Goal: Task Accomplishment & Management: Complete application form

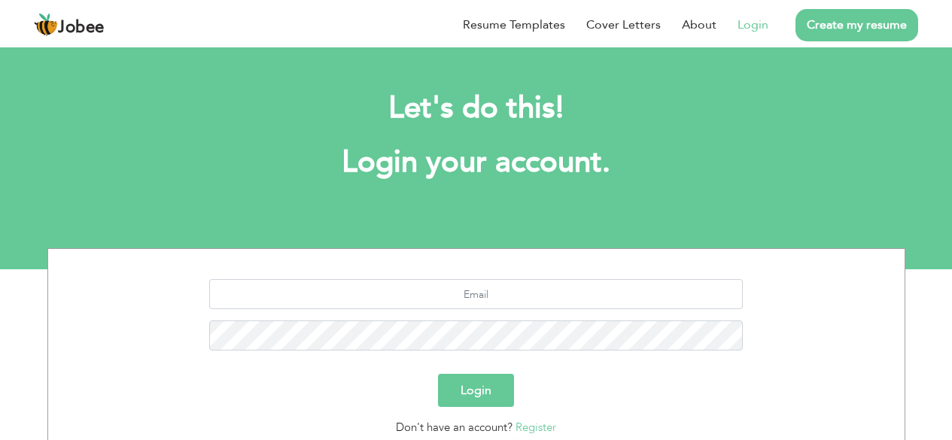
click at [18, 94] on div "Let's do this! Login your account." at bounding box center [476, 143] width 952 height 138
click at [870, 33] on link "Create my resume" at bounding box center [856, 25] width 123 height 32
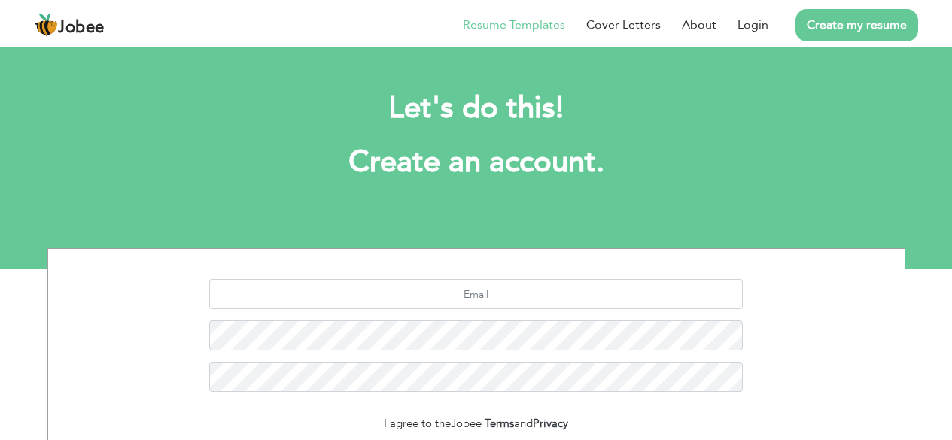
click at [532, 28] on link "Resume Templates" at bounding box center [514, 25] width 102 height 18
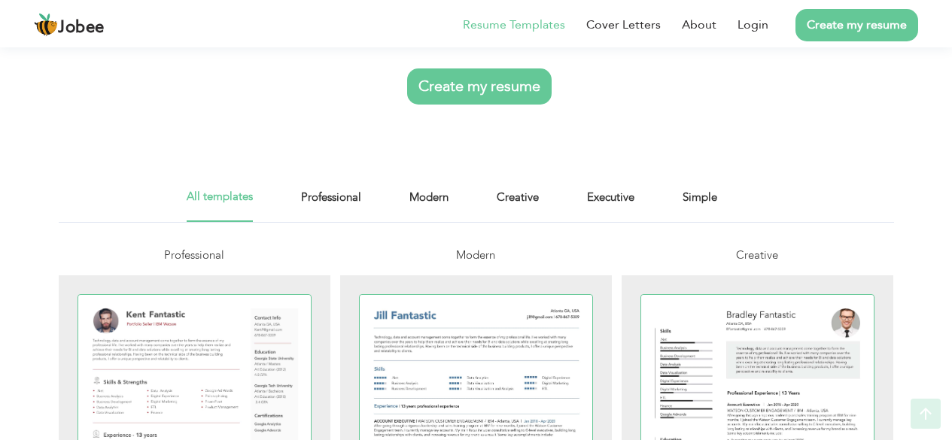
scroll to position [200, 0]
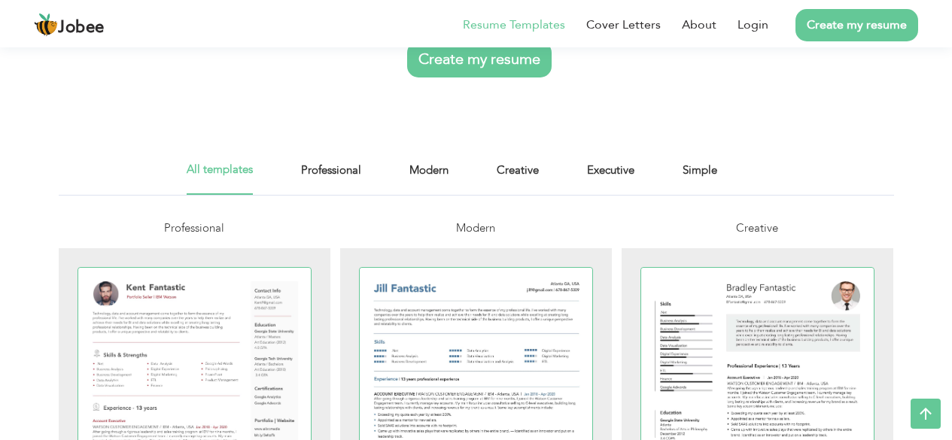
click at [488, 62] on link "Create my resume" at bounding box center [479, 59] width 144 height 36
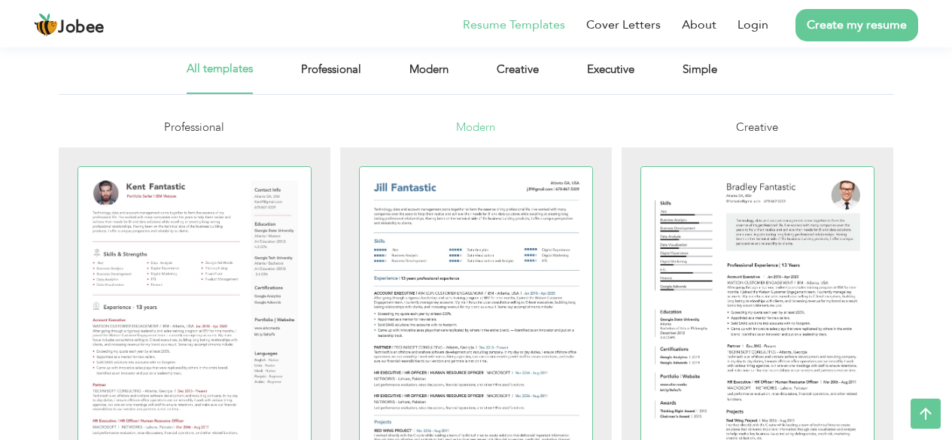
scroll to position [401, 0]
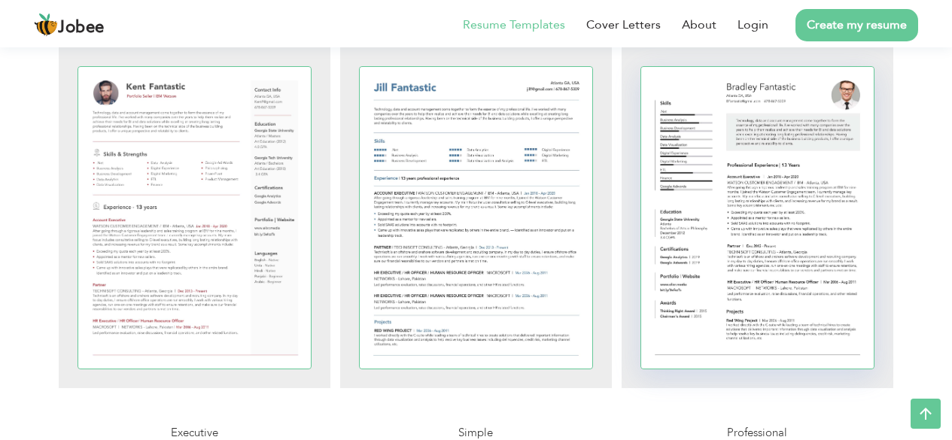
click at [709, 224] on div at bounding box center [757, 218] width 233 height 302
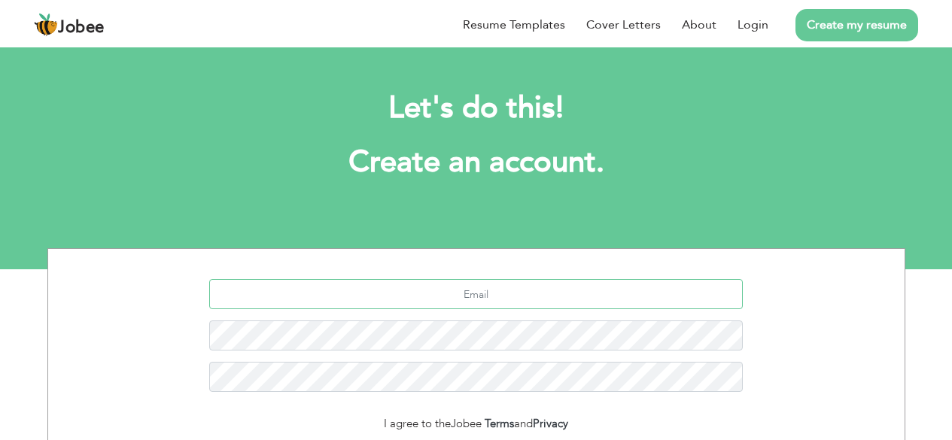
click at [464, 290] on input "text" at bounding box center [475, 294] width 533 height 30
paste input "[EMAIL_ADDRESS][DOMAIN_NAME]"
type input "[EMAIL_ADDRESS][DOMAIN_NAME]"
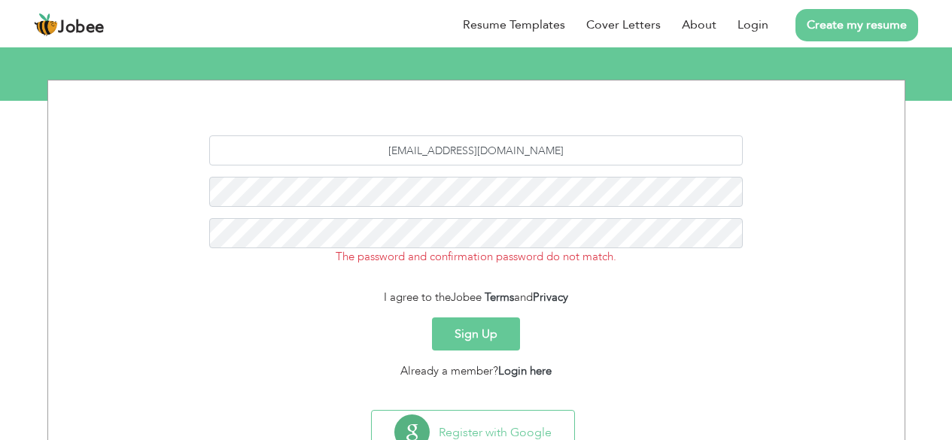
scroll to position [226, 0]
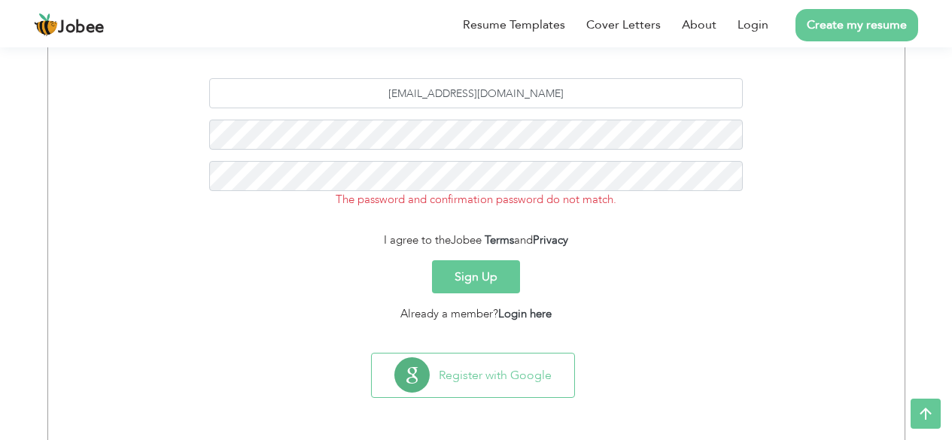
click at [450, 267] on button "Sign Up" at bounding box center [476, 276] width 88 height 33
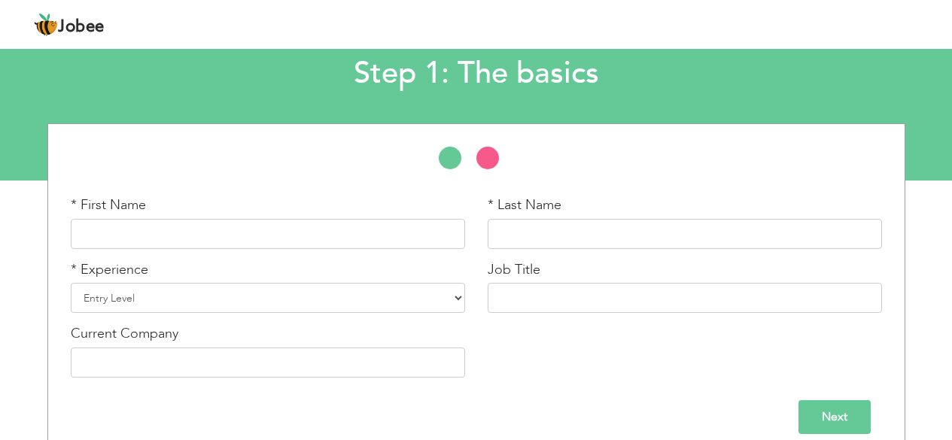
scroll to position [100, 0]
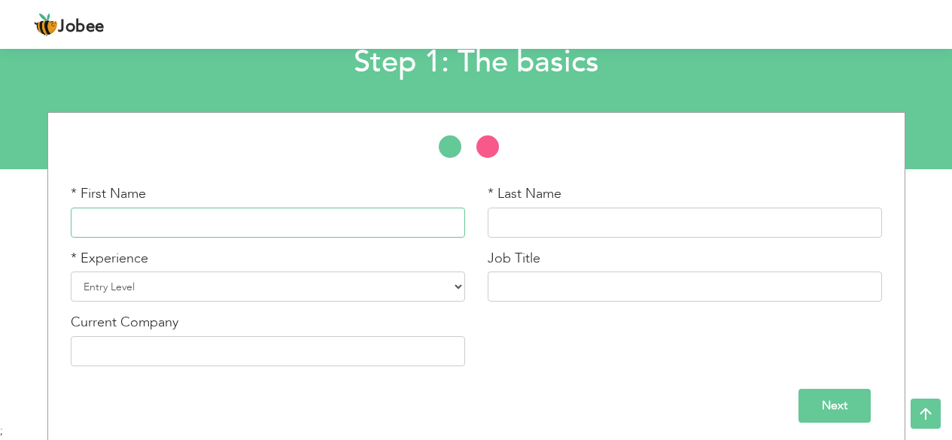
click at [239, 220] on input "text" at bounding box center [268, 223] width 394 height 30
type input "Ghulam"
type input "Awais"
click at [427, 295] on select "Entry Level Less than 1 Year 1 Year 2 Years 3 Years 4 Years 5 Years 6 Years 7 Y…" at bounding box center [268, 287] width 394 height 30
select select "12"
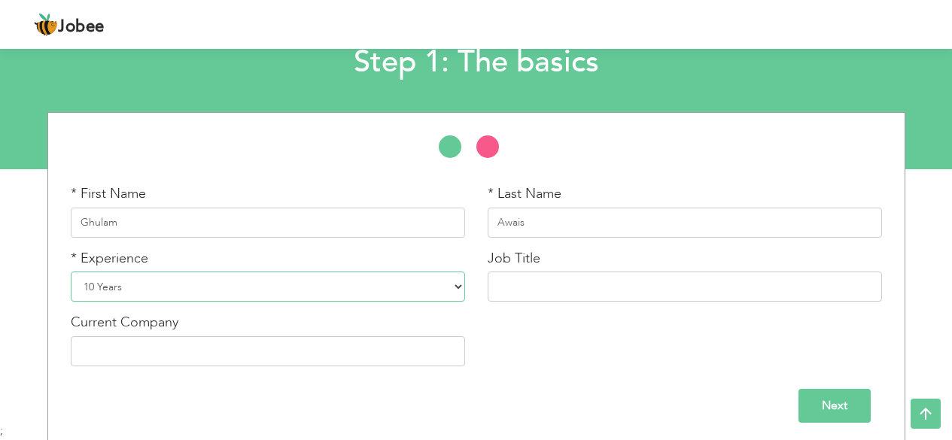
click at [71, 272] on select "Entry Level Less than 1 Year 1 Year 2 Years 3 Years 4 Years 5 Years 6 Years 7 Y…" at bounding box center [268, 287] width 394 height 30
click at [589, 290] on input "text" at bounding box center [685, 287] width 394 height 30
type input "Medicine Sales Officer"
click at [372, 337] on input "text" at bounding box center [268, 351] width 394 height 30
type input "Public Medicine Company"
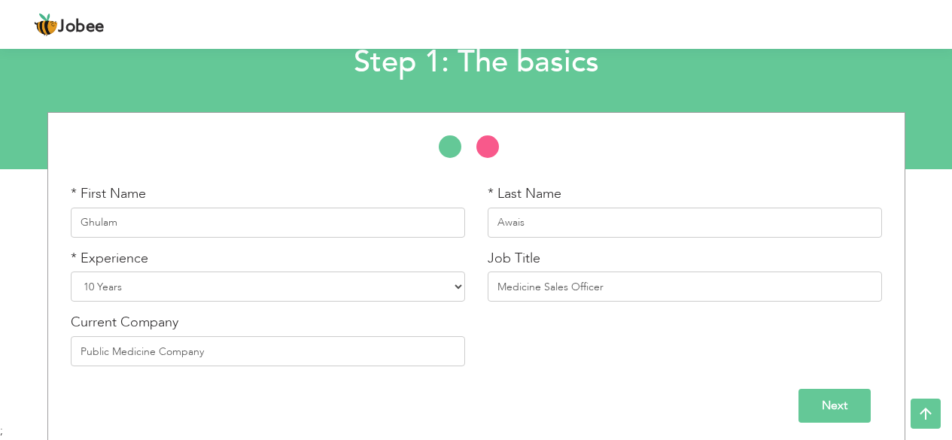
click at [839, 406] on input "Next" at bounding box center [834, 406] width 72 height 34
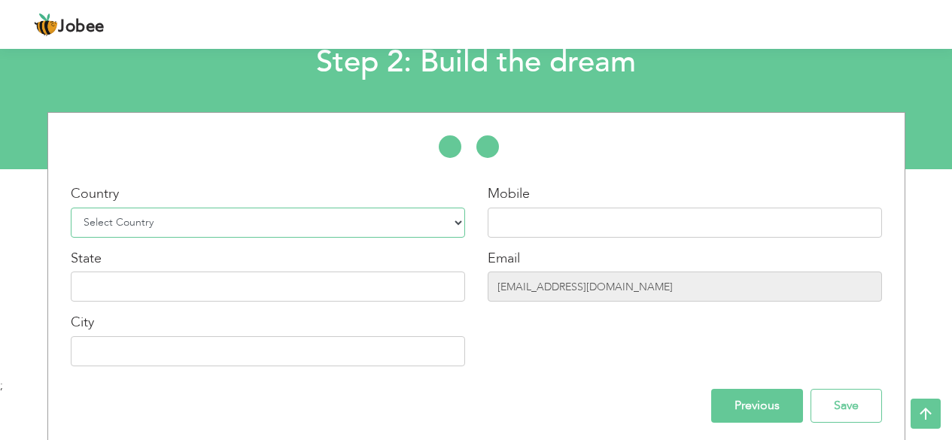
click at [247, 213] on select "Select Country Afghanistan Albania Algeria American Samoa Andorra Angola Anguil…" at bounding box center [268, 223] width 394 height 30
select select "166"
click at [71, 208] on select "Select Country Afghanistan Albania Algeria American Samoa Andorra Angola Anguil…" at bounding box center [268, 223] width 394 height 30
click at [596, 223] on input "text" at bounding box center [685, 223] width 394 height 30
type input "03216582658"
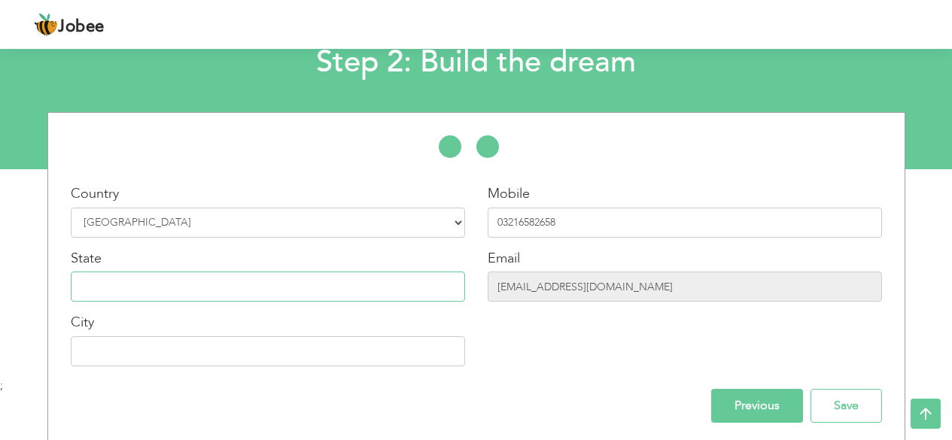
click at [414, 283] on input "text" at bounding box center [268, 287] width 394 height 30
type input "[GEOGRAPHIC_DATA]"
type input "P"
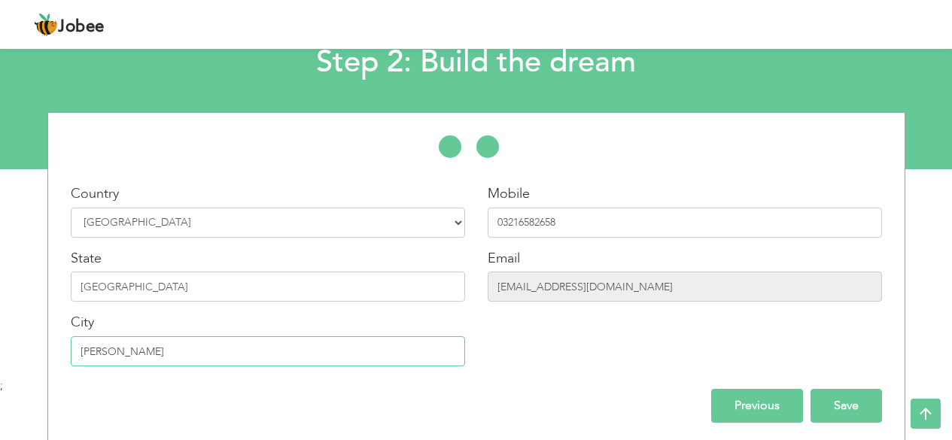
type input "[PERSON_NAME]"
click at [822, 406] on input "Save" at bounding box center [845, 406] width 71 height 34
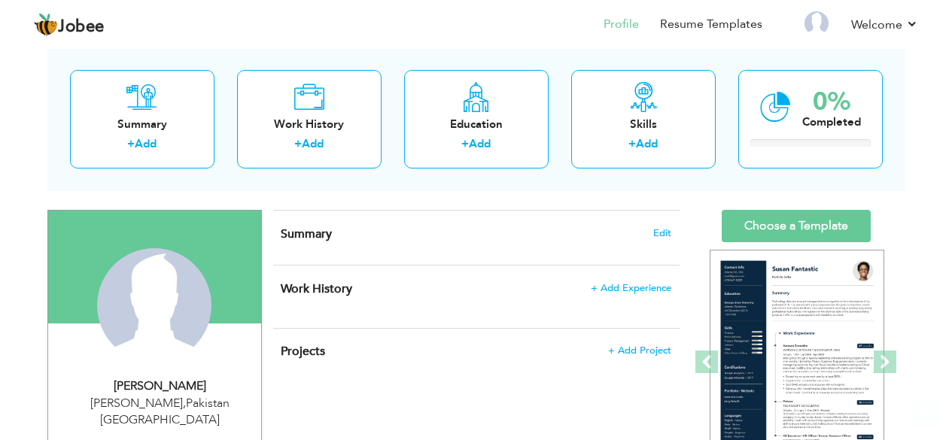
scroll to position [100, 0]
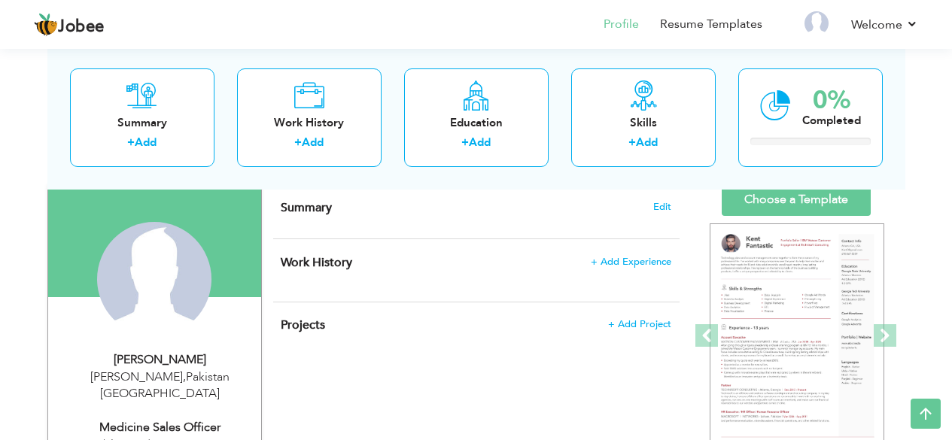
click at [630, 259] on span "+ Add Experience" at bounding box center [630, 262] width 81 height 11
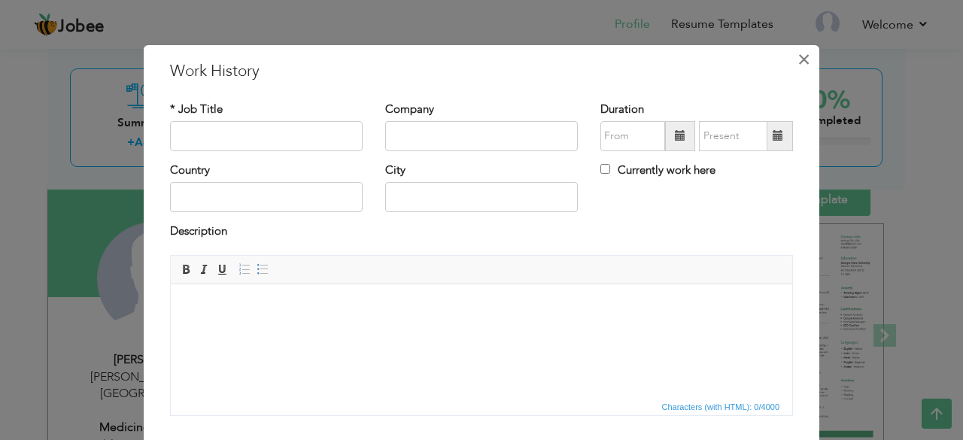
click at [799, 71] on span "×" at bounding box center [803, 59] width 13 height 27
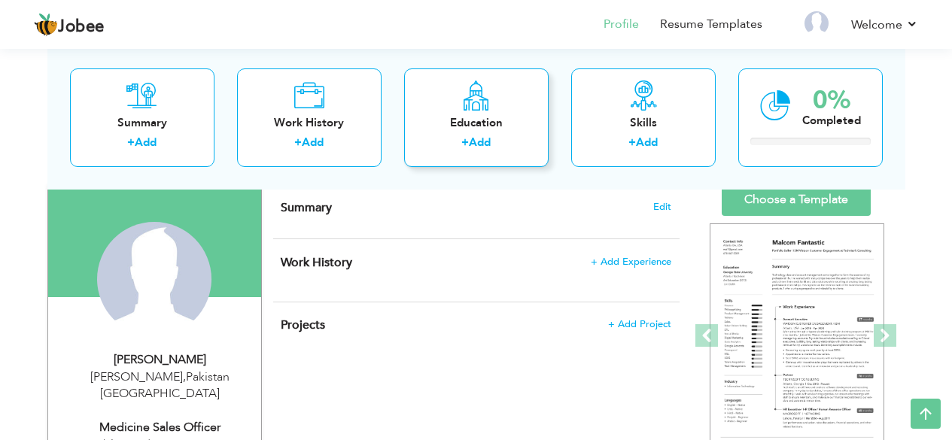
click at [463, 139] on label "+" at bounding box center [465, 143] width 8 height 16
radio input "true"
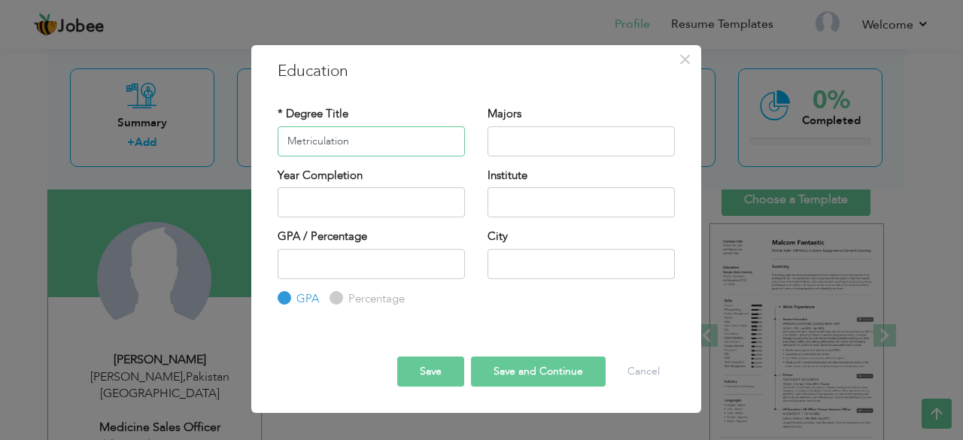
type input "Metriculation"
type input "Science"
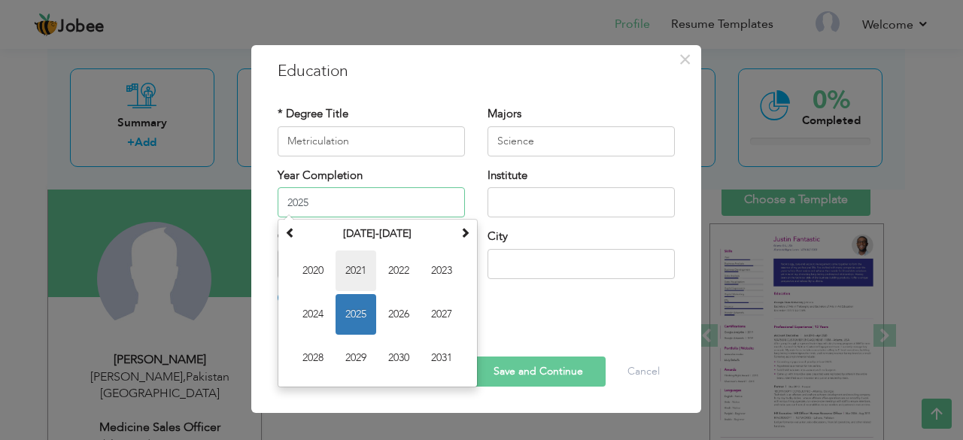
click at [355, 267] on span "2021" at bounding box center [356, 271] width 41 height 41
type input "2021"
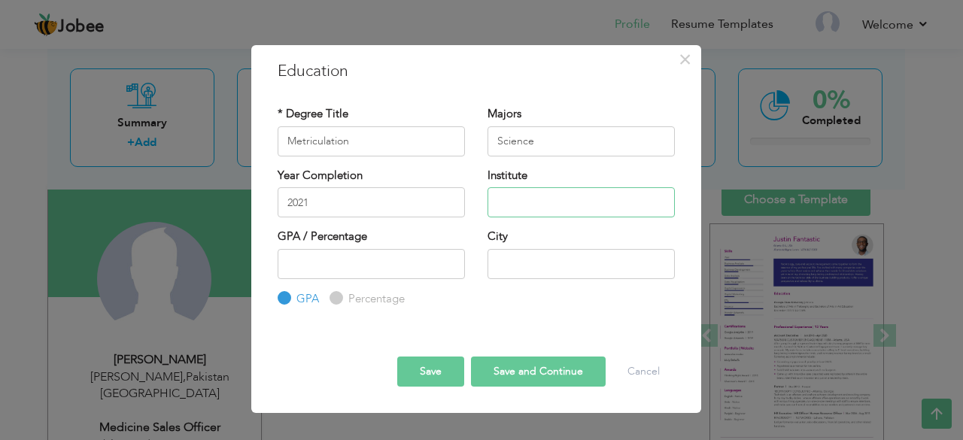
click at [573, 199] on input "text" at bounding box center [581, 202] width 187 height 30
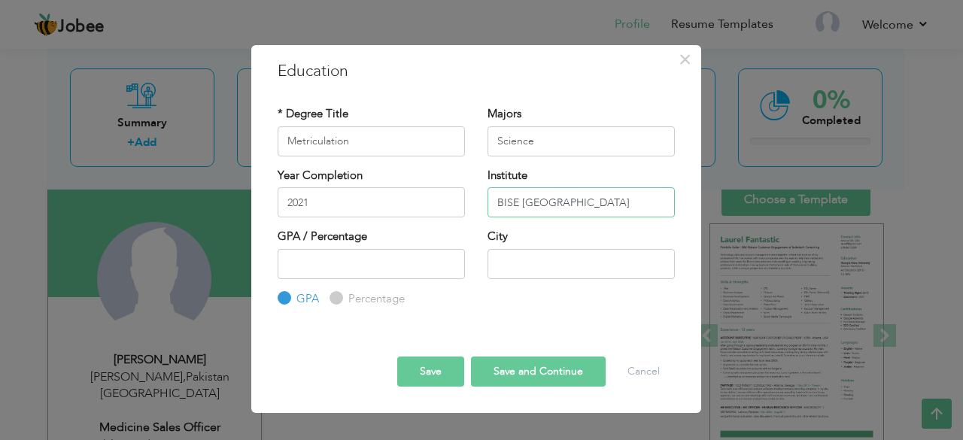
type input "BISE [GEOGRAPHIC_DATA]"
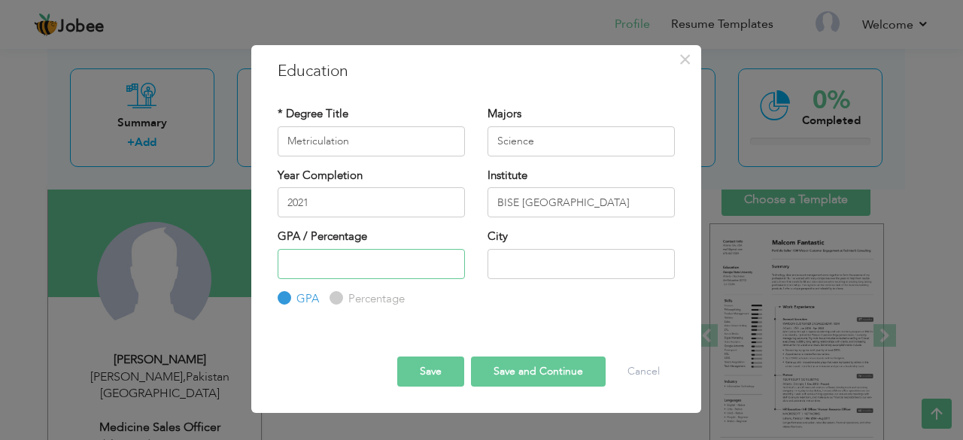
click at [351, 266] on input "number" at bounding box center [371, 264] width 187 height 30
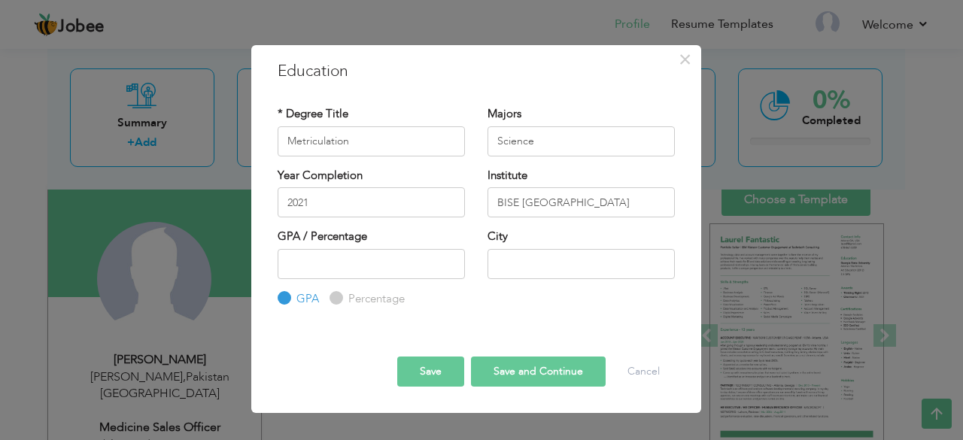
click at [611, 318] on div "* Degree Title Metriculation Majors Science 2021" at bounding box center [476, 207] width 420 height 224
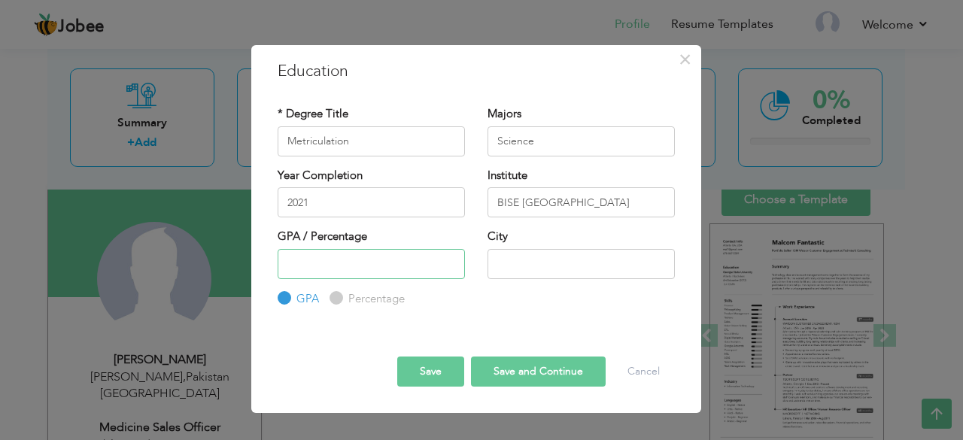
click at [382, 263] on input "number" at bounding box center [371, 264] width 187 height 30
type input "56"
click at [505, 268] on input "text" at bounding box center [581, 264] width 187 height 30
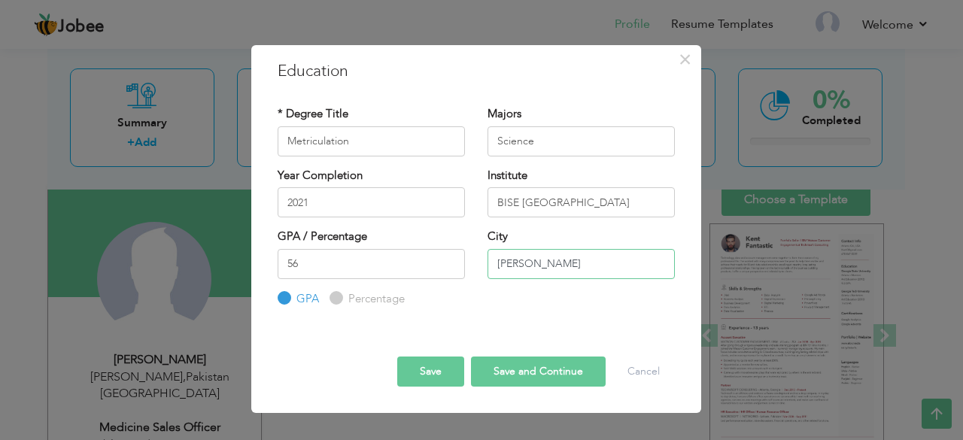
type input "[PERSON_NAME]"
click at [517, 372] on button "Save and Continue" at bounding box center [538, 372] width 135 height 30
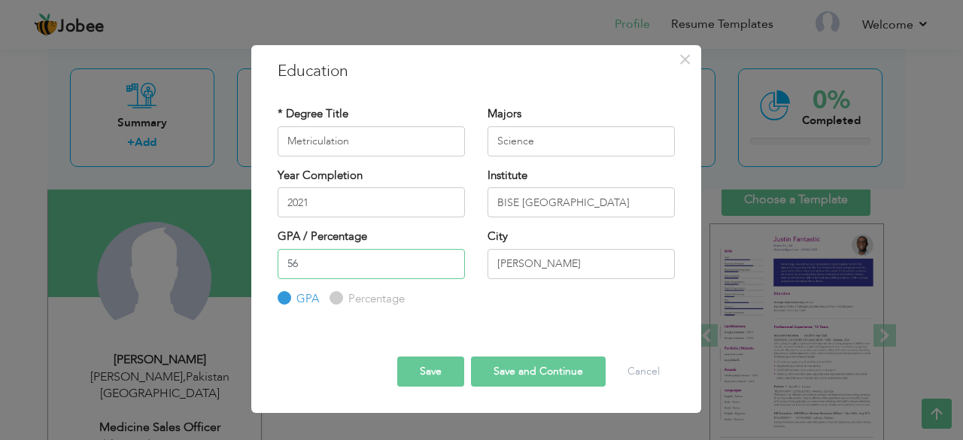
click at [361, 260] on input "56" at bounding box center [371, 264] width 187 height 30
click at [333, 296] on input "Percentage" at bounding box center [335, 298] width 10 height 10
radio input "true"
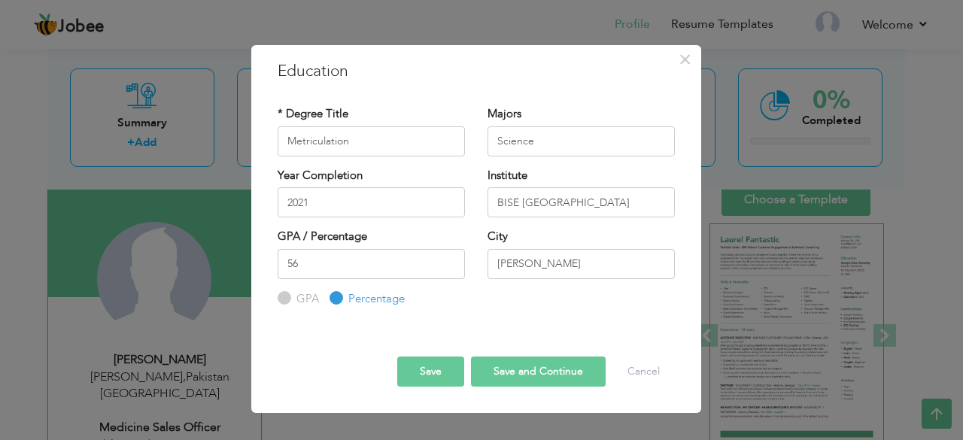
click at [510, 372] on button "Save and Continue" at bounding box center [538, 372] width 135 height 30
radio input "true"
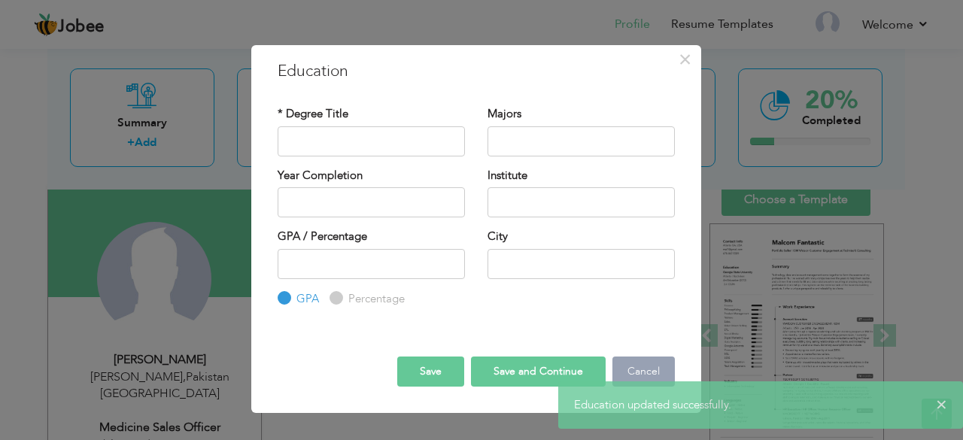
click at [632, 365] on button "Cancel" at bounding box center [643, 372] width 62 height 30
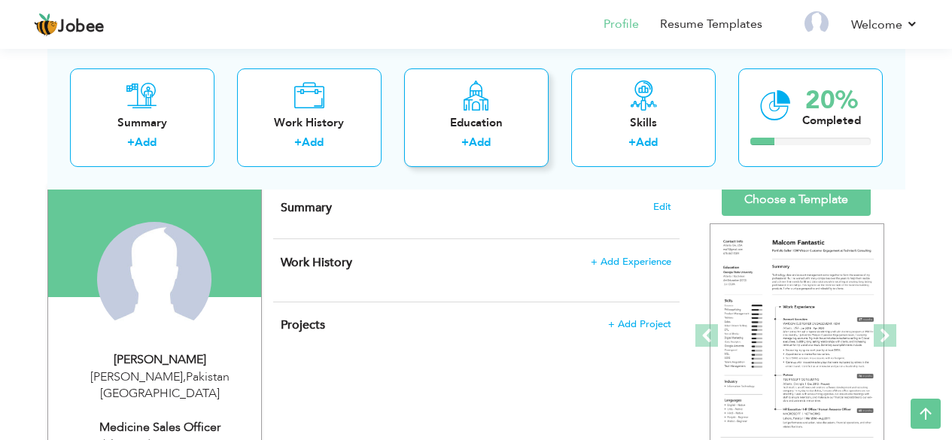
click at [477, 93] on icon at bounding box center [475, 95] width 29 height 30
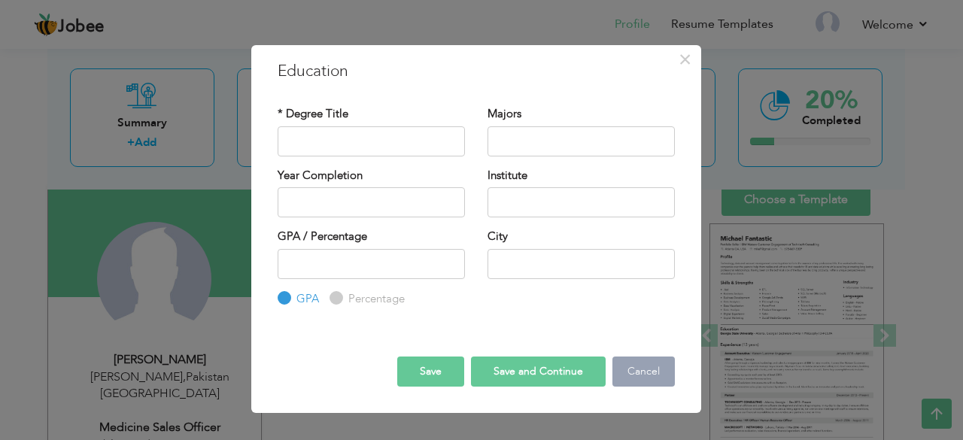
click at [633, 378] on button "Cancel" at bounding box center [643, 372] width 62 height 30
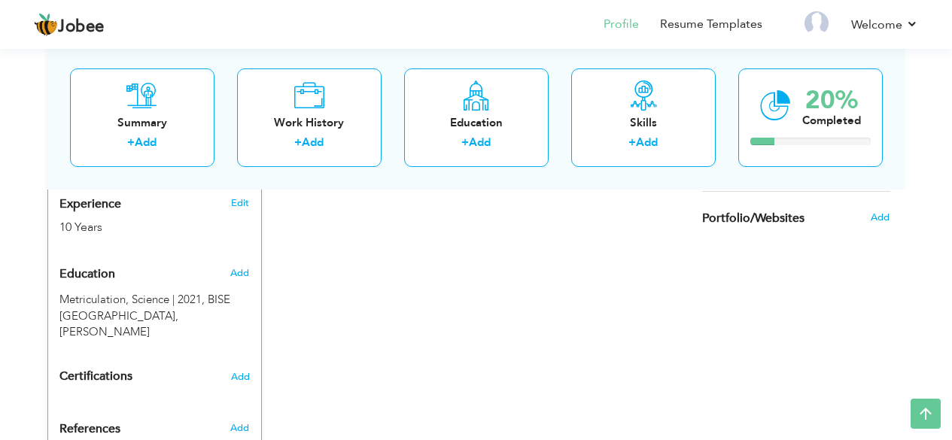
scroll to position [602, 0]
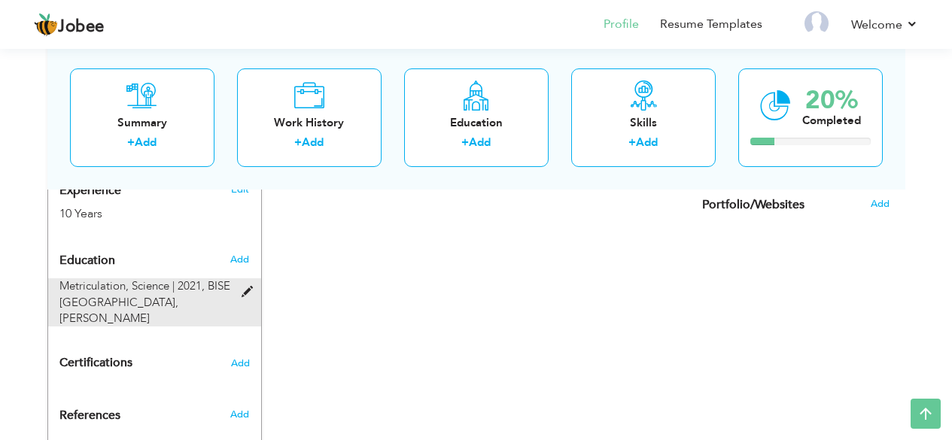
click at [250, 287] on span at bounding box center [250, 292] width 19 height 11
type input "Metriculation"
type input "Science"
type input "2021"
type input "BISE [GEOGRAPHIC_DATA]"
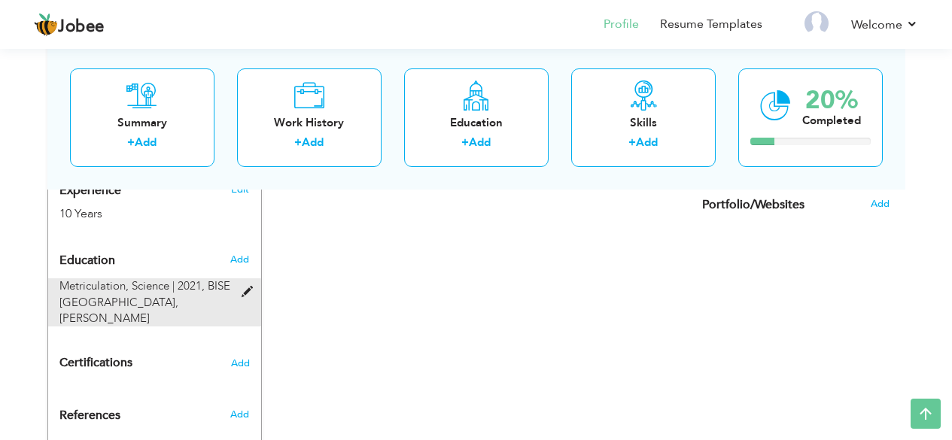
type input "56"
radio input "false"
radio input "true"
type input "[PERSON_NAME]"
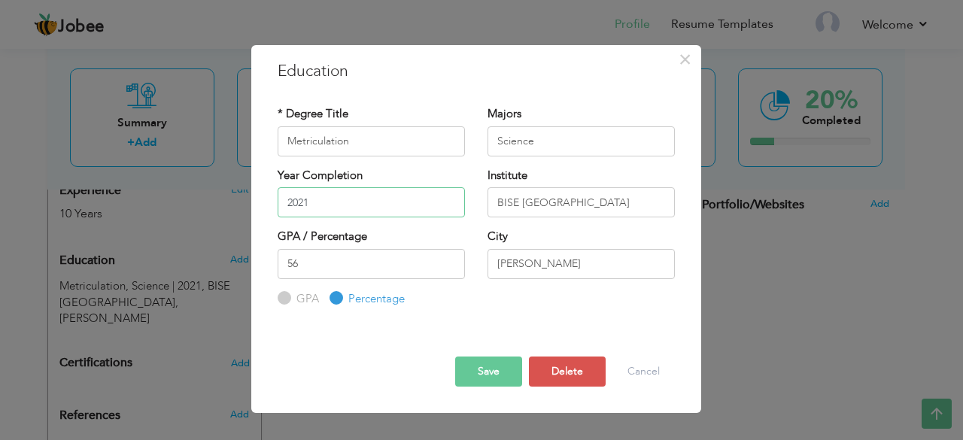
click at [360, 196] on input "2021" at bounding box center [371, 202] width 187 height 30
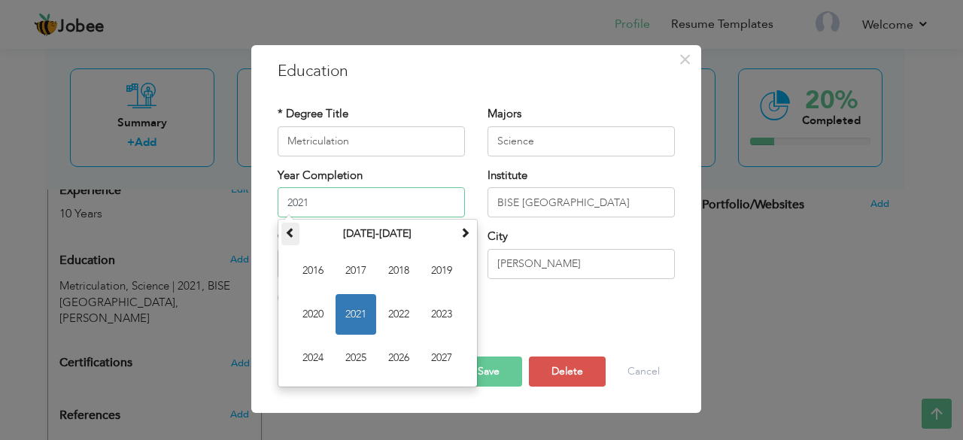
click at [294, 228] on span at bounding box center [290, 232] width 11 height 11
click at [346, 313] on span "2001" at bounding box center [356, 314] width 41 height 41
type input "2001"
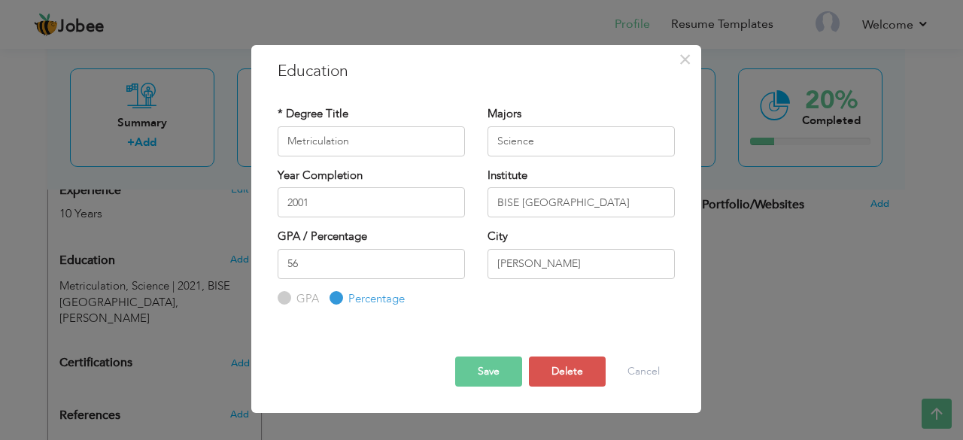
click at [503, 376] on button "Save" at bounding box center [488, 372] width 67 height 30
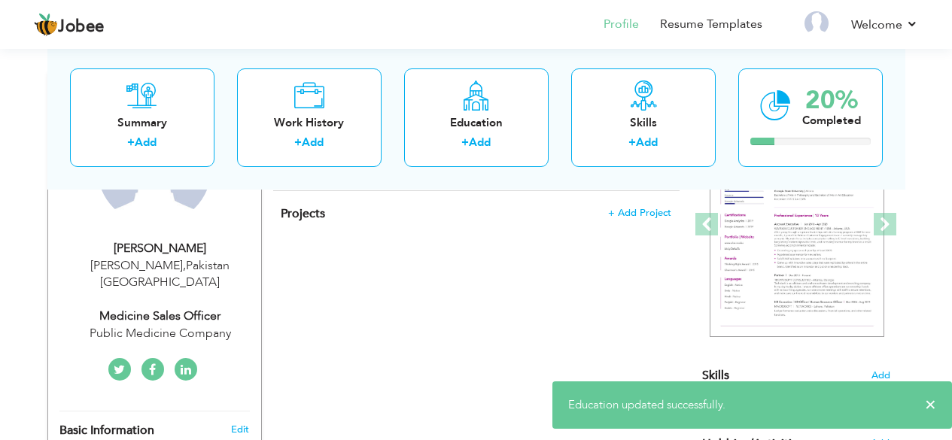
scroll to position [0, 0]
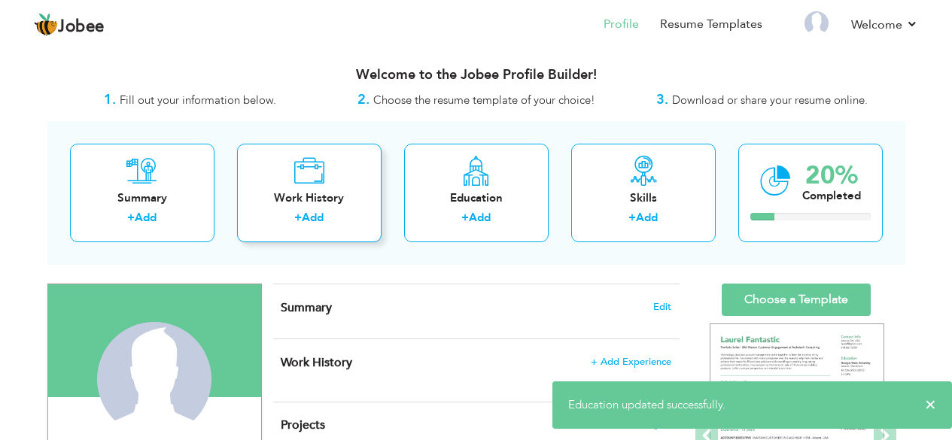
click at [315, 221] on link "Add" at bounding box center [313, 217] width 22 height 15
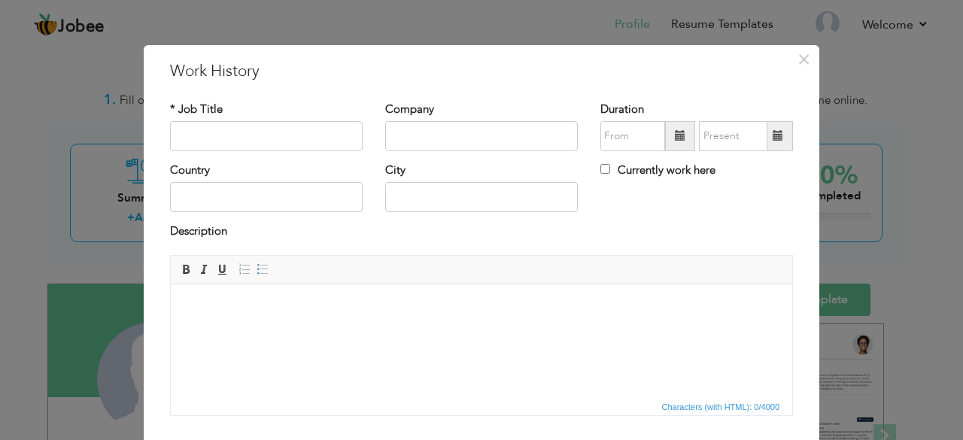
click at [0, 118] on div "× Work History * Job Title Company Duration Currently work here Country" at bounding box center [481, 220] width 963 height 440
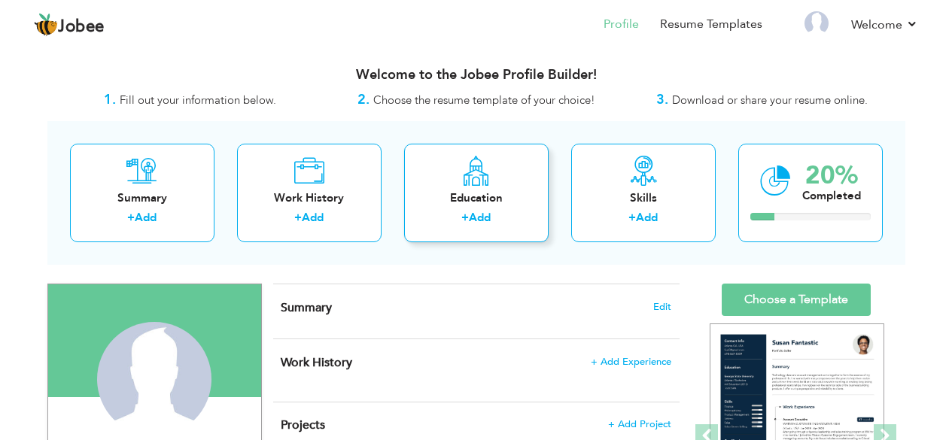
click at [512, 207] on div "Education + Add" at bounding box center [476, 193] width 144 height 99
radio input "true"
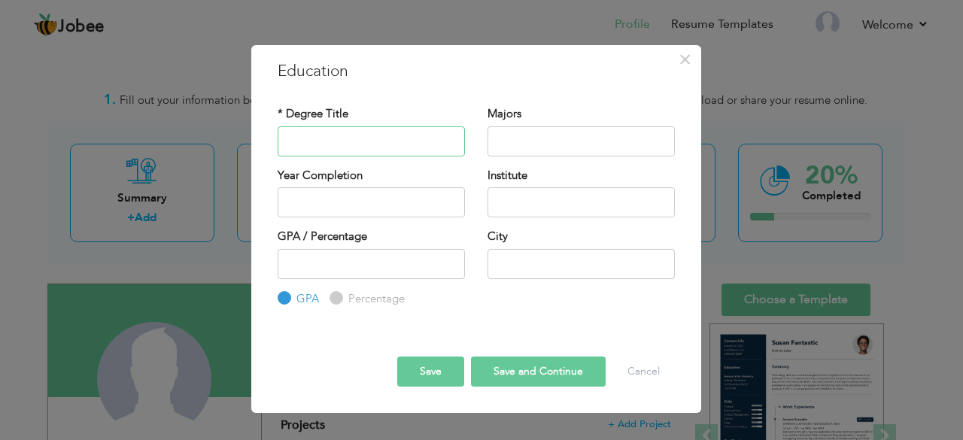
click at [328, 133] on input "text" at bounding box center [371, 141] width 187 height 30
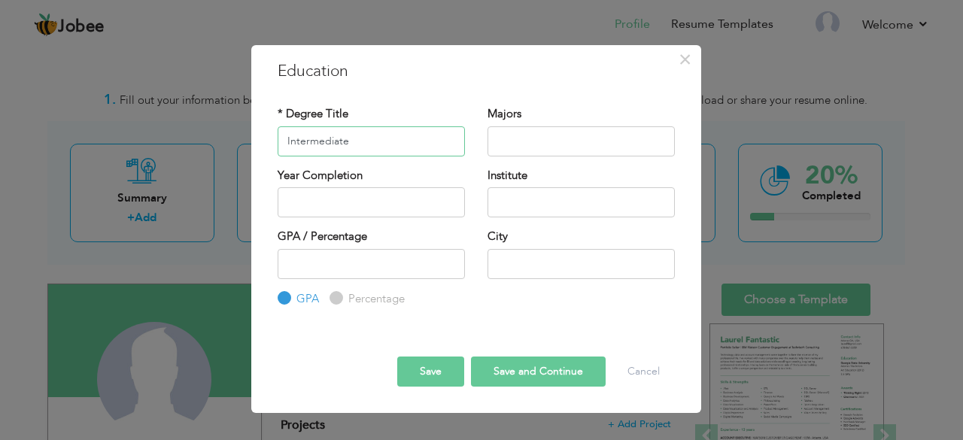
type input "Intermediate"
type input "Humanties"
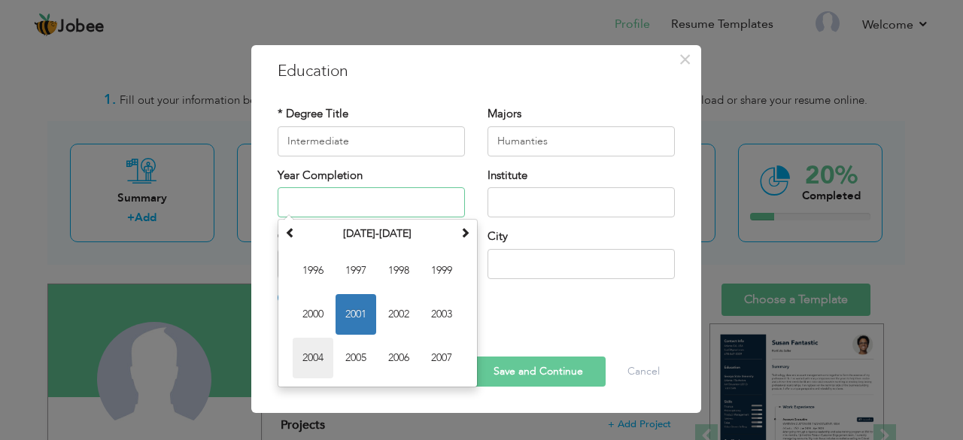
click at [312, 357] on span "2004" at bounding box center [313, 358] width 41 height 41
type input "2004"
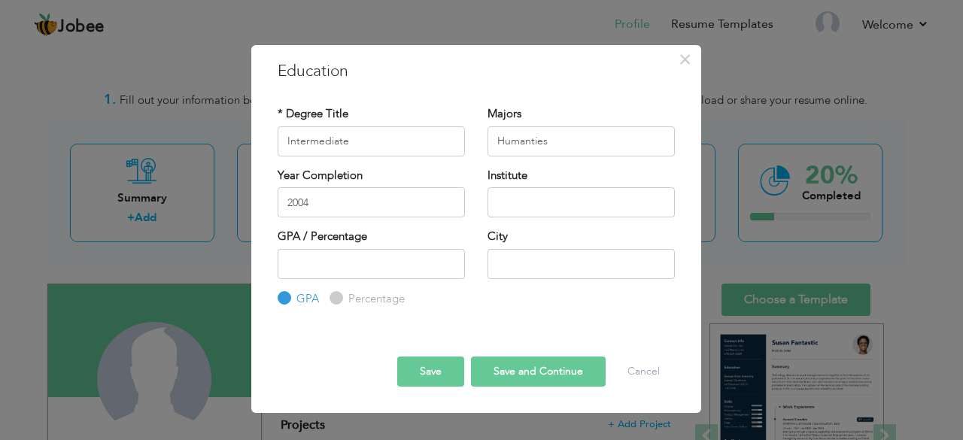
click at [589, 181] on div "Institute" at bounding box center [581, 193] width 187 height 50
click at [566, 205] on input "text" at bounding box center [581, 202] width 187 height 30
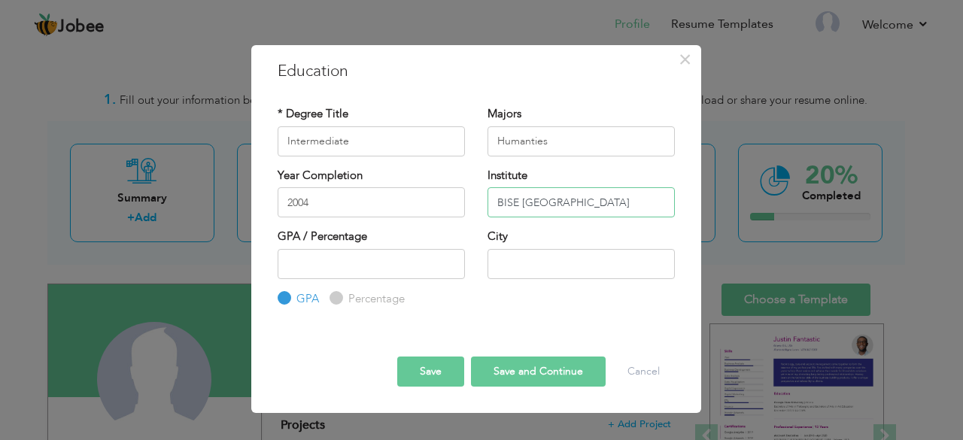
type input "BISE [GEOGRAPHIC_DATA]"
click at [576, 325] on div "Save Save and Continue Delete Cancel" at bounding box center [476, 358] width 420 height 79
click at [423, 278] on input "number" at bounding box center [371, 264] width 187 height 30
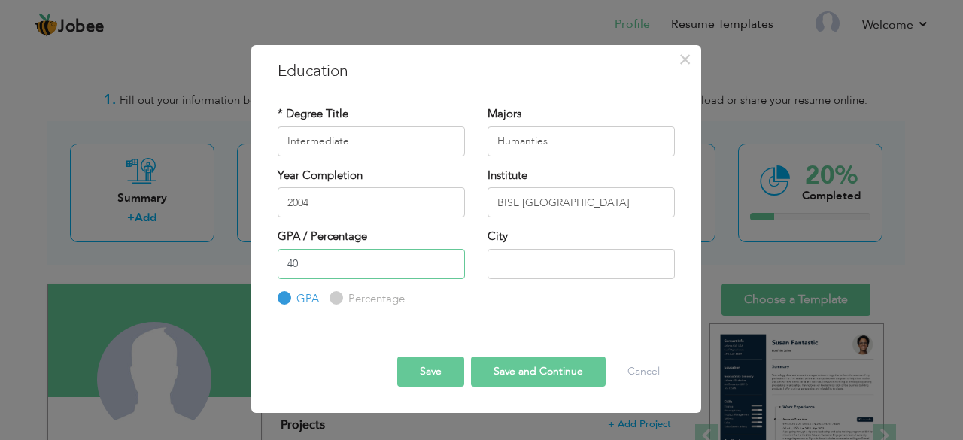
type input "40"
click at [529, 272] on input "text" at bounding box center [581, 264] width 187 height 30
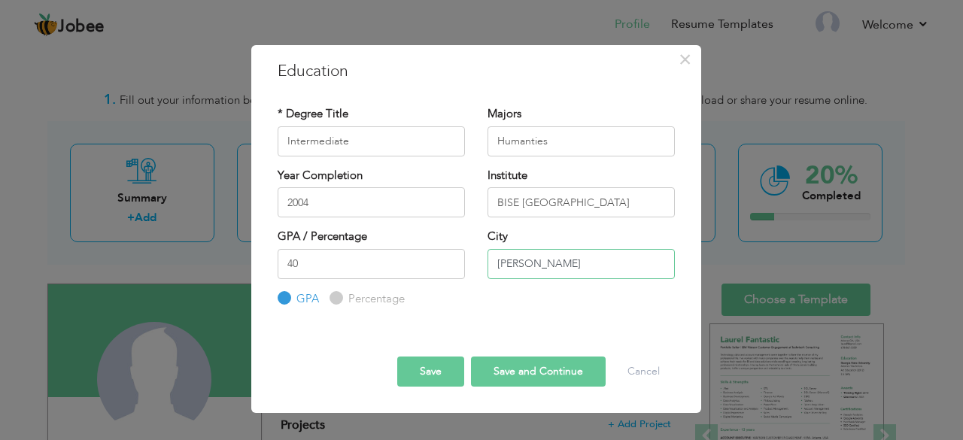
type input "[PERSON_NAME]"
click at [332, 296] on input "Percentage" at bounding box center [335, 298] width 10 height 10
radio input "true"
click at [345, 304] on label "Percentage" at bounding box center [375, 299] width 60 height 16
click at [336, 303] on input "Percentage" at bounding box center [335, 298] width 10 height 10
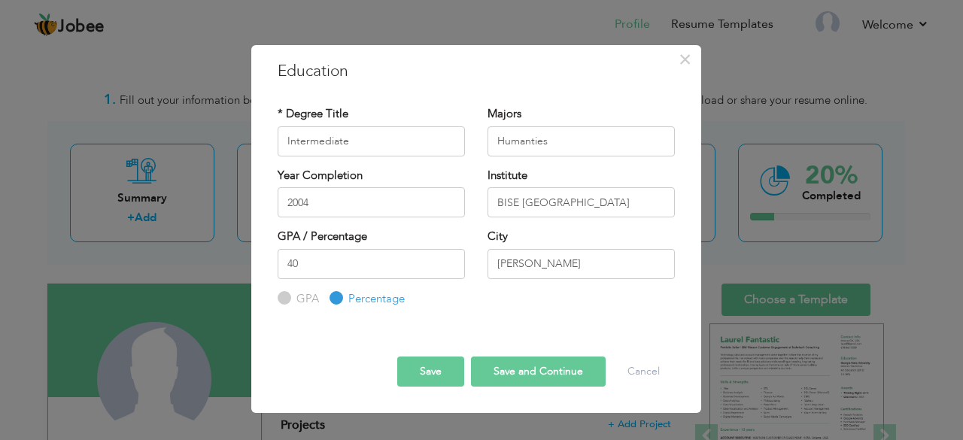
click at [499, 383] on button "Save and Continue" at bounding box center [538, 372] width 135 height 30
radio input "true"
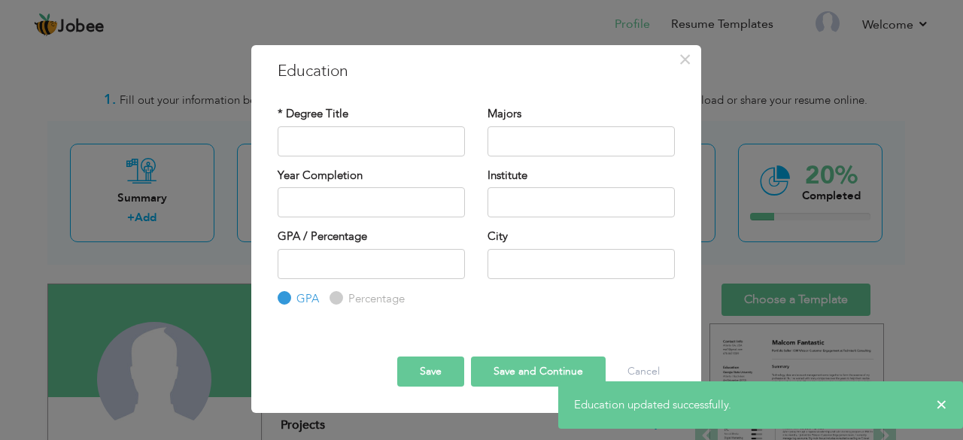
click at [913, 275] on div "× Education * Degree Title Majors Year Completion Institute GPA" at bounding box center [481, 220] width 963 height 440
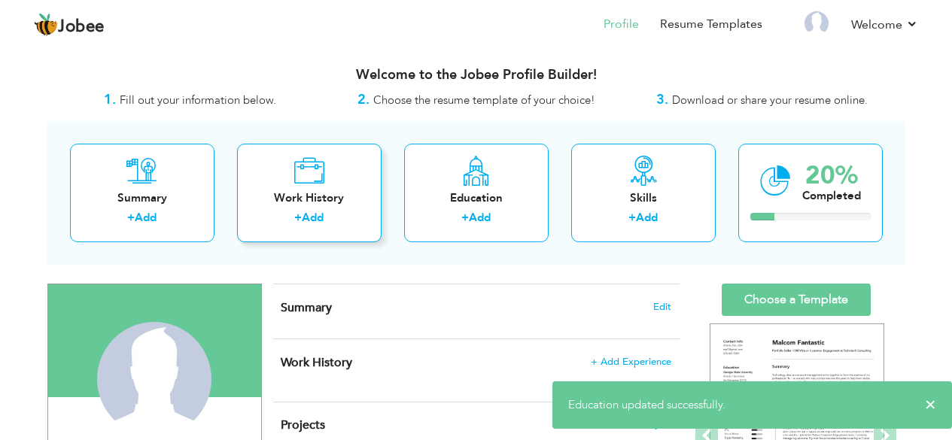
click at [361, 226] on div "+ Add" at bounding box center [309, 220] width 120 height 20
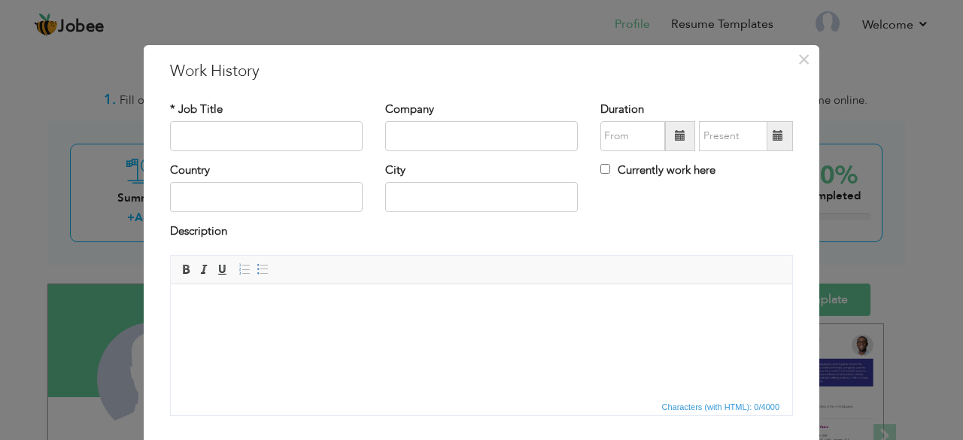
click at [111, 108] on div "× Work History * Job Title Company Duration Currently work here Country" at bounding box center [481, 220] width 963 height 440
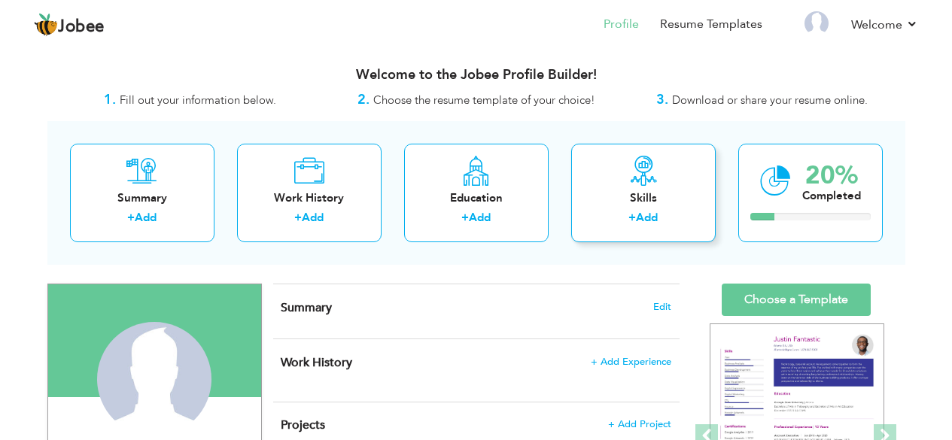
click at [606, 217] on div "+ Add" at bounding box center [643, 220] width 120 height 20
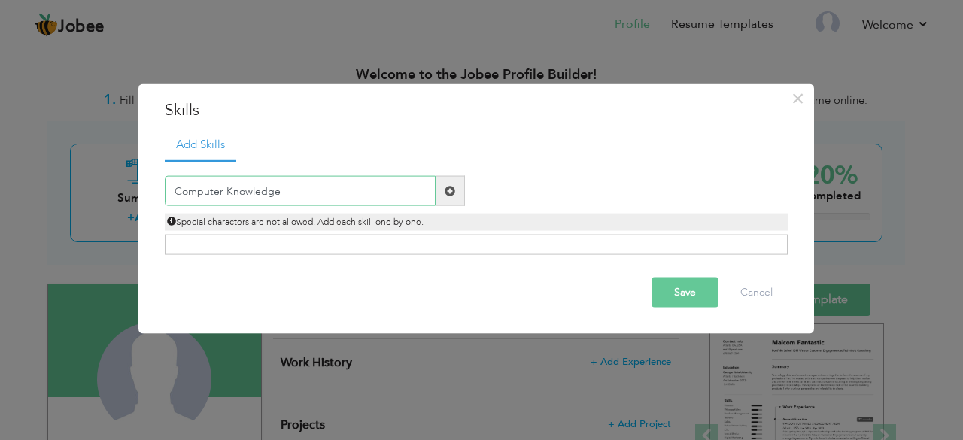
type input "Computer Knowledge"
click at [452, 187] on span at bounding box center [450, 190] width 11 height 11
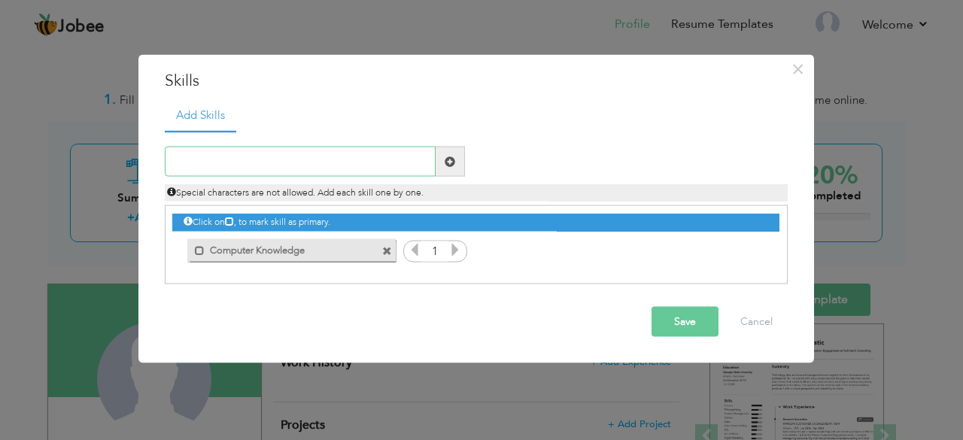
click at [376, 168] on input "text" at bounding box center [300, 162] width 271 height 30
type input "Typing"
click at [454, 164] on span at bounding box center [450, 162] width 29 height 30
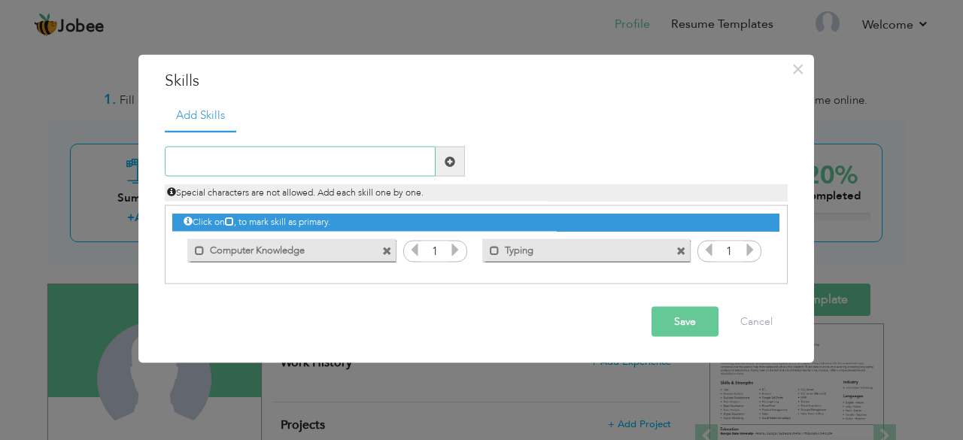
click at [355, 165] on input "text" at bounding box center [300, 162] width 271 height 30
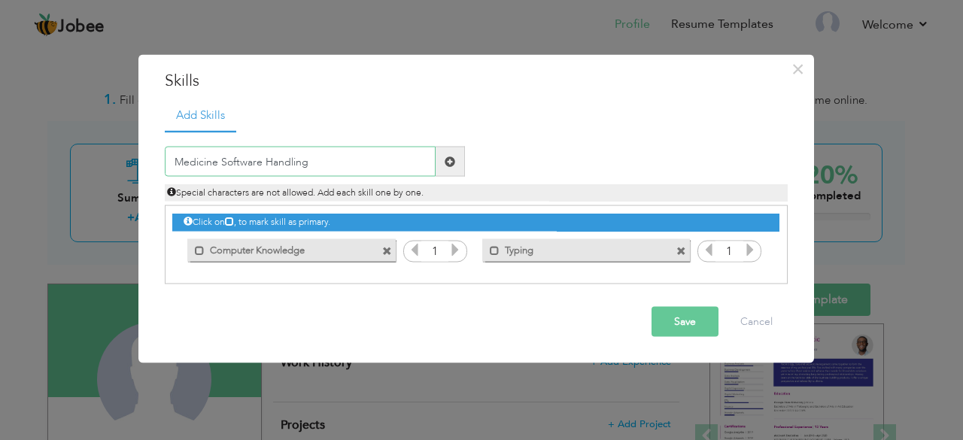
type input "Medicine Software Handling"
click at [455, 166] on span at bounding box center [450, 162] width 29 height 30
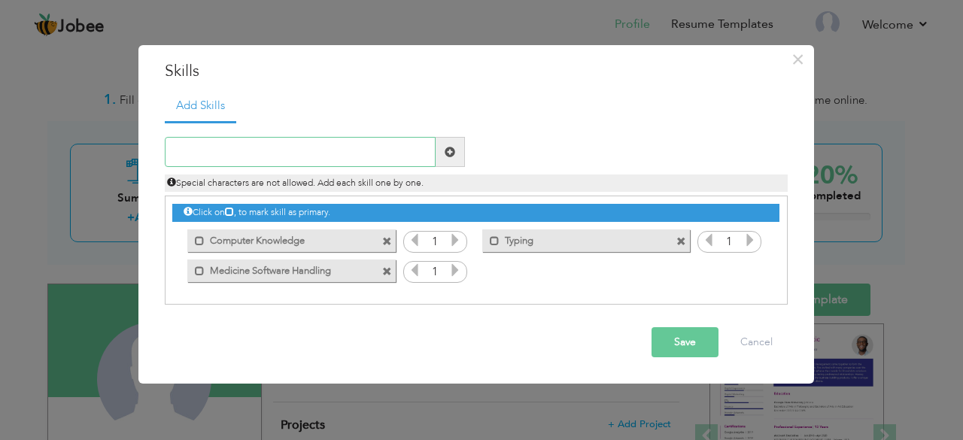
click at [395, 156] on input "text" at bounding box center [300, 152] width 271 height 30
type input "Data Entry"
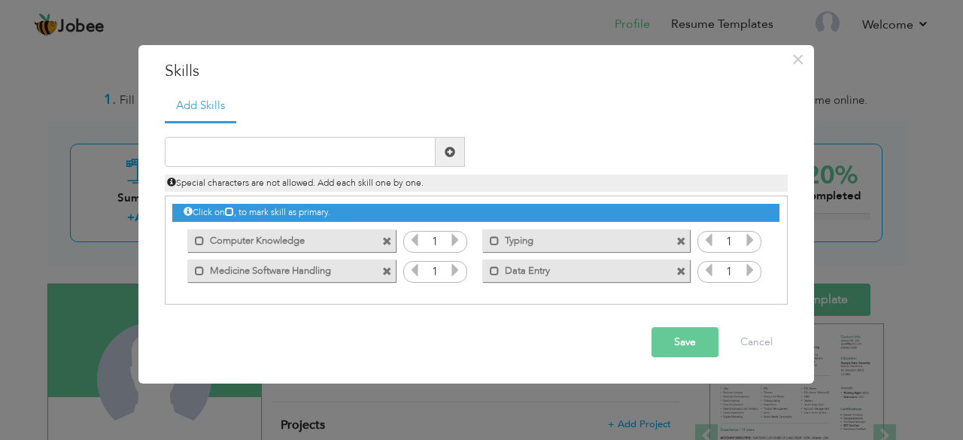
click at [454, 241] on icon at bounding box center [455, 240] width 14 height 14
click at [453, 241] on icon at bounding box center [455, 240] width 14 height 14
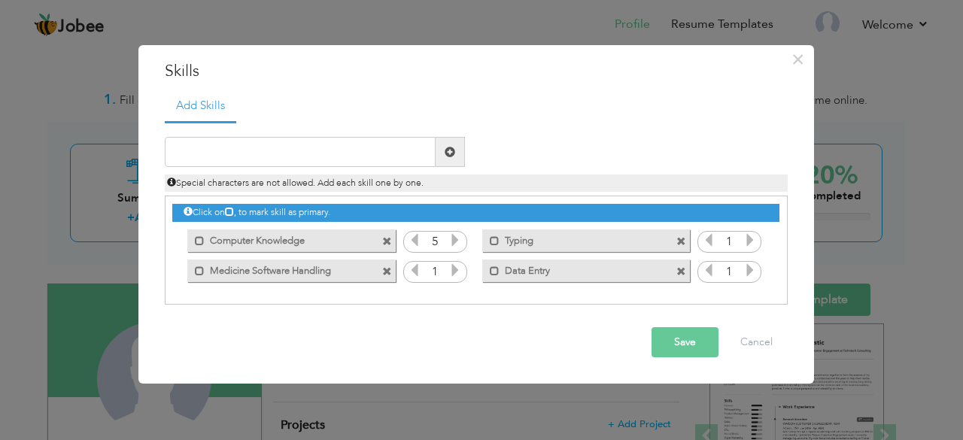
click at [451, 277] on icon at bounding box center [455, 270] width 14 height 14
click at [451, 276] on icon at bounding box center [455, 270] width 14 height 14
click at [451, 275] on icon at bounding box center [455, 270] width 14 height 14
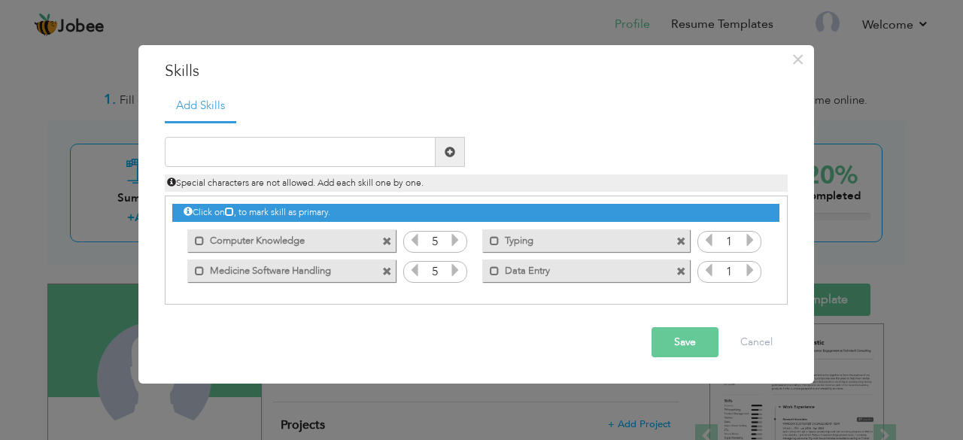
click at [754, 267] on icon at bounding box center [750, 270] width 14 height 14
click at [749, 242] on icon at bounding box center [750, 240] width 14 height 14
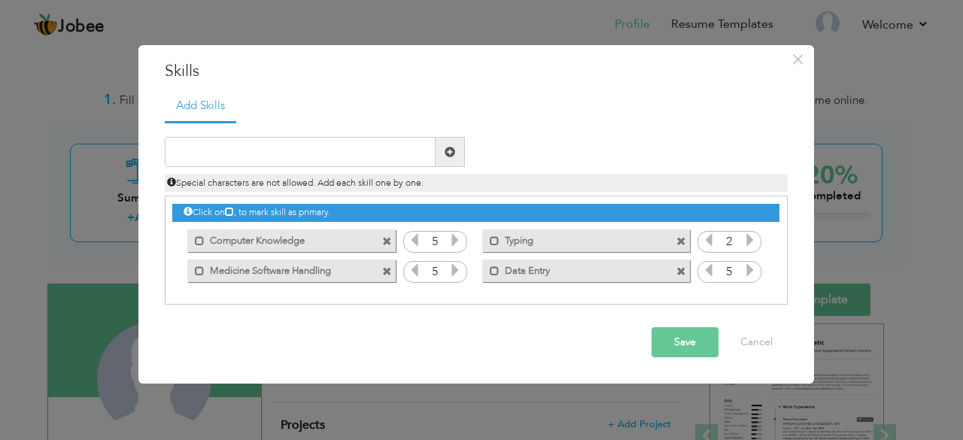
click at [749, 241] on icon at bounding box center [750, 240] width 14 height 14
click at [678, 357] on button "Save" at bounding box center [685, 342] width 67 height 30
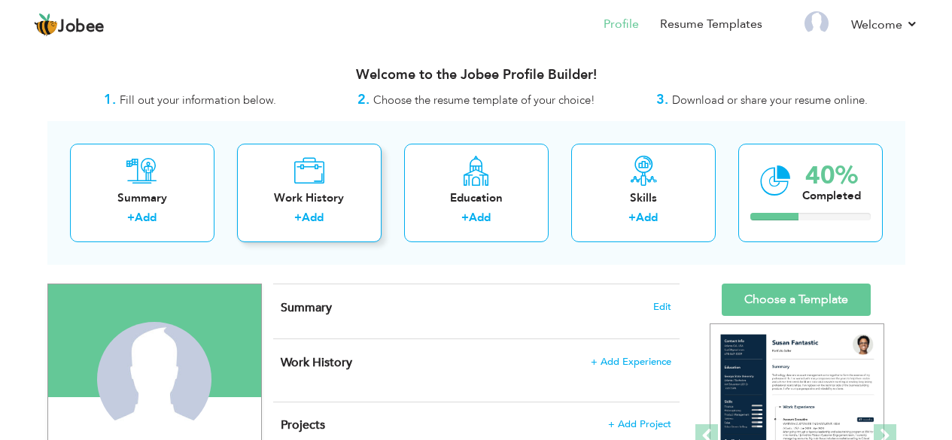
click at [301, 208] on div "Work History + Add" at bounding box center [309, 193] width 144 height 99
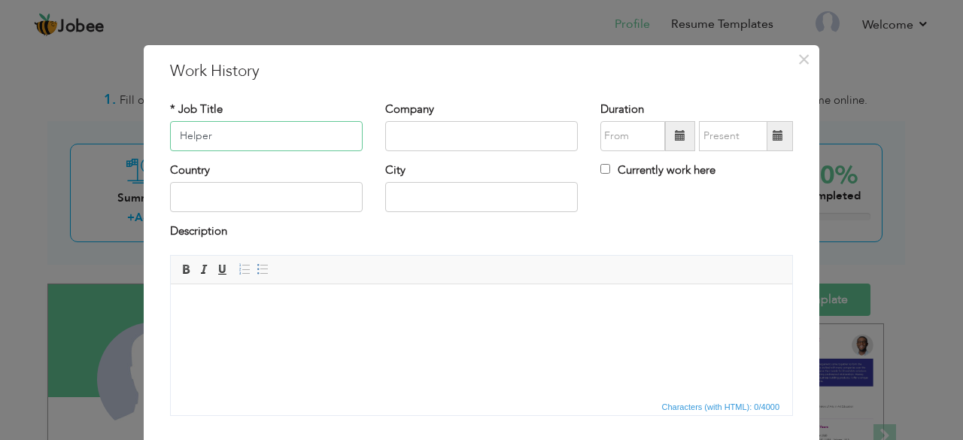
type input "Helper"
type input "Akram Industries Limited"
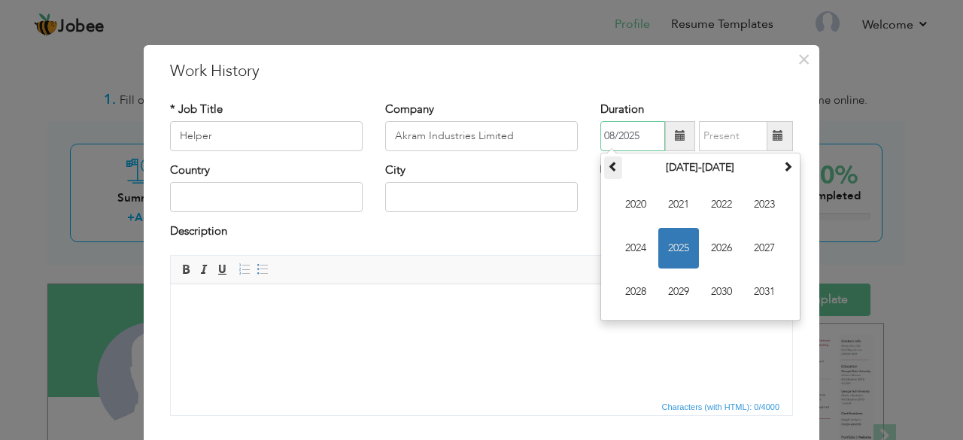
click at [615, 169] on th at bounding box center [613, 167] width 18 height 23
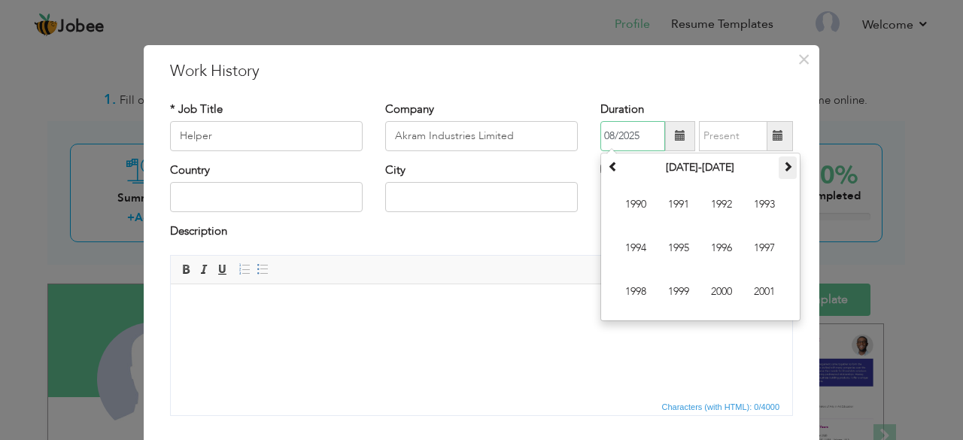
click at [785, 167] on span at bounding box center [787, 166] width 11 height 11
click at [724, 201] on span "2002" at bounding box center [721, 204] width 41 height 41
click at [638, 247] on span "May" at bounding box center [635, 248] width 41 height 41
type input "05/2002"
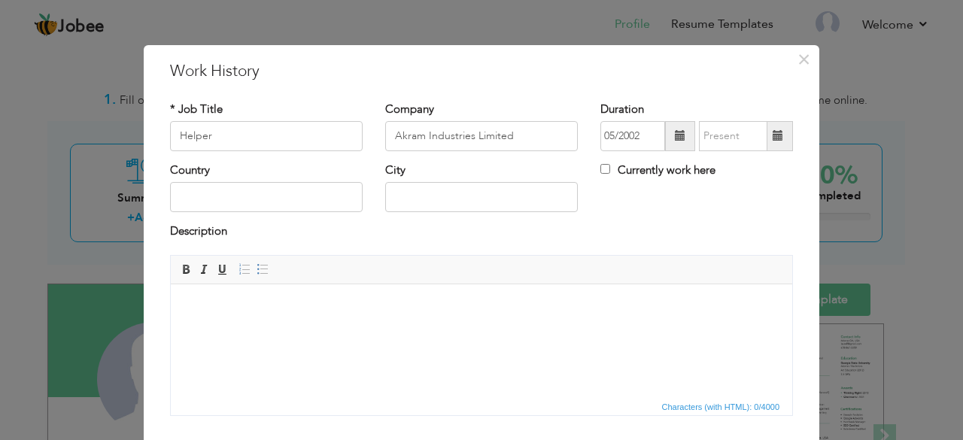
click at [676, 141] on span at bounding box center [680, 135] width 11 height 11
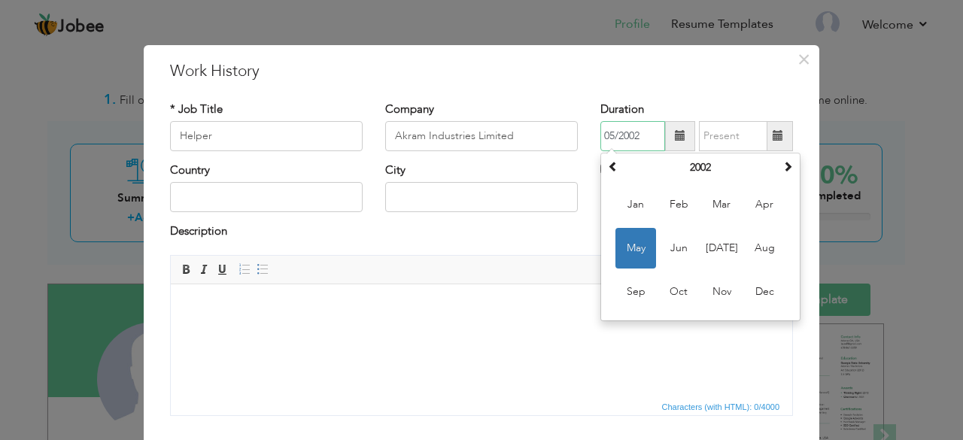
click at [637, 244] on span "May" at bounding box center [635, 248] width 41 height 41
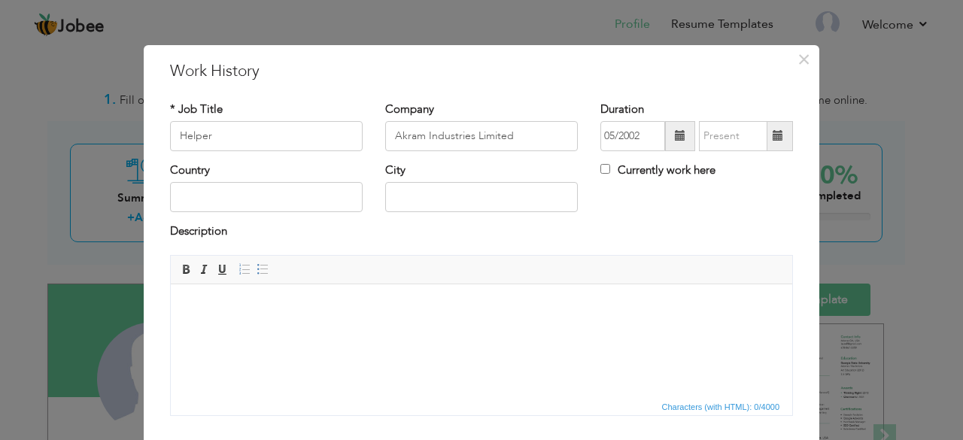
click at [783, 136] on span at bounding box center [778, 136] width 29 height 30
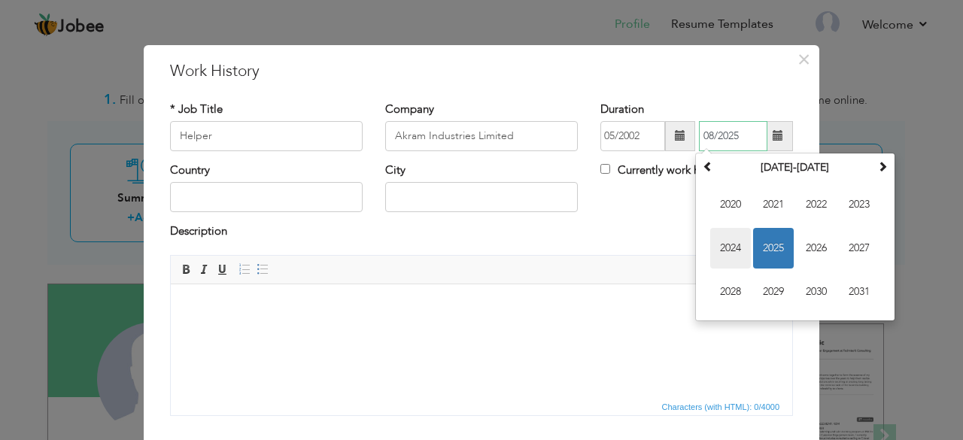
click at [720, 251] on span "2024" at bounding box center [730, 248] width 41 height 41
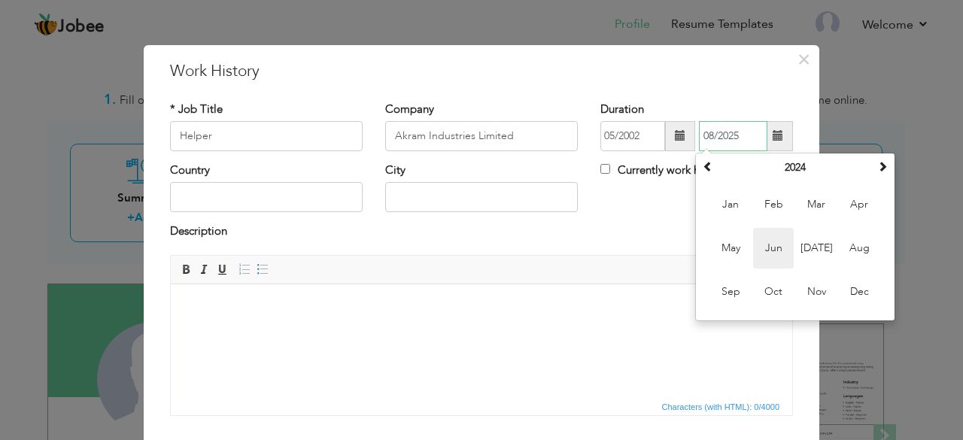
click at [758, 243] on span "Jun" at bounding box center [773, 248] width 41 height 41
type input "06/2024"
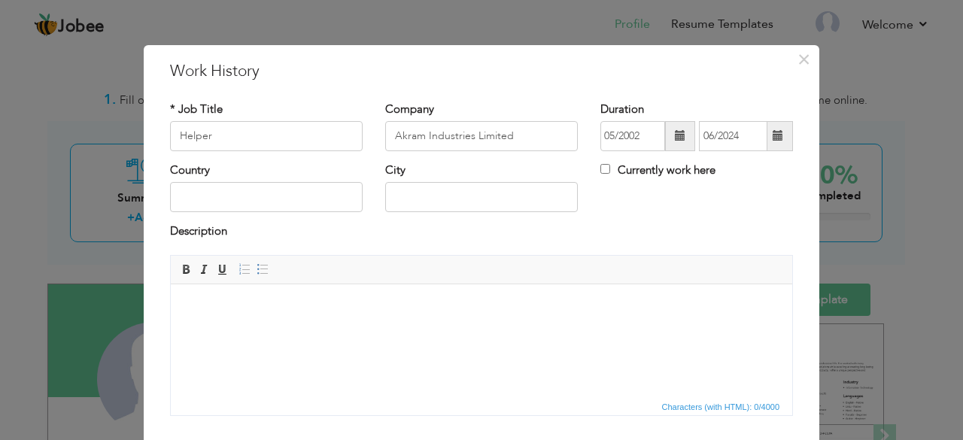
click at [678, 214] on div "Country City Currently work here" at bounding box center [481, 193] width 645 height 61
click at [307, 200] on input "text" at bounding box center [266, 197] width 193 height 30
type input "[GEOGRAPHIC_DATA]"
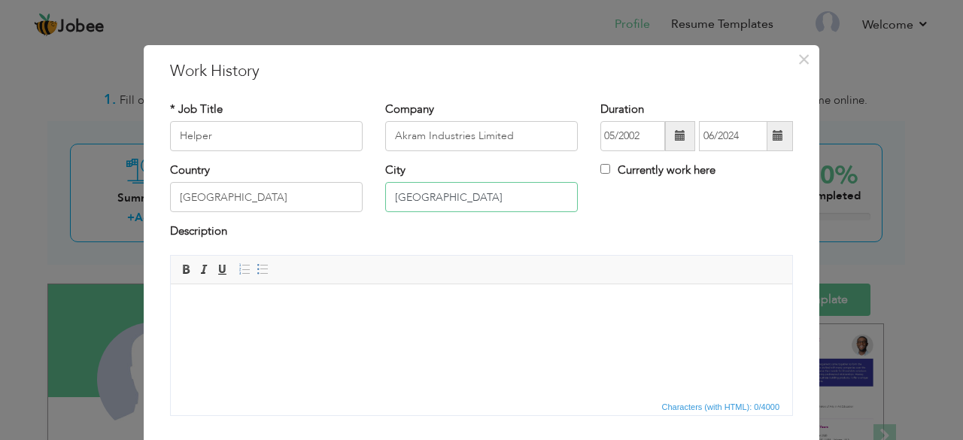
type input "[GEOGRAPHIC_DATA]"
click at [298, 330] on html at bounding box center [481, 307] width 621 height 46
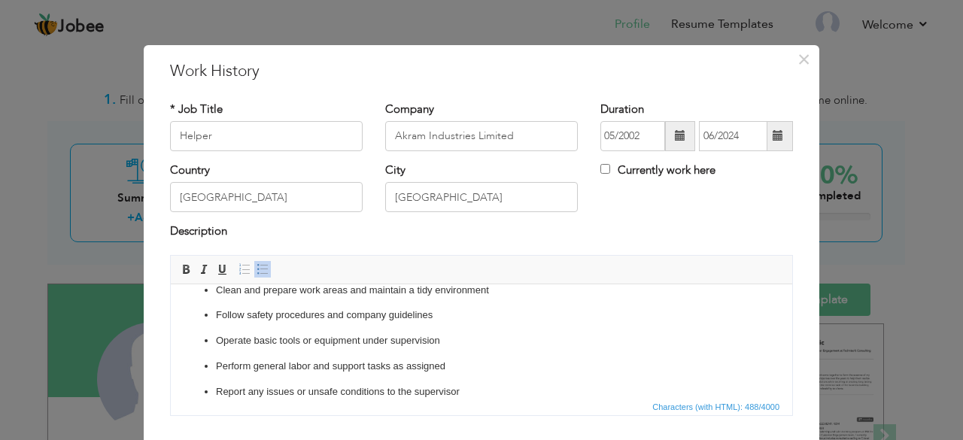
scroll to position [99, 0]
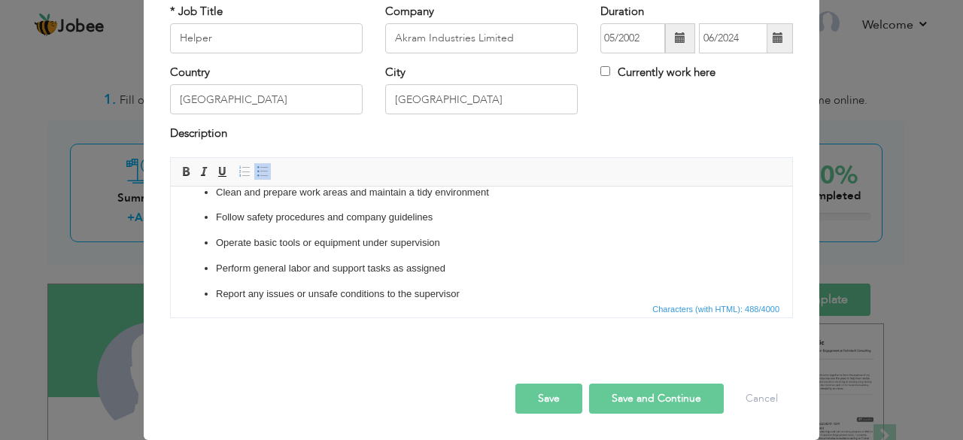
click at [633, 403] on button "Save and Continue" at bounding box center [656, 399] width 135 height 30
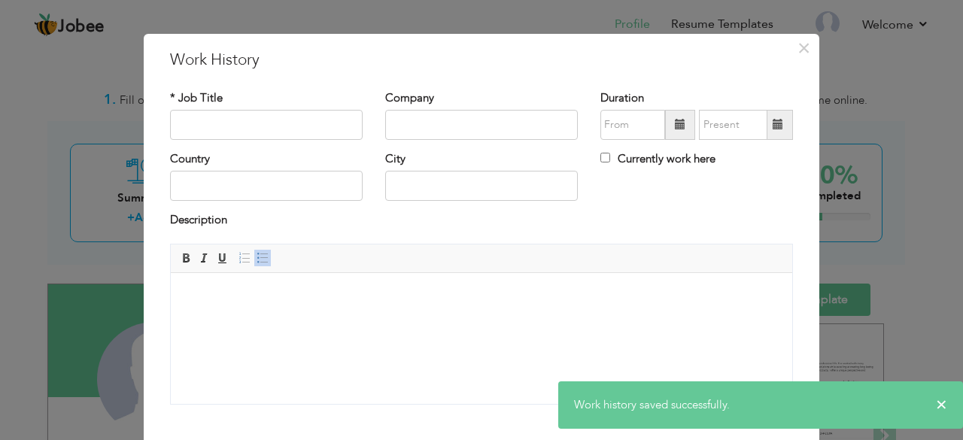
scroll to position [0, 0]
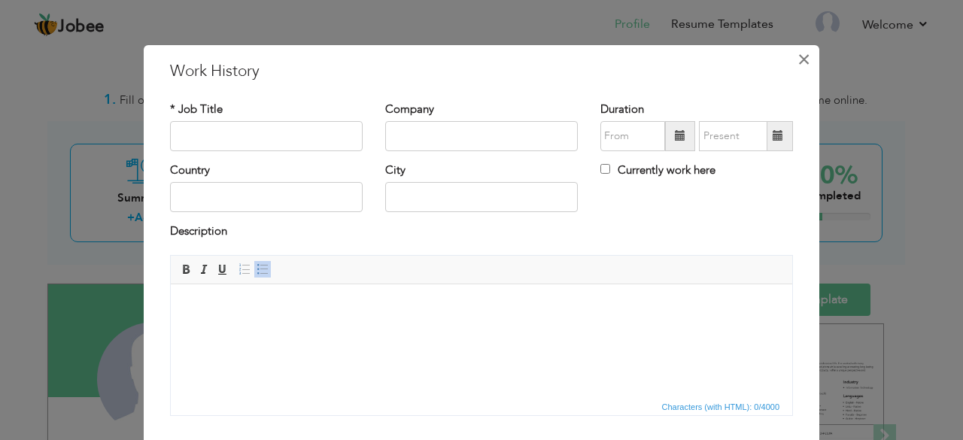
click at [797, 56] on span "×" at bounding box center [803, 59] width 13 height 27
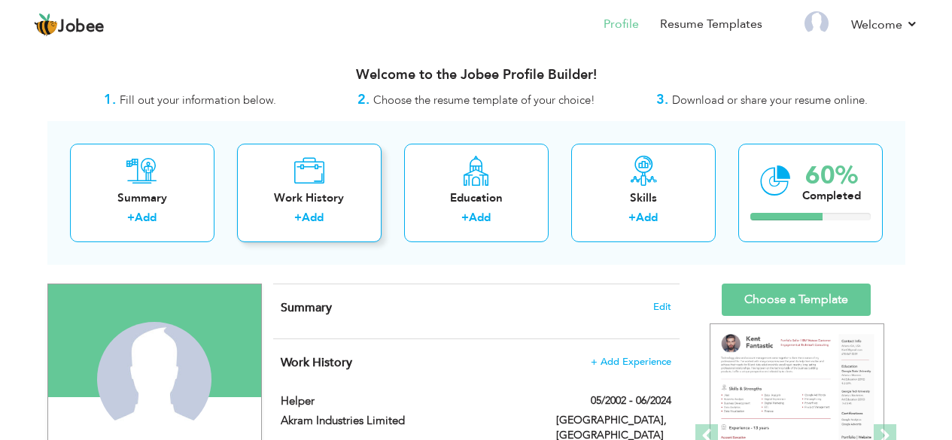
click at [313, 216] on link "Add" at bounding box center [313, 217] width 22 height 15
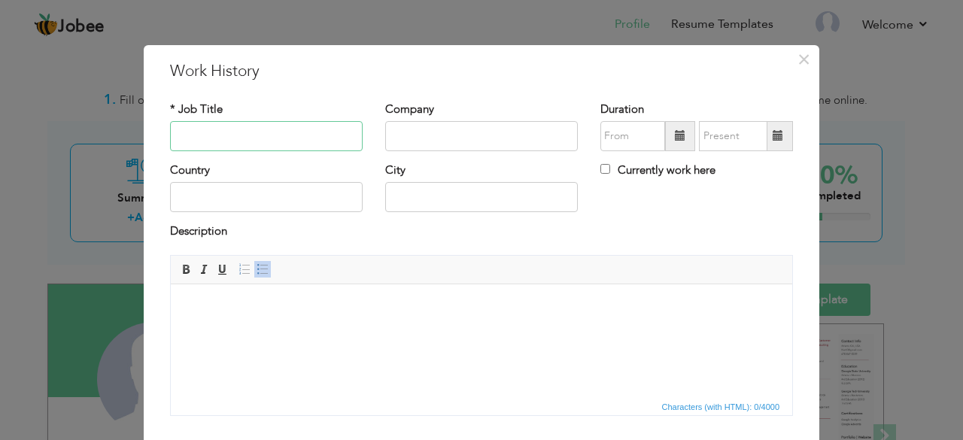
click at [276, 130] on input "text" at bounding box center [266, 136] width 193 height 30
type input "Medicine Sale Person"
type input "Local Franchises"
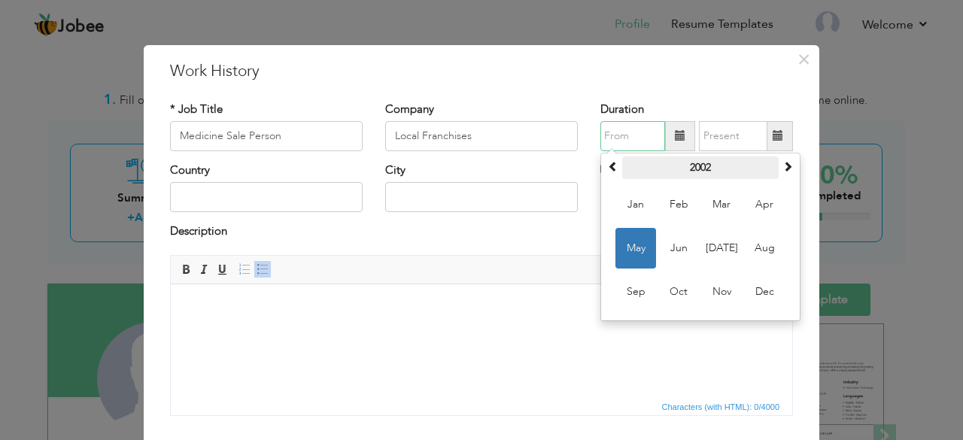
click at [694, 167] on th "2002" at bounding box center [700, 167] width 156 height 23
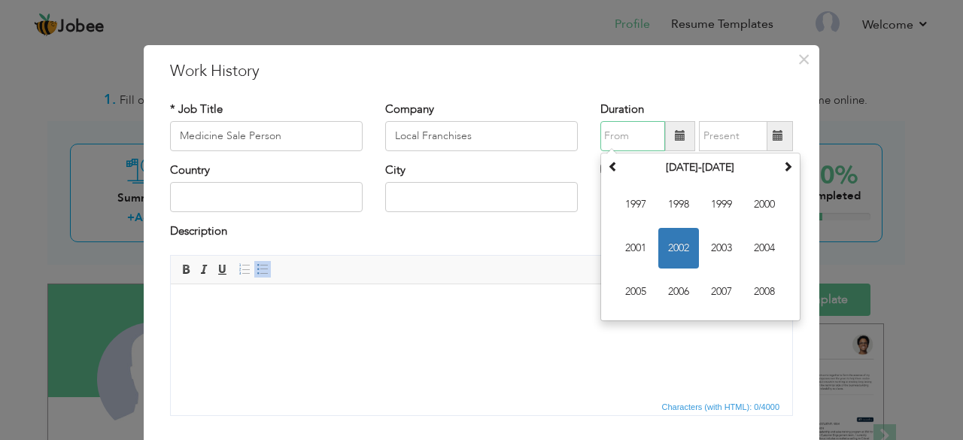
click at [635, 290] on span "2005" at bounding box center [635, 292] width 41 height 41
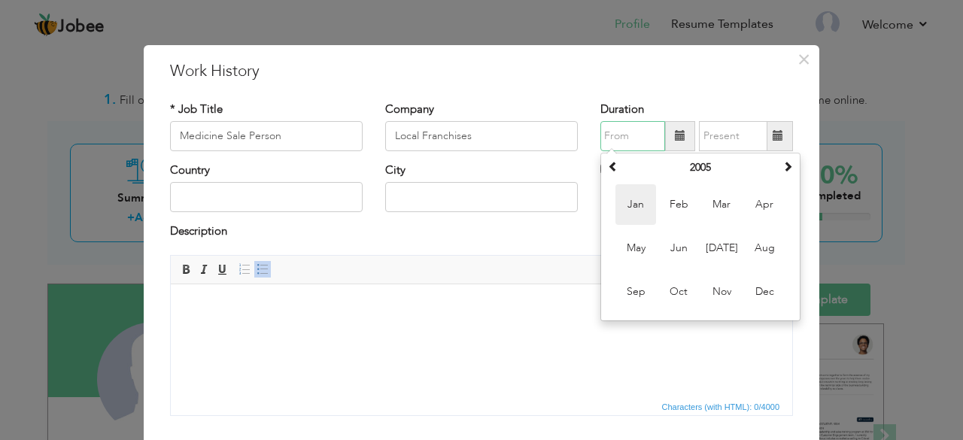
click at [633, 217] on span "Jan" at bounding box center [635, 204] width 41 height 41
type input "01/2005"
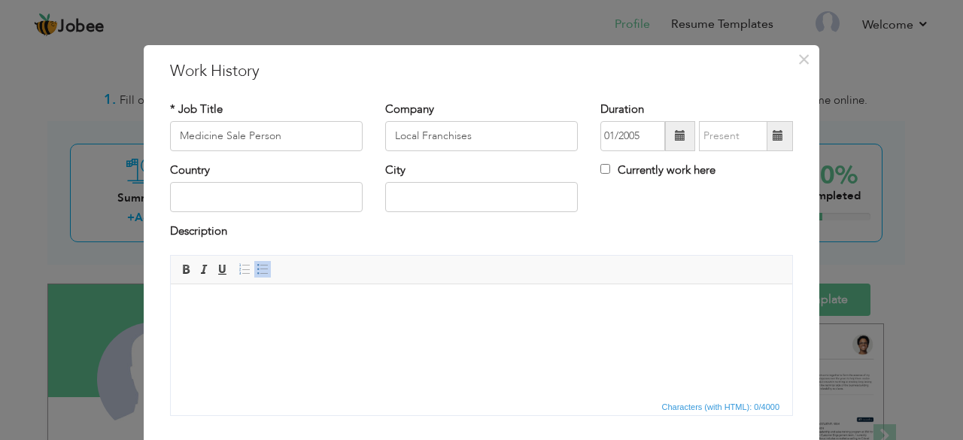
click at [773, 139] on span at bounding box center [778, 135] width 11 height 11
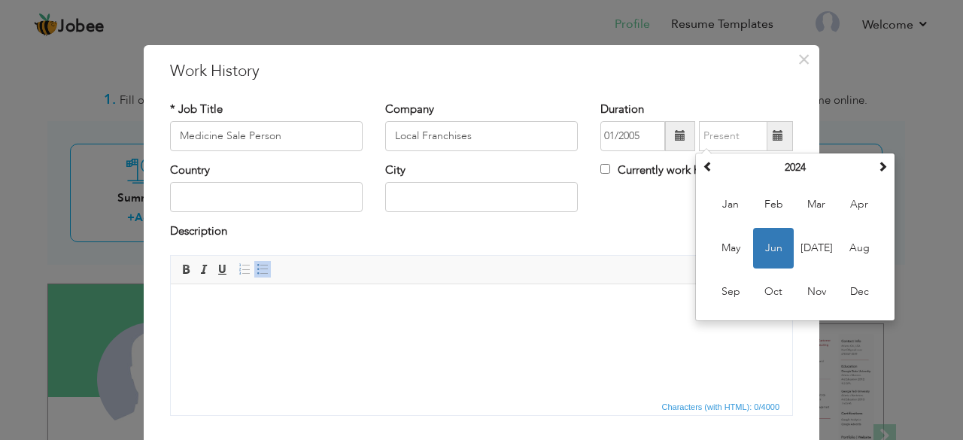
click at [630, 178] on label "Currently work here" at bounding box center [657, 171] width 115 height 16
click at [610, 174] on input "Currently work here" at bounding box center [605, 169] width 10 height 10
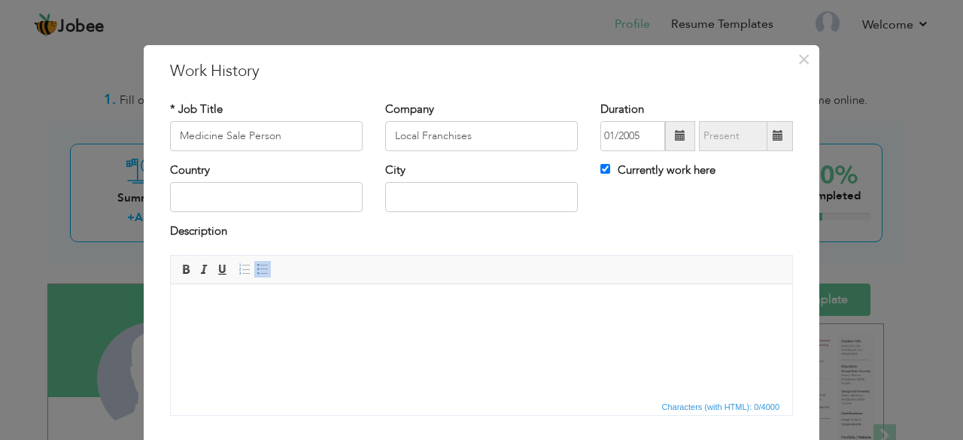
click at [630, 174] on label "Currently work here" at bounding box center [657, 171] width 115 height 16
click at [610, 174] on input "Currently work here" at bounding box center [605, 169] width 10 height 10
click at [630, 169] on label "Currently work here" at bounding box center [657, 171] width 115 height 16
click at [610, 169] on input "Currently work here" at bounding box center [605, 169] width 10 height 10
checkbox input "true"
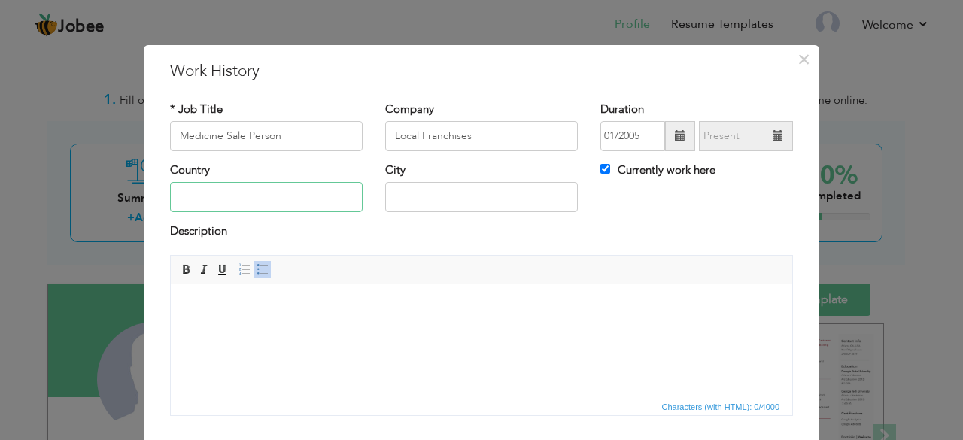
click at [216, 196] on input "text" at bounding box center [266, 197] width 193 height 30
type input "[GEOGRAPHIC_DATA]"
type input "[PERSON_NAME]"
click at [306, 330] on html at bounding box center [481, 307] width 621 height 46
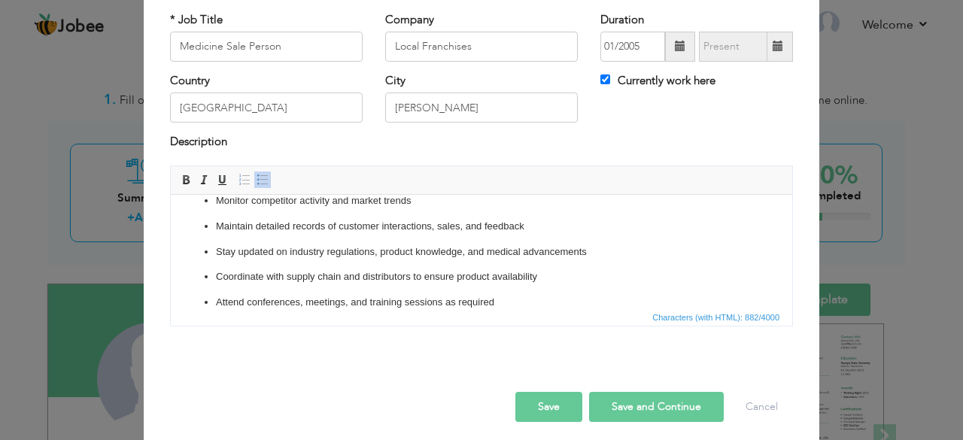
scroll to position [99, 0]
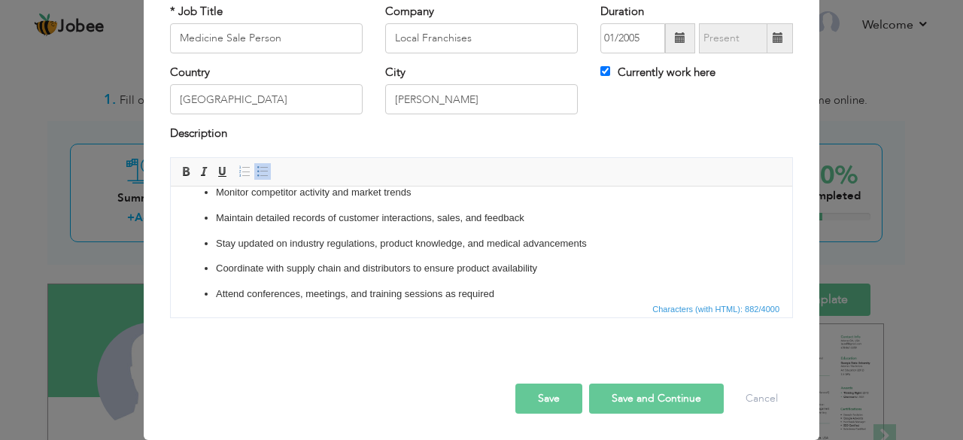
click at [638, 401] on button "Save and Continue" at bounding box center [656, 399] width 135 height 30
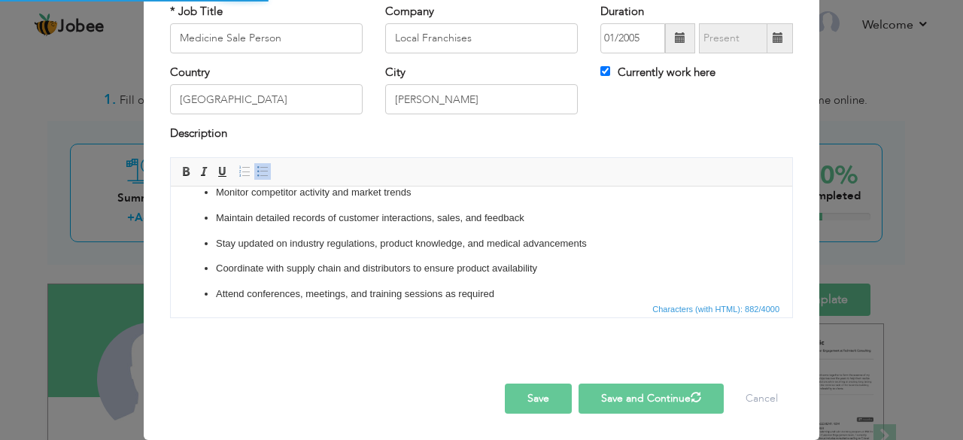
checkbox input "false"
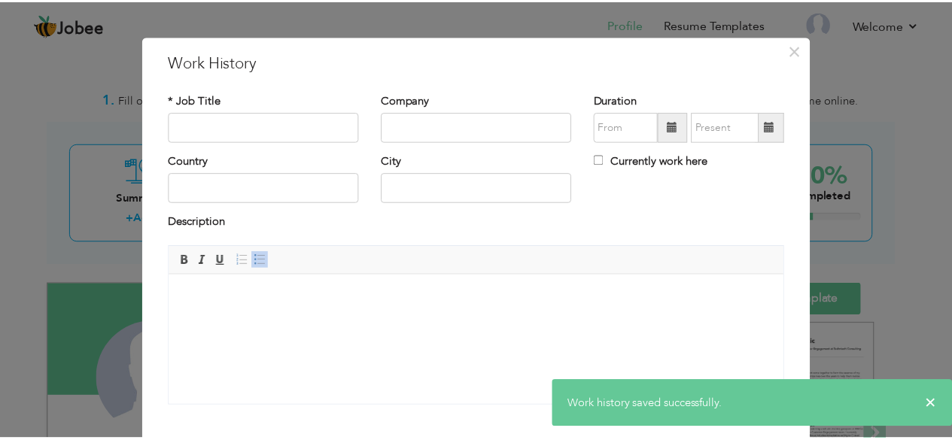
scroll to position [0, 0]
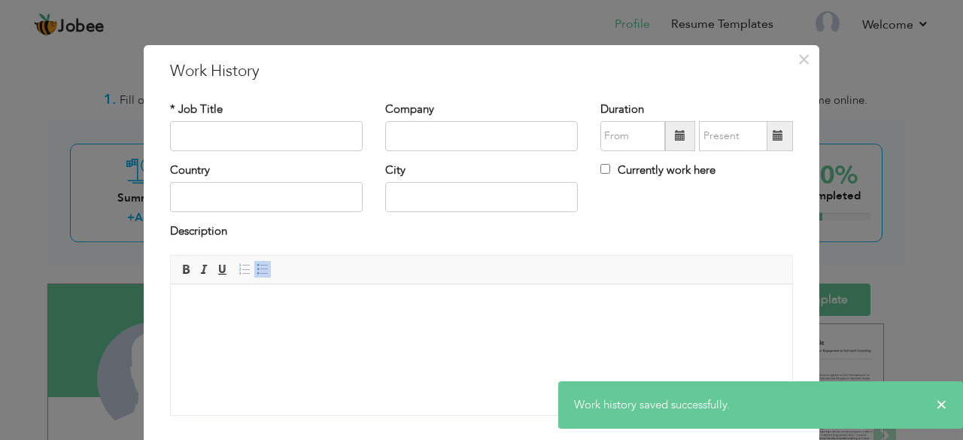
click at [810, 65] on div "× Work History * Job Title Company Duration Currently work here Country City Bo…" at bounding box center [482, 291] width 676 height 493
click at [798, 59] on span "×" at bounding box center [803, 59] width 13 height 27
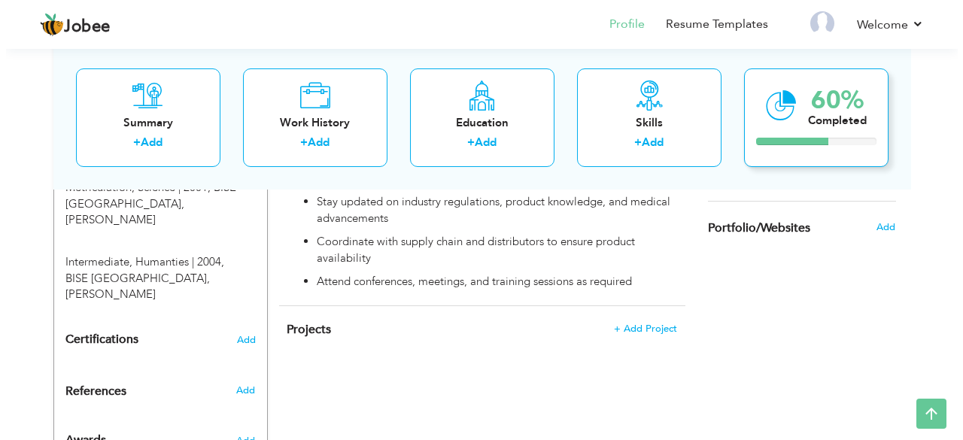
scroll to position [717, 0]
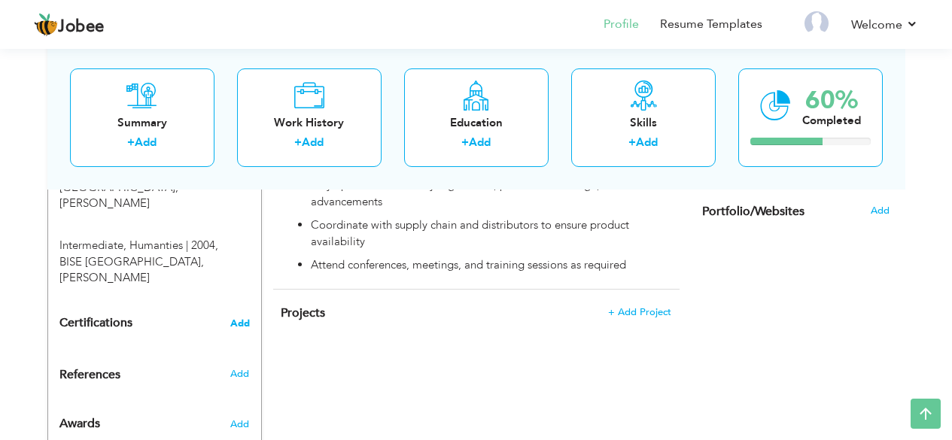
click at [245, 318] on span "Add" at bounding box center [240, 323] width 20 height 11
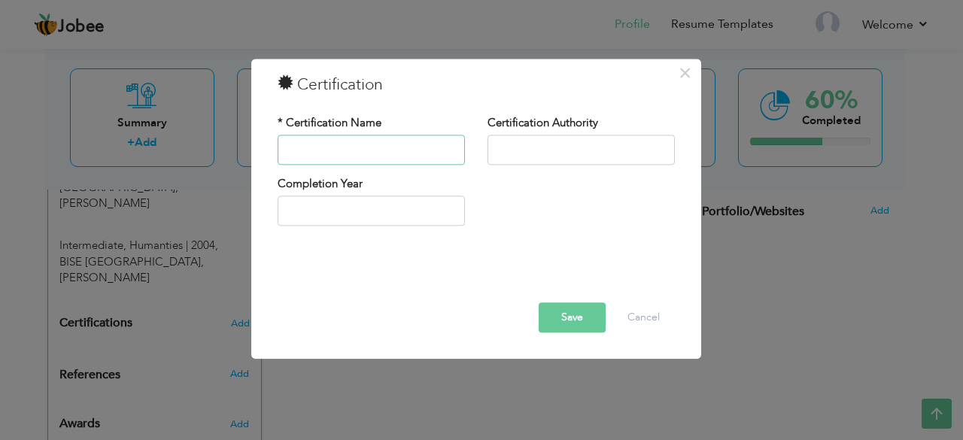
click at [336, 156] on input "text" at bounding box center [371, 150] width 187 height 30
type input "Technician"
type input "The Institute Publications International"
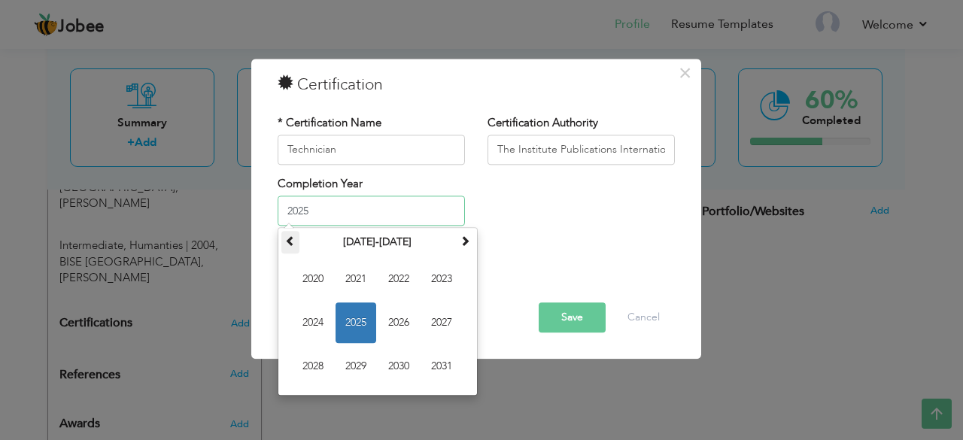
drag, startPoint x: 409, startPoint y: 278, endPoint x: 297, endPoint y: 248, distance: 116.3
click at [305, 265] on td "2020 2021 2022 2023 2024 2025 2026 2027 2028 2029 2030 2031" at bounding box center [377, 323] width 193 height 138
click at [296, 238] on th at bounding box center [290, 243] width 18 height 23
click at [287, 250] on th at bounding box center [290, 243] width 18 height 23
click at [409, 288] on span "2002" at bounding box center [398, 280] width 41 height 41
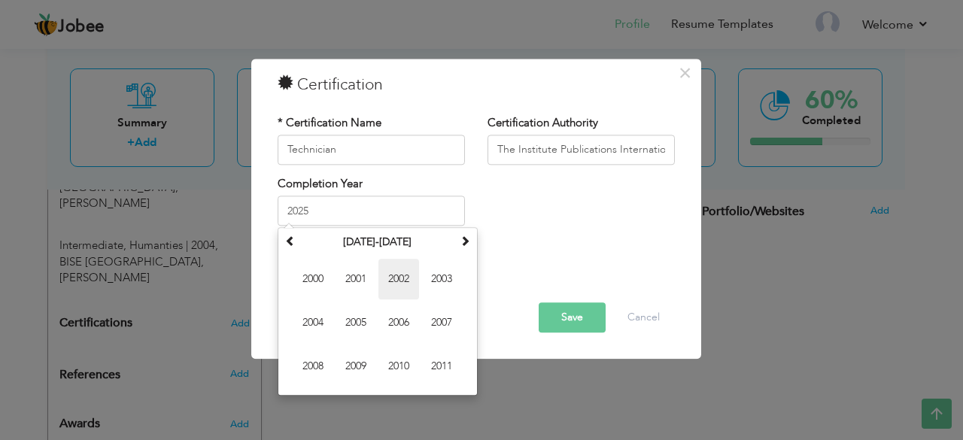
type input "2002"
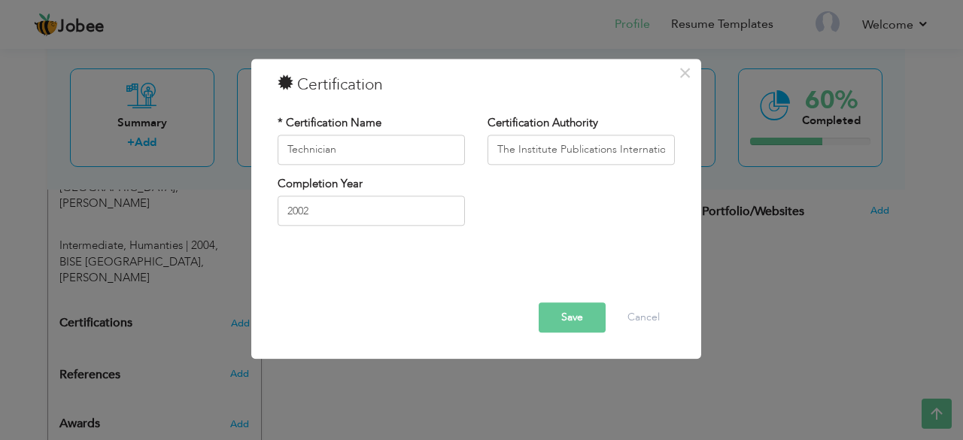
click at [592, 326] on button "Save" at bounding box center [572, 317] width 67 height 30
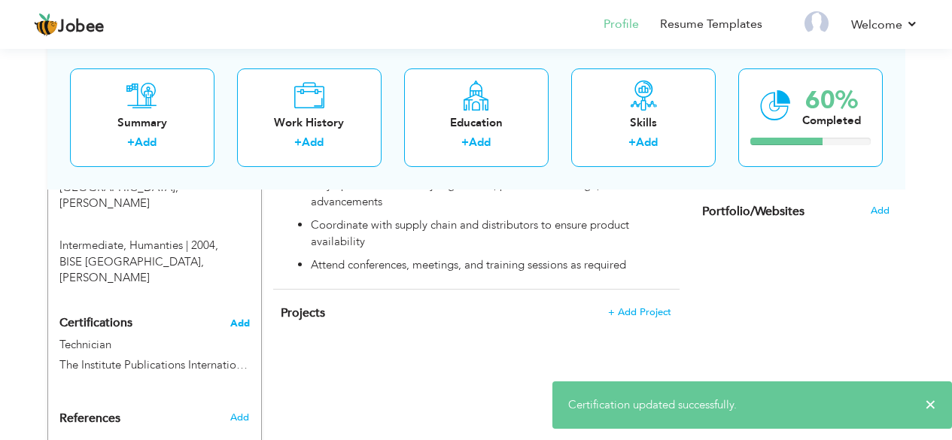
click at [245, 318] on span "Add" at bounding box center [240, 323] width 20 height 11
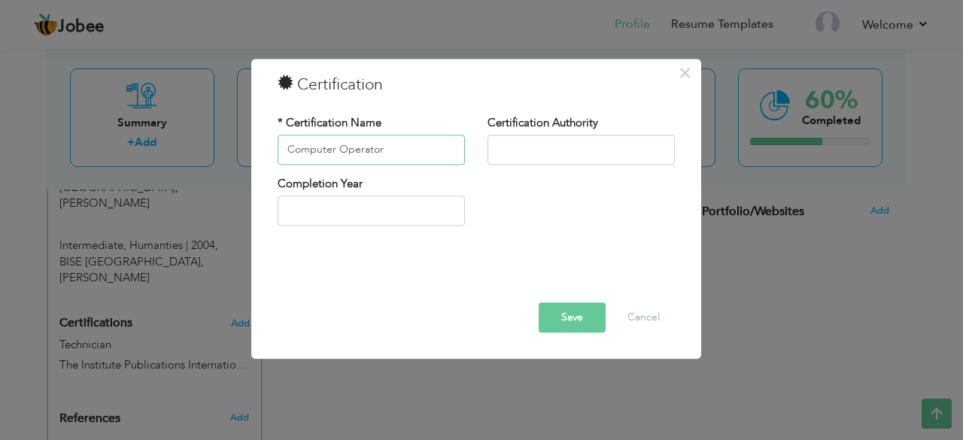
type input "Computer Operator"
type input "Pascal Institute of Computer Science"
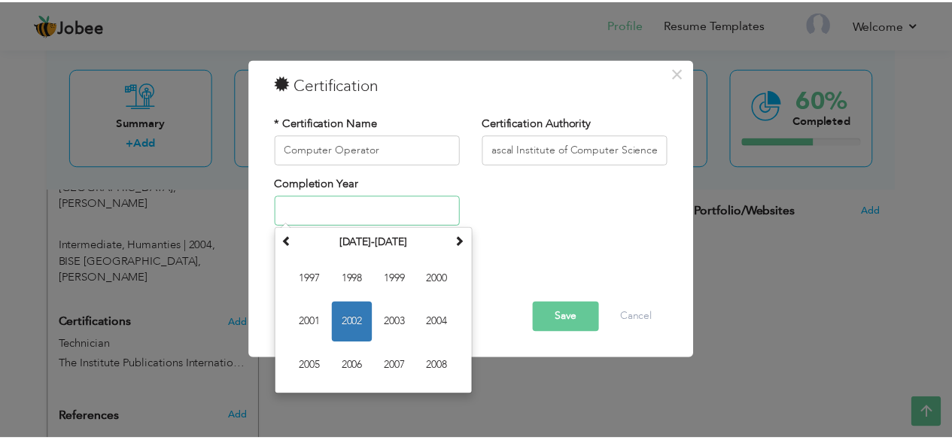
scroll to position [0, 0]
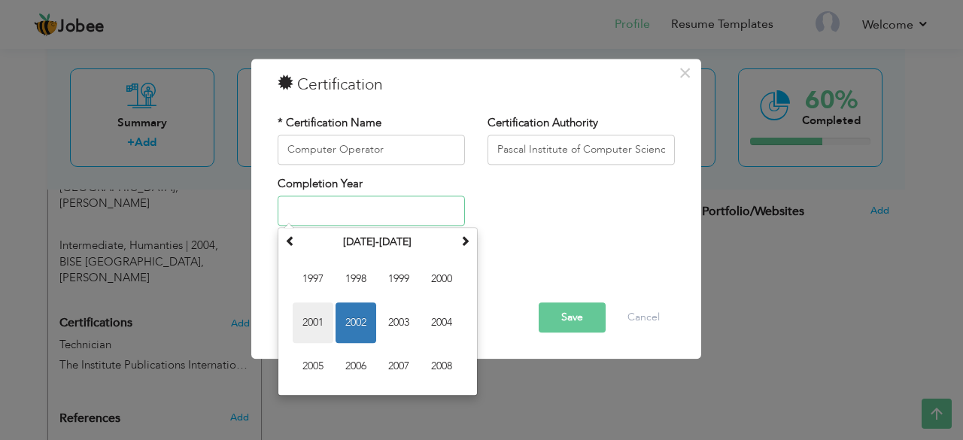
click at [314, 318] on span "2001" at bounding box center [313, 323] width 41 height 41
type input "2001"
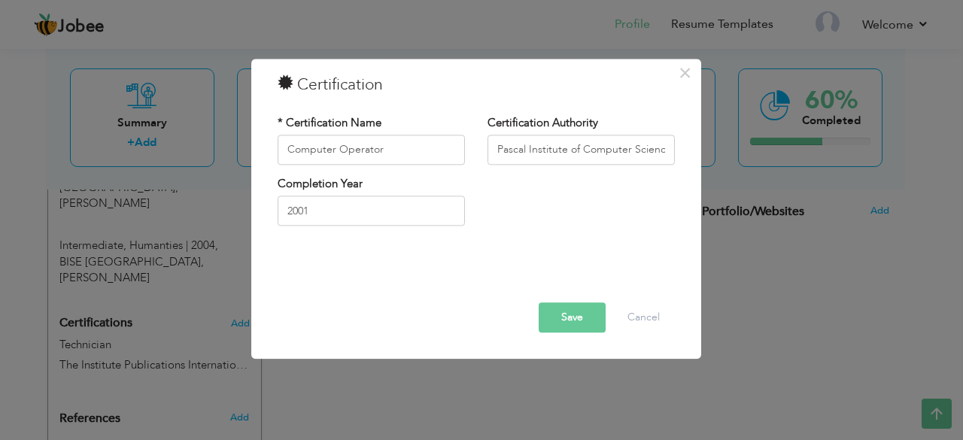
click at [566, 305] on button "Save" at bounding box center [572, 317] width 67 height 30
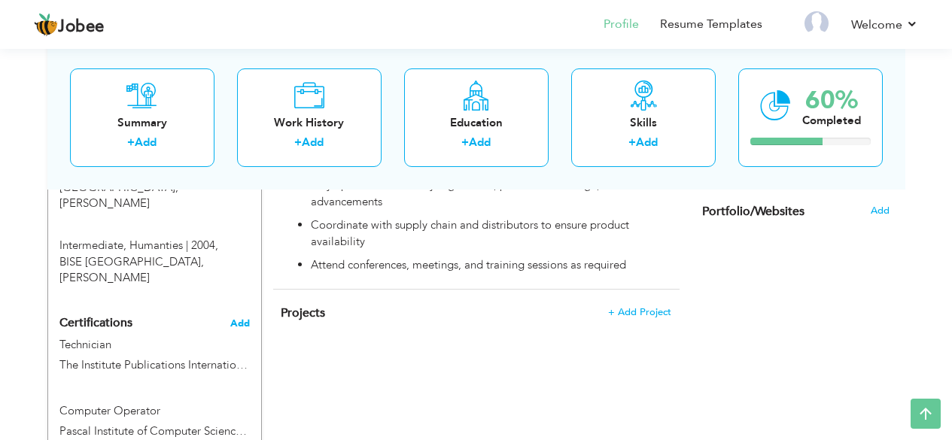
click at [239, 318] on span "Add" at bounding box center [240, 323] width 20 height 11
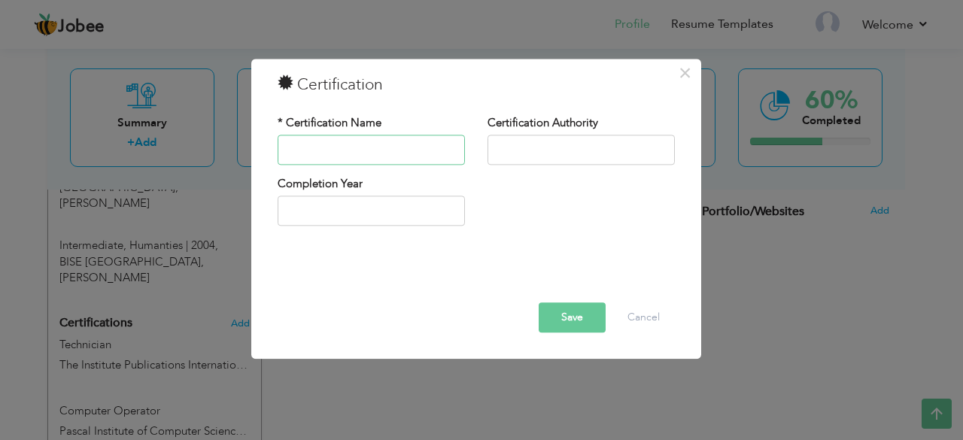
click at [363, 153] on input "text" at bounding box center [371, 150] width 187 height 30
type input "Package Intergrity Training"
type input "Tetra Pack"
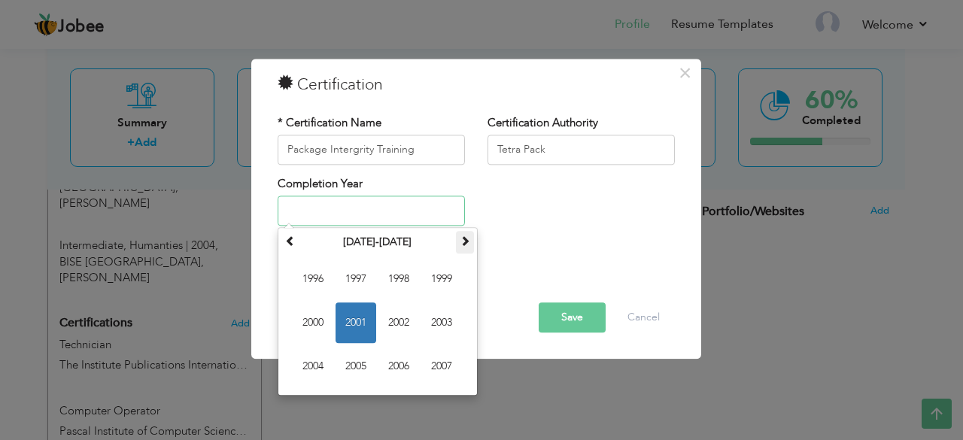
click at [464, 239] on span at bounding box center [465, 241] width 11 height 11
click at [412, 278] on span "2008" at bounding box center [398, 280] width 41 height 41
type input "2008"
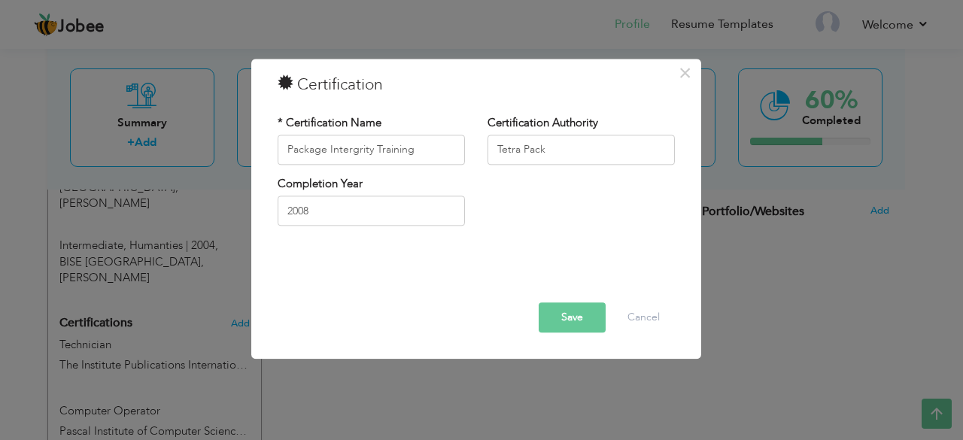
click at [581, 327] on button "Save" at bounding box center [572, 317] width 67 height 30
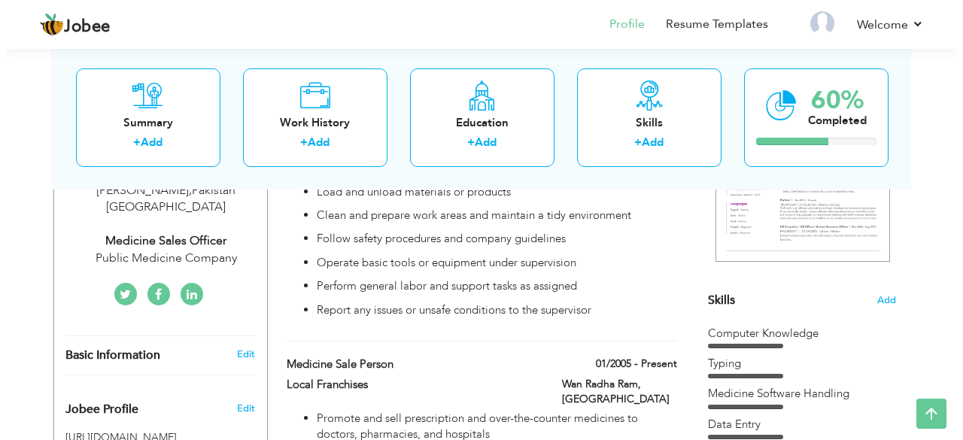
scroll to position [301, 0]
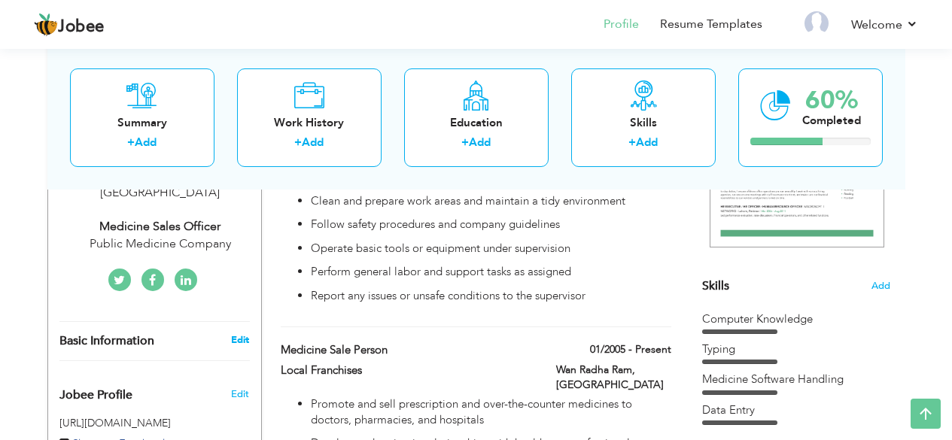
click at [238, 333] on link "Edit" at bounding box center [240, 340] width 18 height 14
type input "Ghulam"
type input "Awais"
type input "03216582658"
select select "number:166"
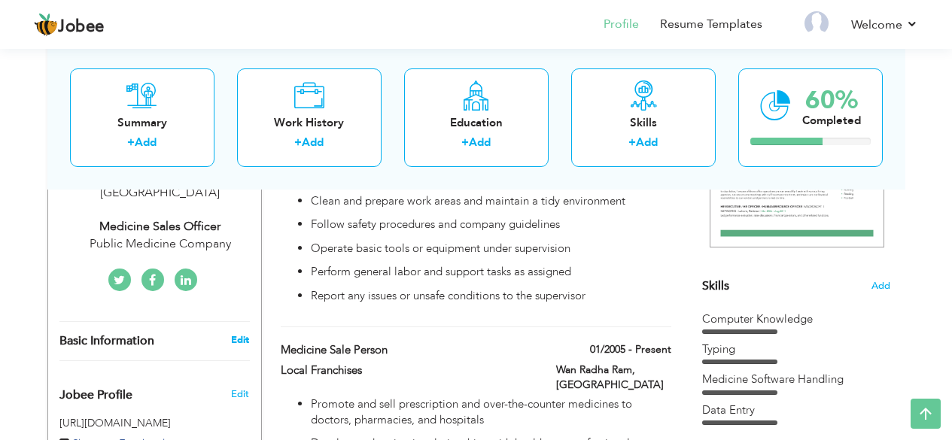
type input "[GEOGRAPHIC_DATA]"
type input "[PERSON_NAME]"
select select "number:12"
type input "Public Medicine Company"
type input "Medicine Sales Officer"
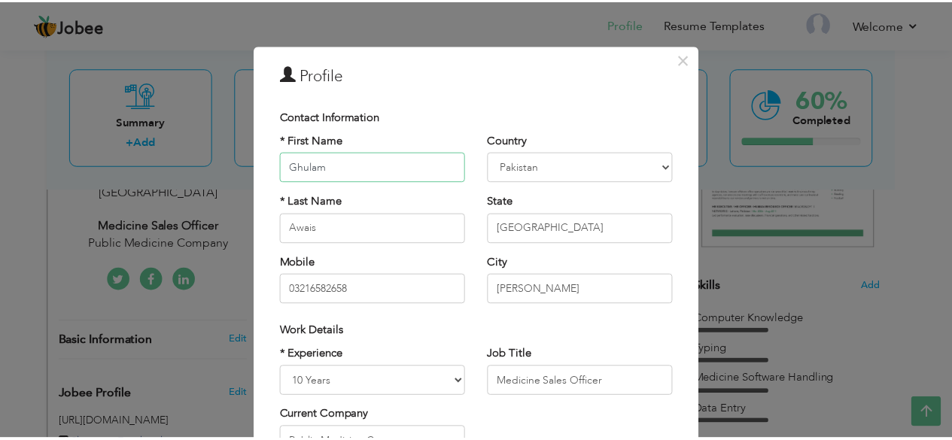
scroll to position [235, 0]
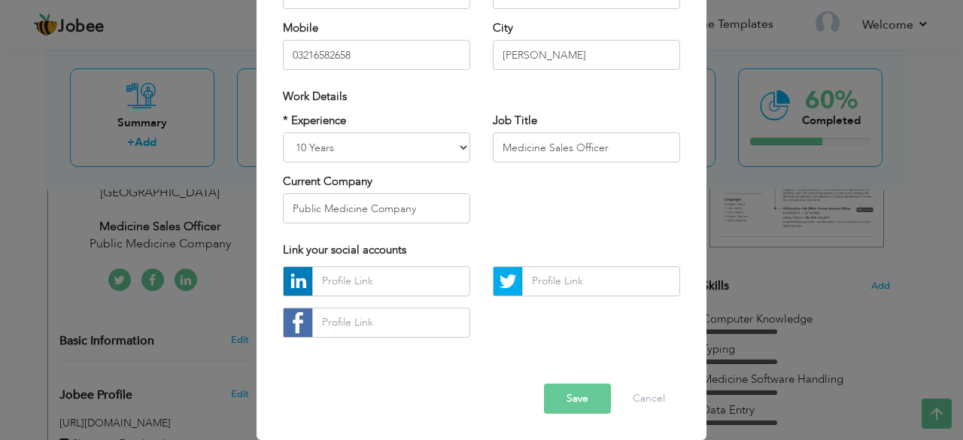
click at [564, 401] on button "Save" at bounding box center [577, 399] width 67 height 30
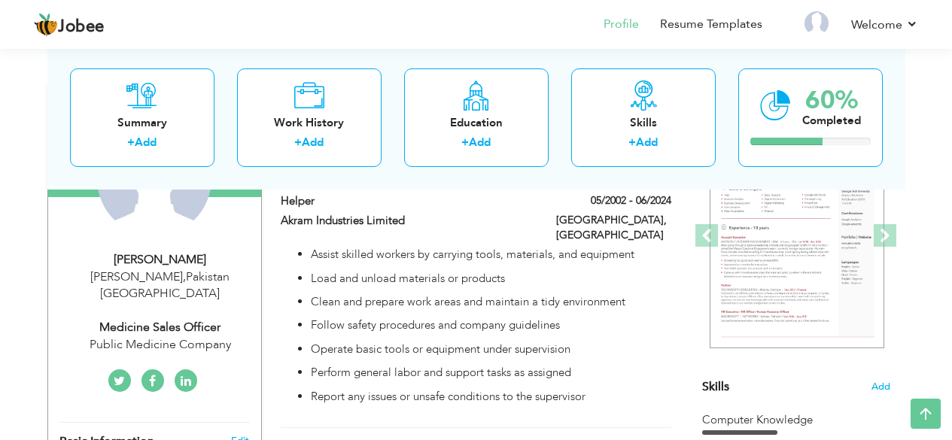
scroll to position [100, 0]
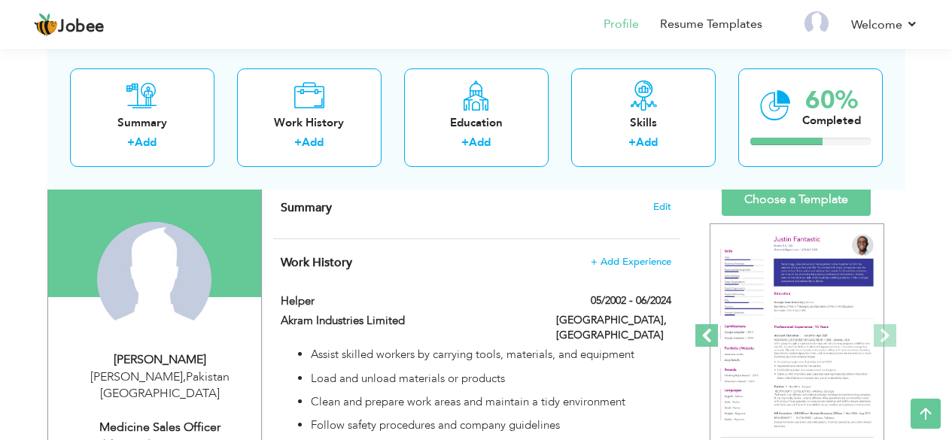
click at [704, 333] on span at bounding box center [706, 335] width 23 height 23
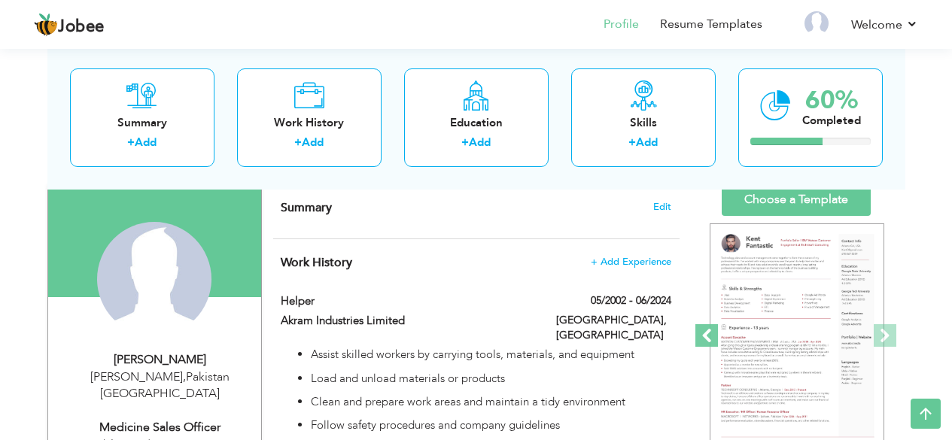
click at [704, 333] on span at bounding box center [706, 335] width 23 height 23
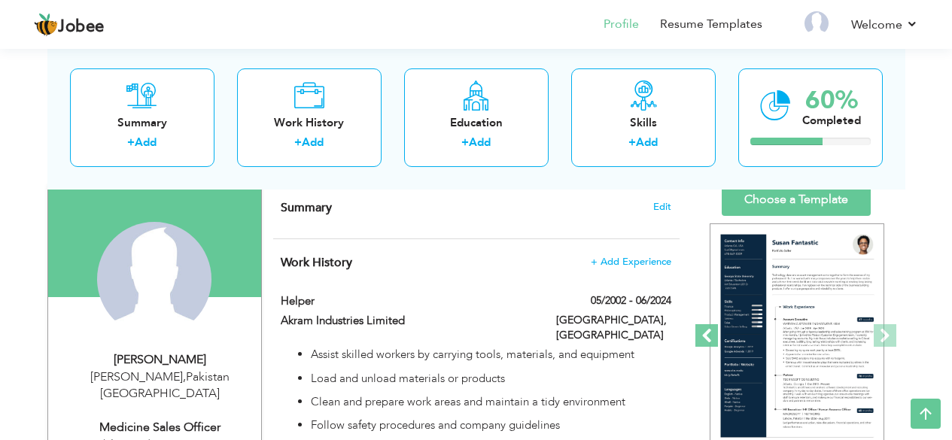
click at [704, 333] on span at bounding box center [706, 335] width 23 height 23
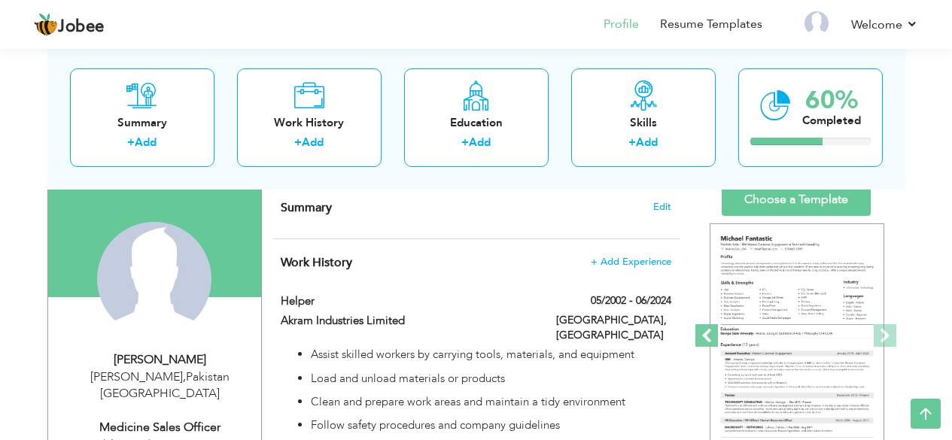
click at [704, 333] on span at bounding box center [706, 335] width 23 height 23
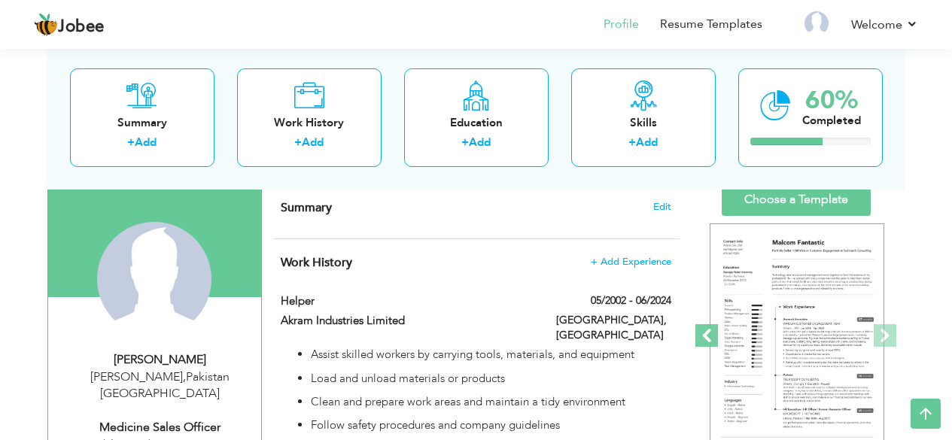
click at [704, 333] on span at bounding box center [706, 335] width 23 height 23
click at [705, 332] on span at bounding box center [706, 335] width 23 height 23
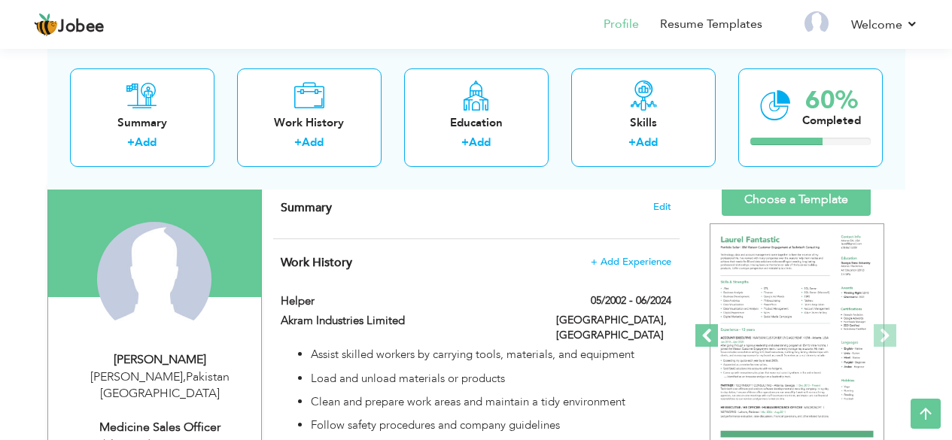
click at [705, 332] on span at bounding box center [706, 335] width 23 height 23
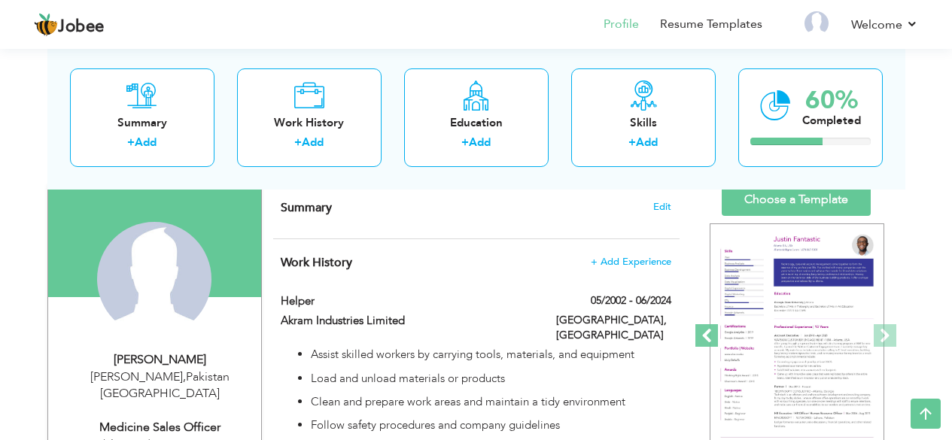
click at [705, 332] on span at bounding box center [706, 335] width 23 height 23
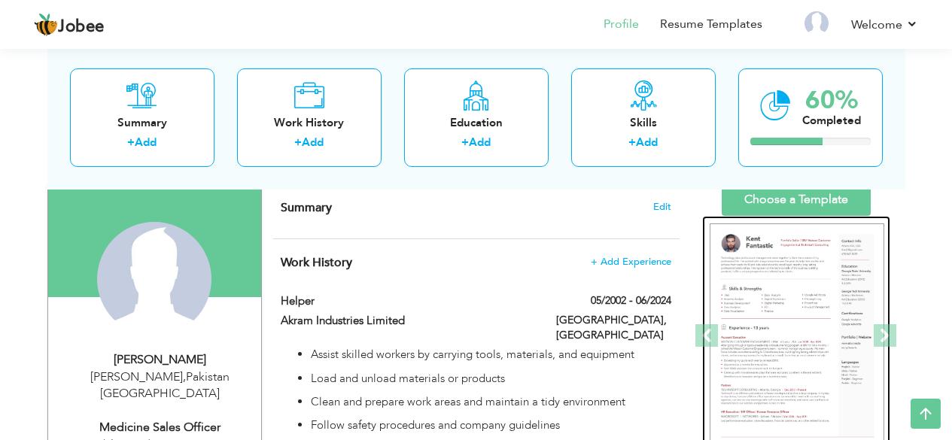
click at [847, 294] on img at bounding box center [796, 336] width 175 height 226
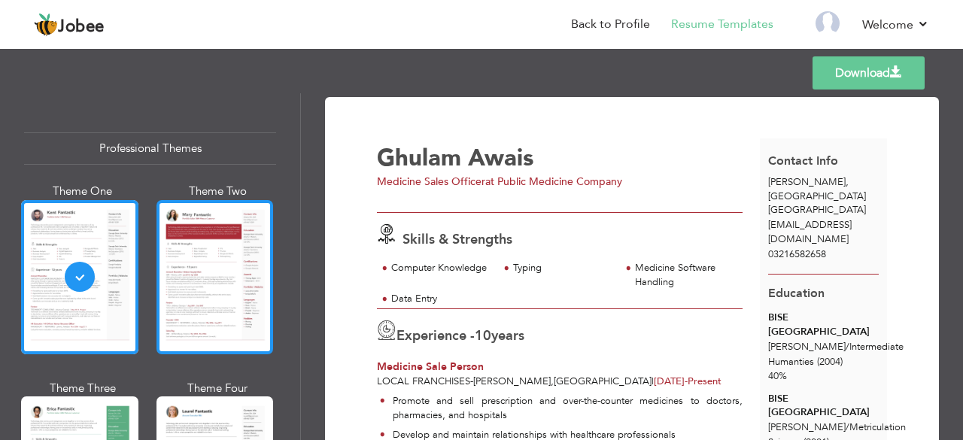
click at [211, 257] on div at bounding box center [214, 277] width 117 height 154
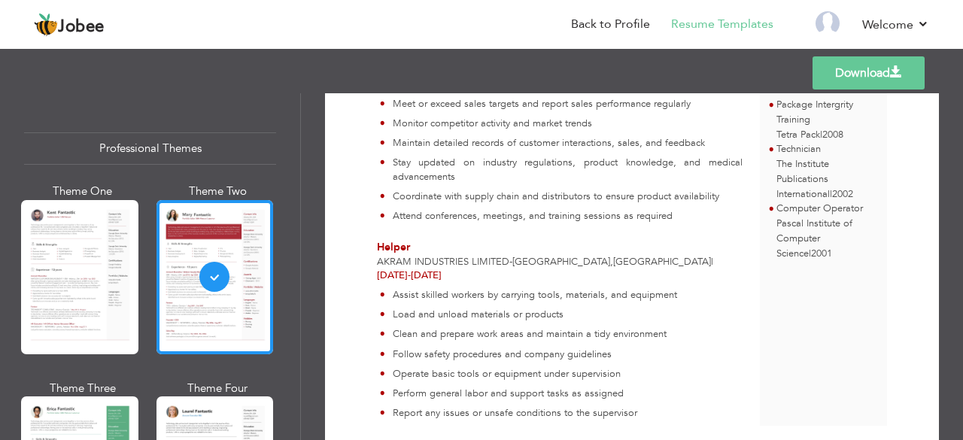
scroll to position [436, 0]
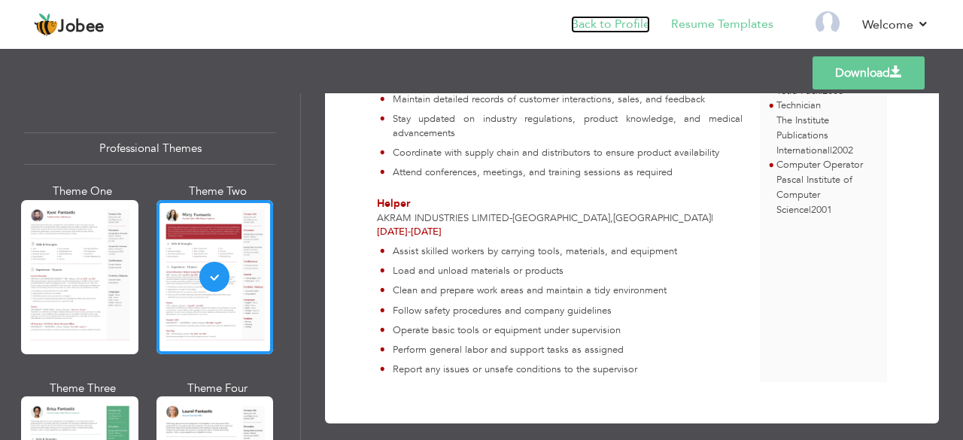
click at [631, 17] on link "Back to Profile" at bounding box center [610, 24] width 79 height 17
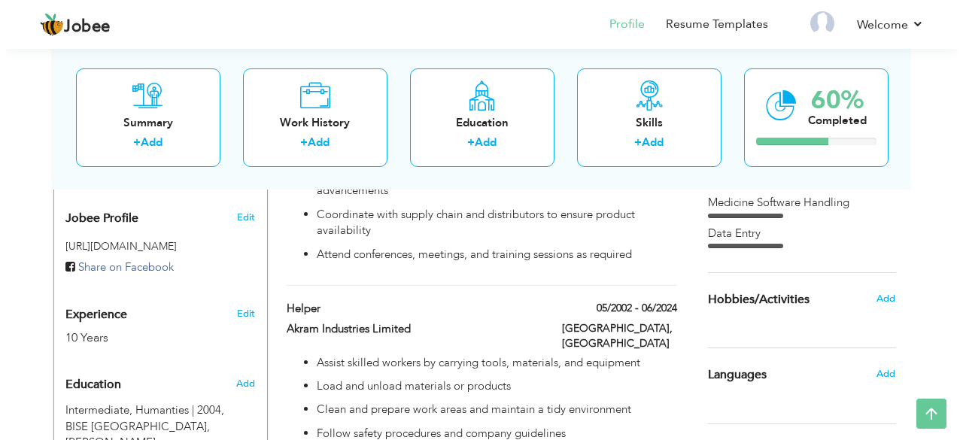
scroll to position [501, 0]
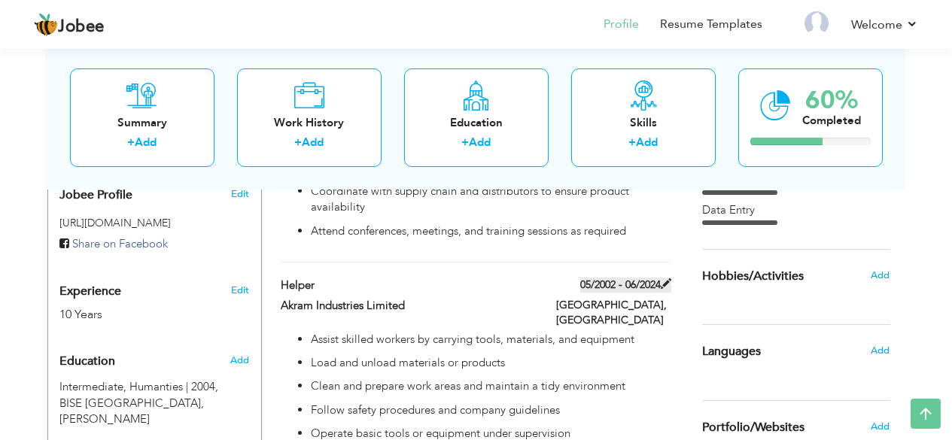
click at [661, 284] on span at bounding box center [666, 283] width 11 height 11
type input "Helper"
type input "Akram Industries Limited"
type input "05/2002"
type input "06/2024"
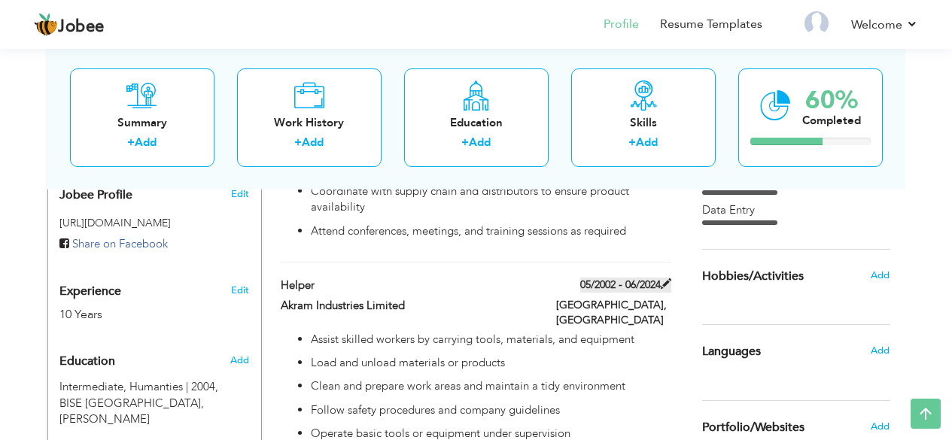
type input "[GEOGRAPHIC_DATA]"
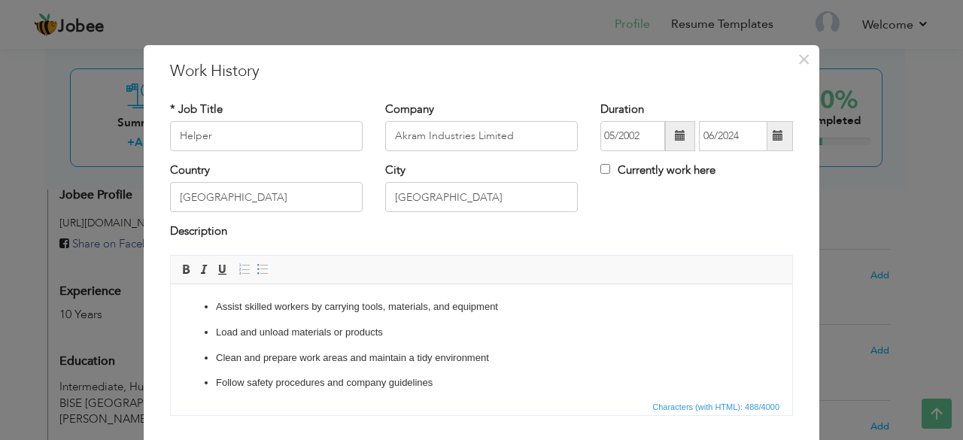
click at [779, 141] on span at bounding box center [778, 136] width 29 height 30
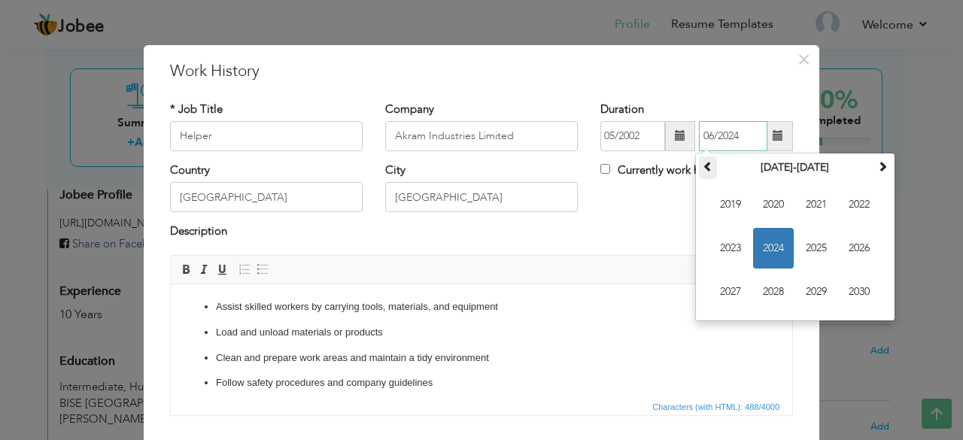
click at [709, 172] on th at bounding box center [708, 167] width 18 height 23
click at [684, 159] on div "Duration 05/2002 06/2024 June 2014 Su Mo Tu We Th Fr Sa 1 2 3 4 5 6 7 8 9 10 11…" at bounding box center [696, 132] width 215 height 61
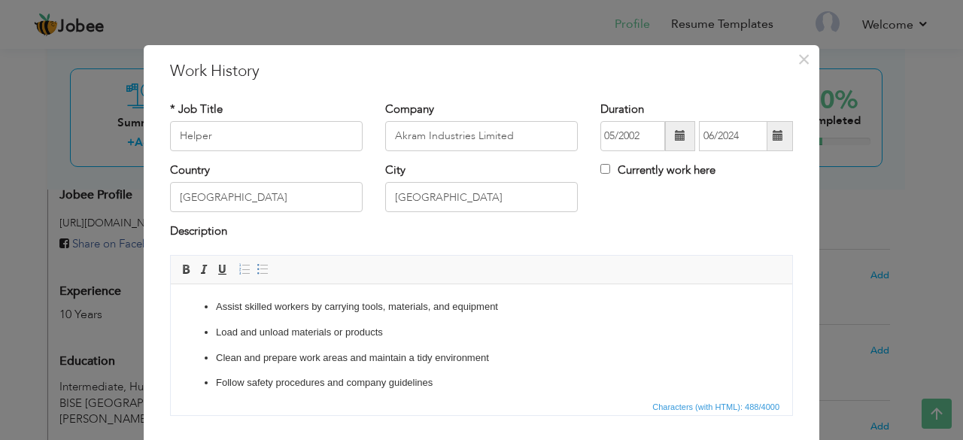
click at [773, 141] on span at bounding box center [778, 135] width 11 height 11
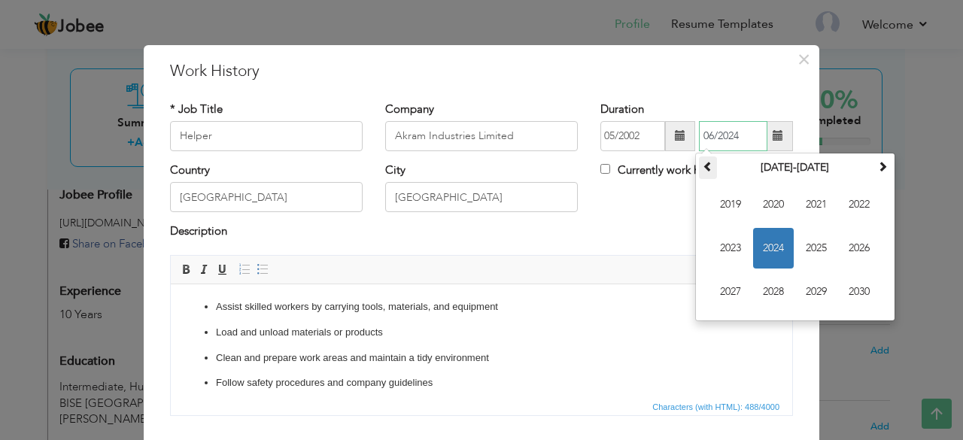
click at [703, 170] on span at bounding box center [708, 166] width 11 height 11
click at [774, 248] on span "2004" at bounding box center [773, 248] width 41 height 41
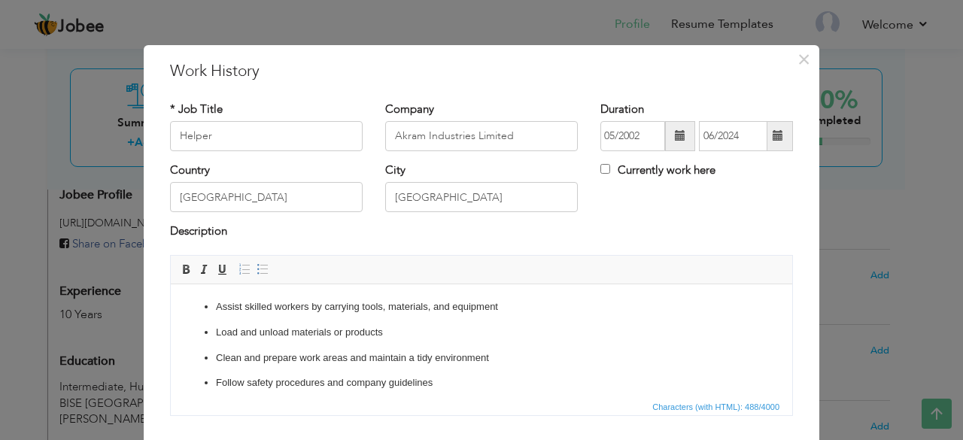
click at [618, 244] on div "Description" at bounding box center [481, 238] width 645 height 31
click at [773, 135] on span at bounding box center [778, 135] width 11 height 11
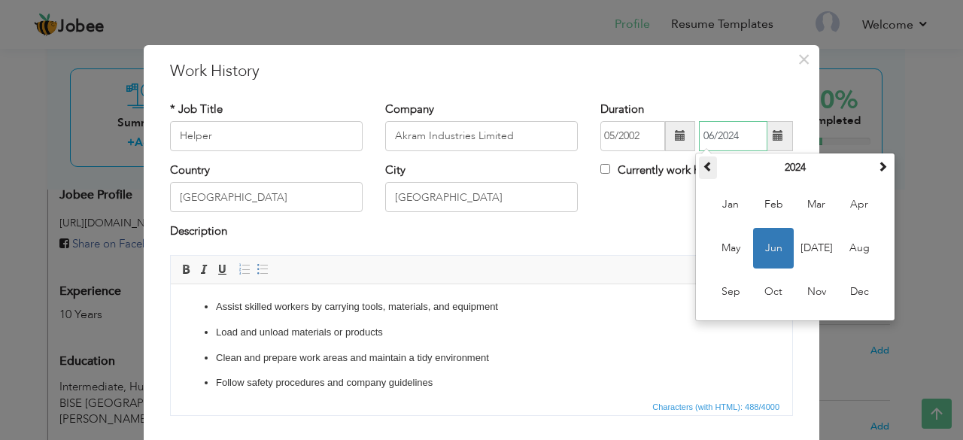
click at [703, 168] on span at bounding box center [708, 166] width 11 height 11
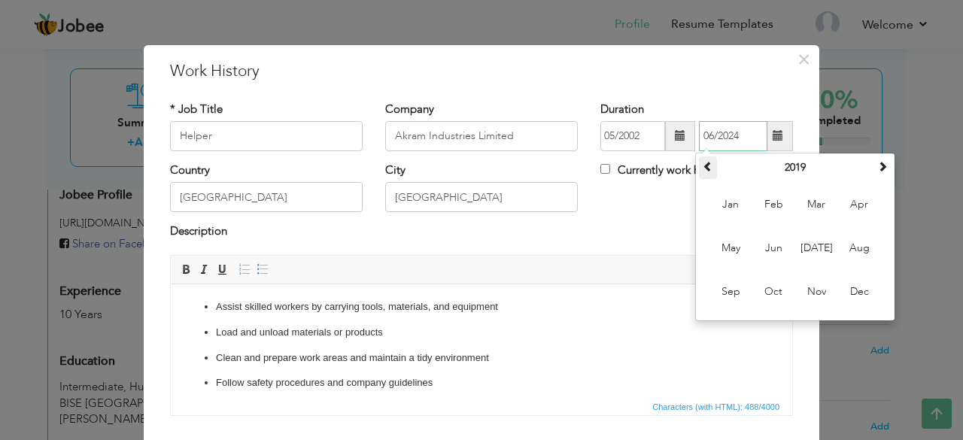
click at [703, 168] on span at bounding box center [708, 166] width 11 height 11
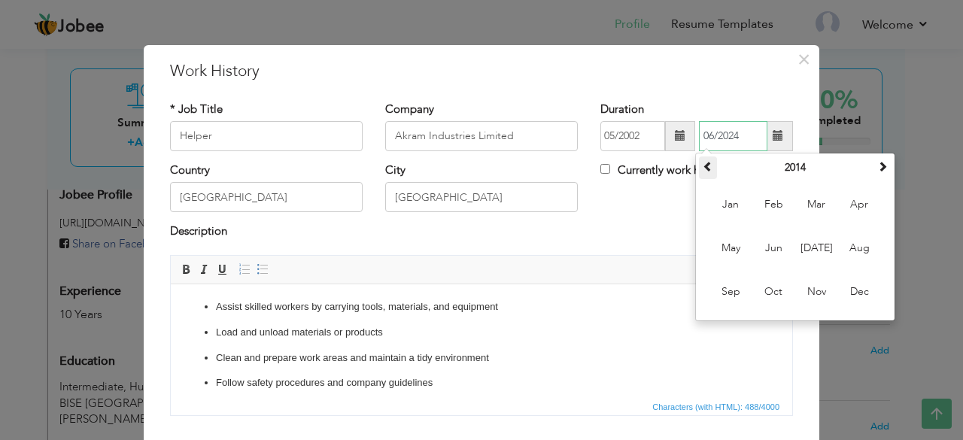
click at [703, 168] on span at bounding box center [708, 166] width 11 height 11
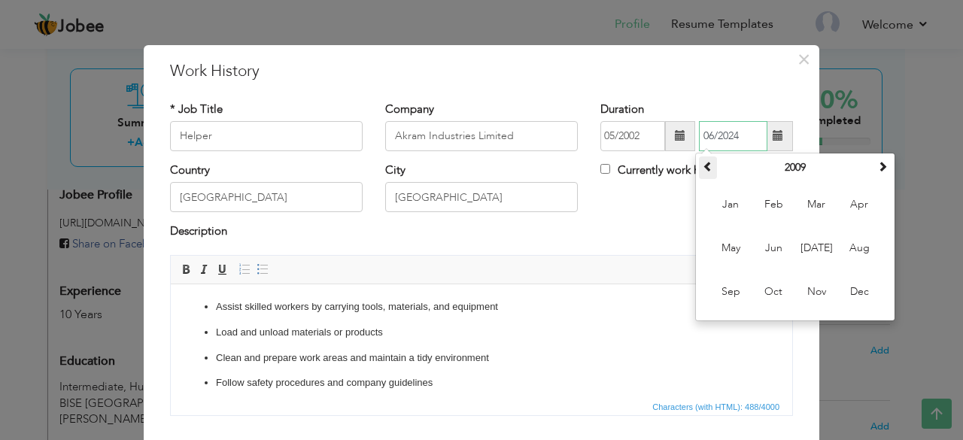
click at [703, 168] on span at bounding box center [708, 166] width 11 height 11
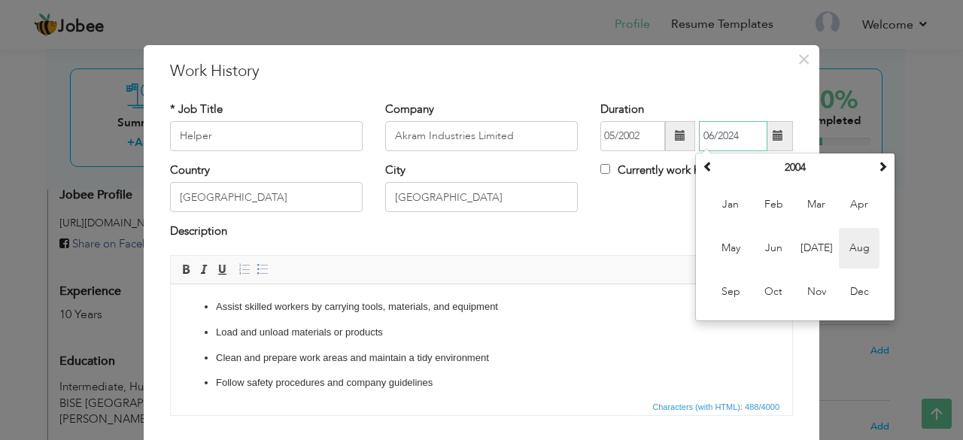
click at [841, 251] on span "Aug" at bounding box center [859, 248] width 41 height 41
type input "08/2004"
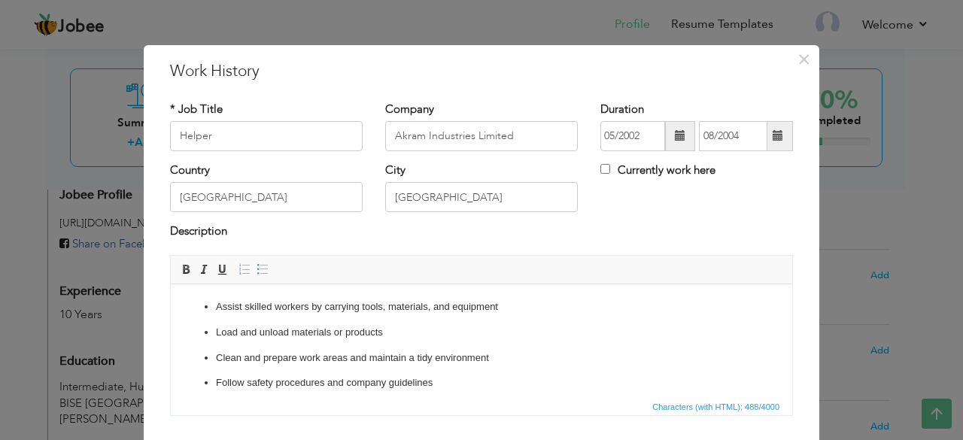
click at [714, 214] on div "Country Pakistan City Lahore Currently work here" at bounding box center [481, 193] width 645 height 61
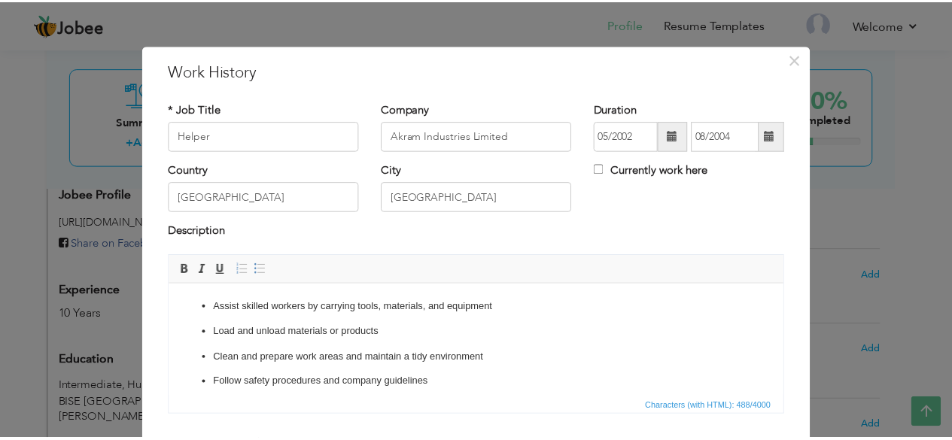
scroll to position [99, 0]
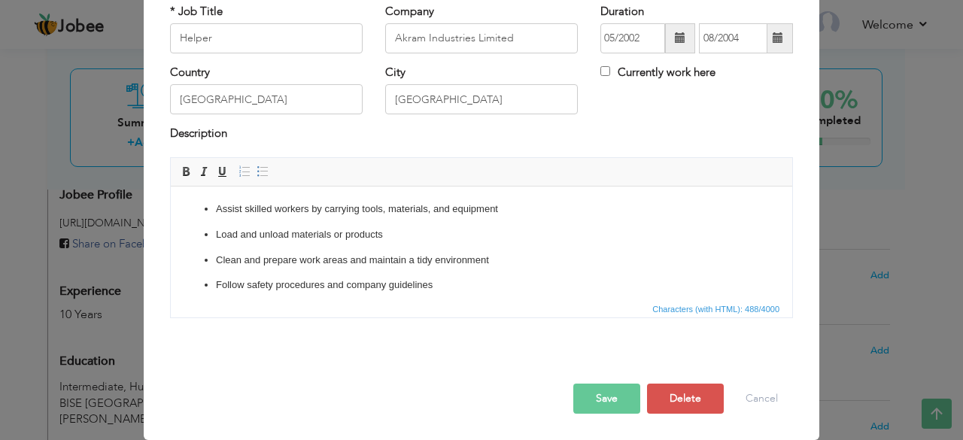
drag, startPoint x: 619, startPoint y: 378, endPoint x: 595, endPoint y: 397, distance: 30.6
click at [619, 378] on div at bounding box center [481, 368] width 645 height 32
click at [597, 399] on button "Save" at bounding box center [606, 399] width 67 height 30
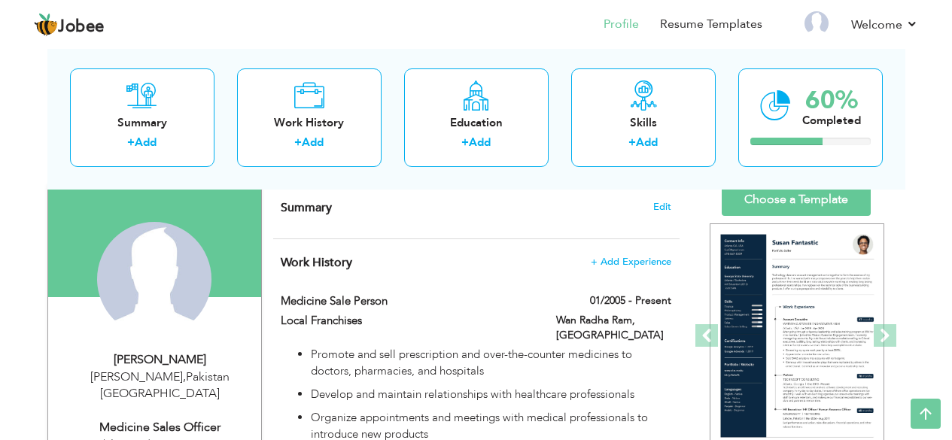
scroll to position [0, 0]
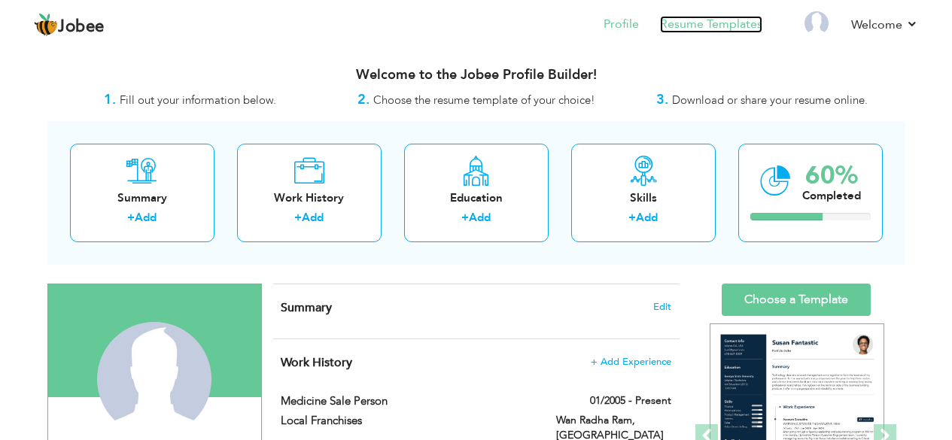
click at [724, 17] on link "Resume Templates" at bounding box center [711, 24] width 102 height 17
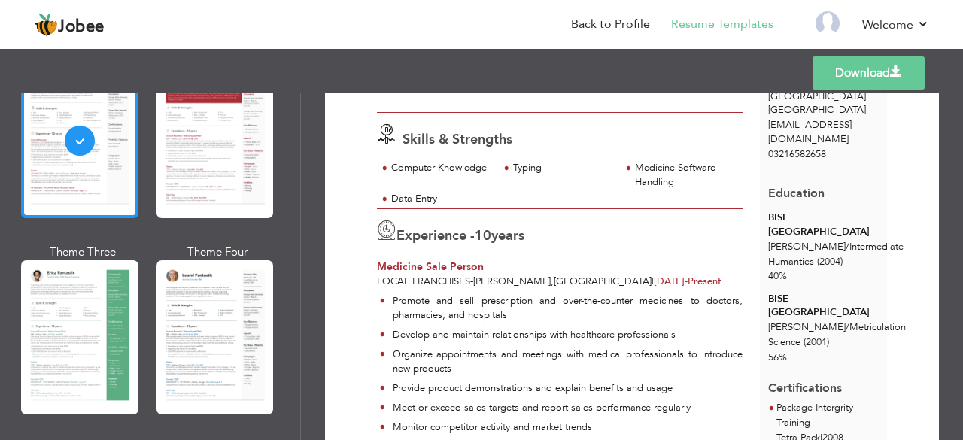
scroll to position [200, 0]
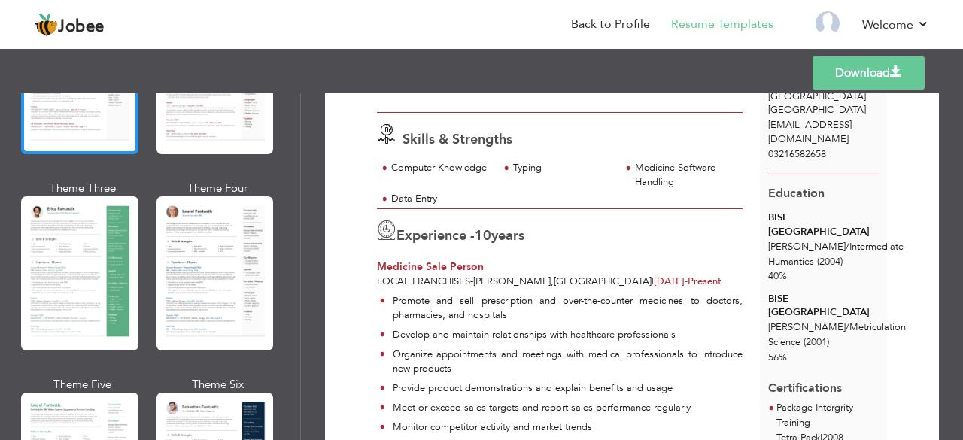
click at [80, 255] on div at bounding box center [79, 273] width 117 height 154
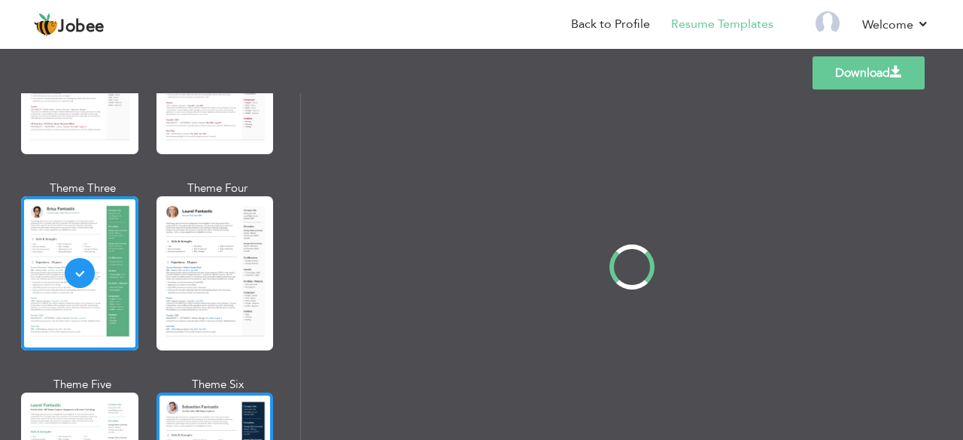
scroll to position [0, 0]
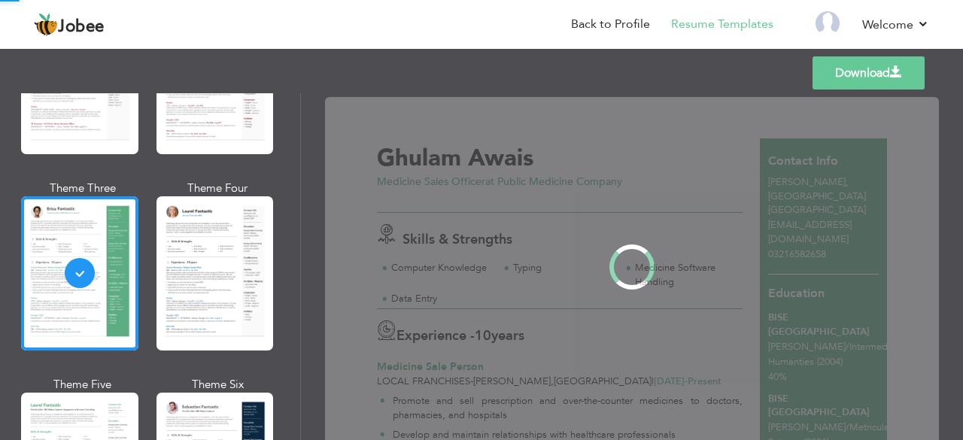
click at [205, 420] on div "Professional Themes Theme One Theme Two Theme Three Theme Four" at bounding box center [481, 266] width 963 height 347
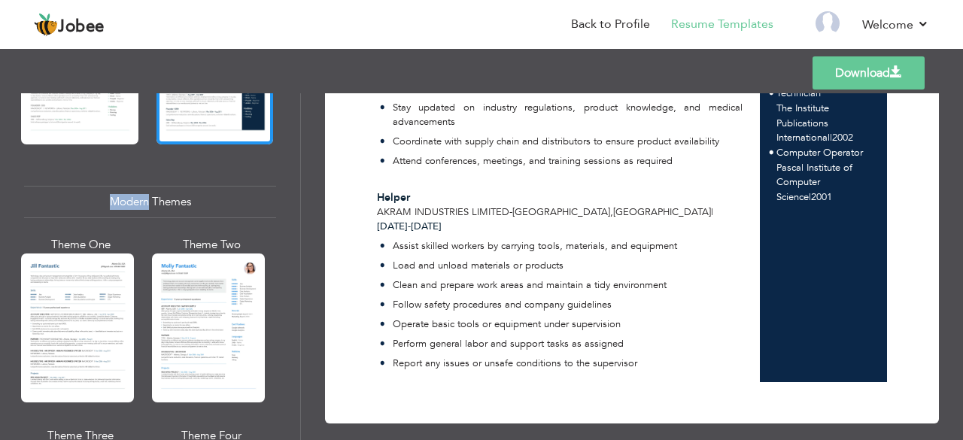
scroll to position [602, 0]
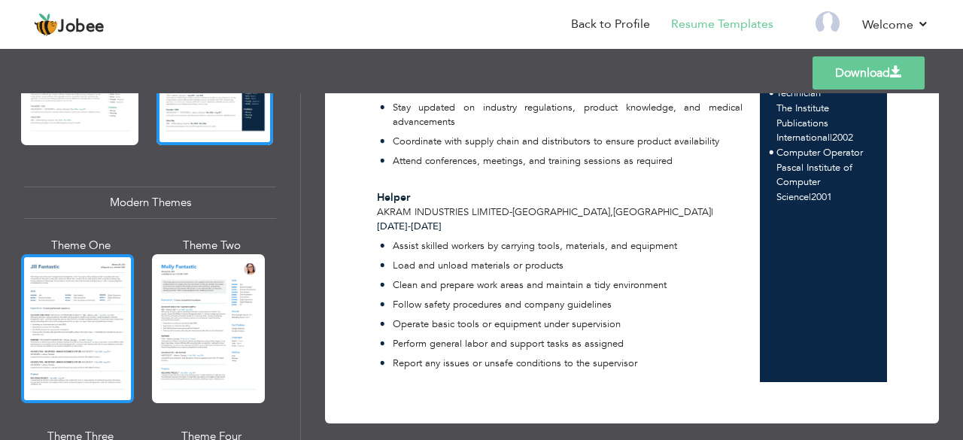
click at [111, 306] on div at bounding box center [77, 328] width 113 height 149
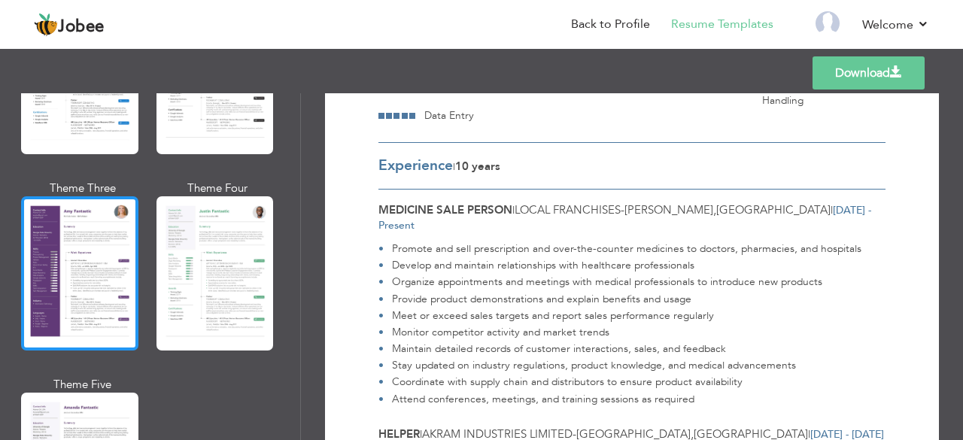
scroll to position [1304, 0]
click at [52, 244] on div at bounding box center [79, 273] width 117 height 154
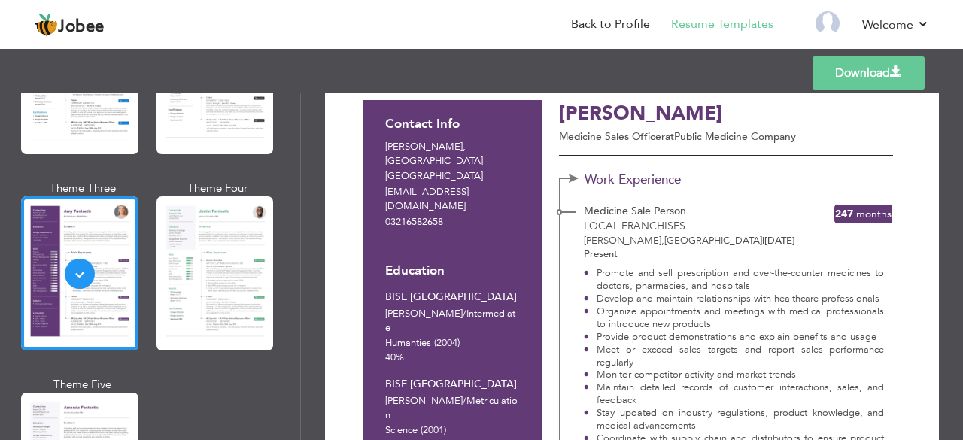
scroll to position [135, 0]
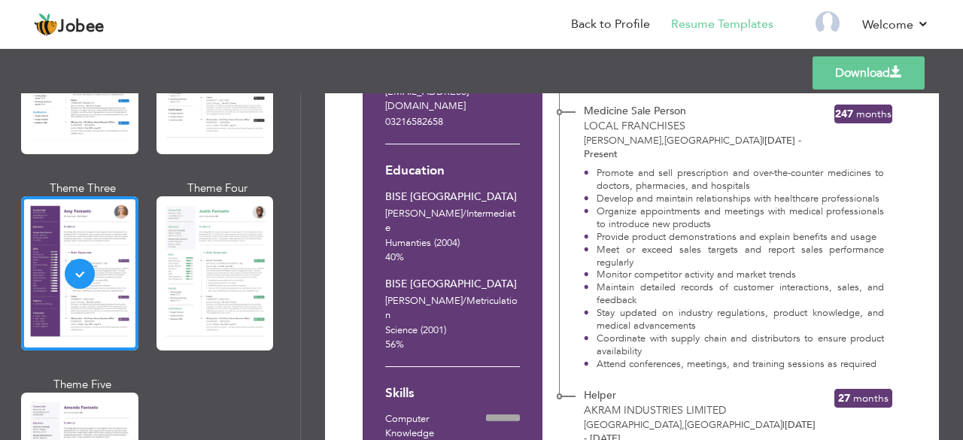
click at [830, 80] on link "Download" at bounding box center [869, 72] width 112 height 33
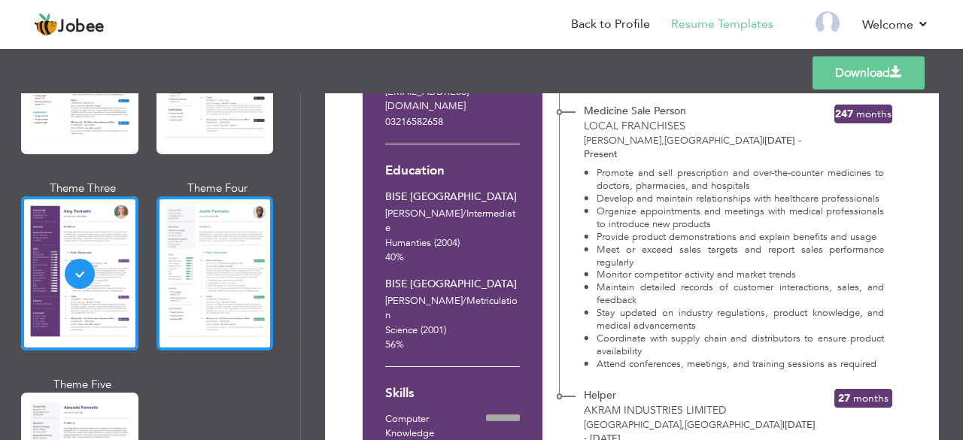
click at [181, 237] on div at bounding box center [214, 273] width 117 height 154
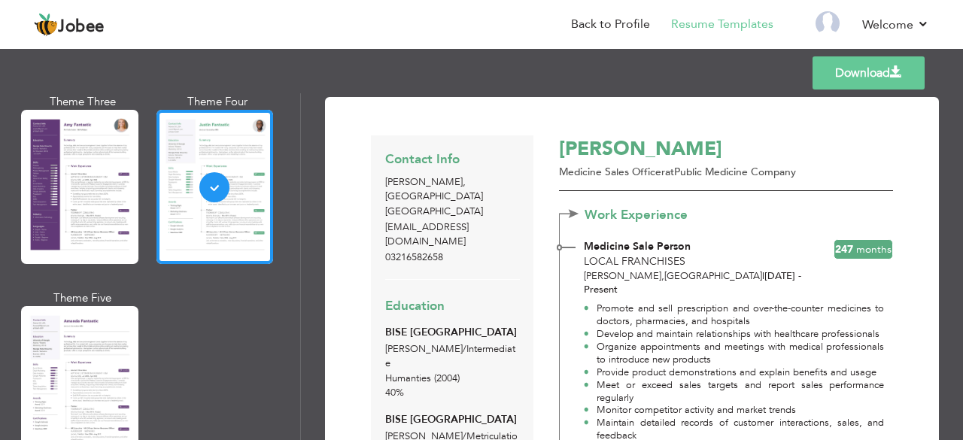
scroll to position [1404, 0]
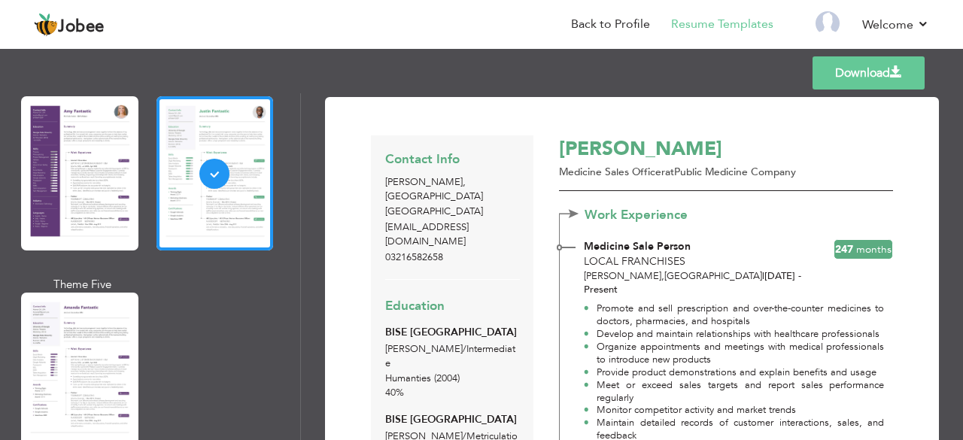
click at [24, 320] on div at bounding box center [79, 370] width 117 height 154
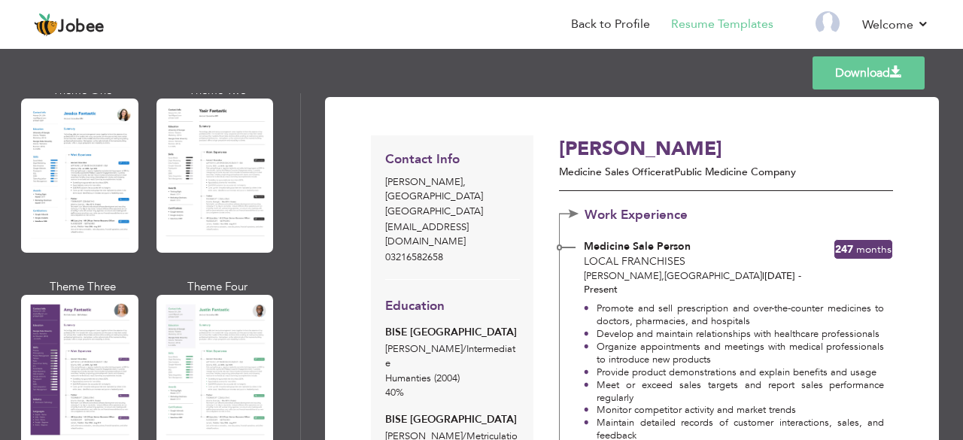
scroll to position [1204, 0]
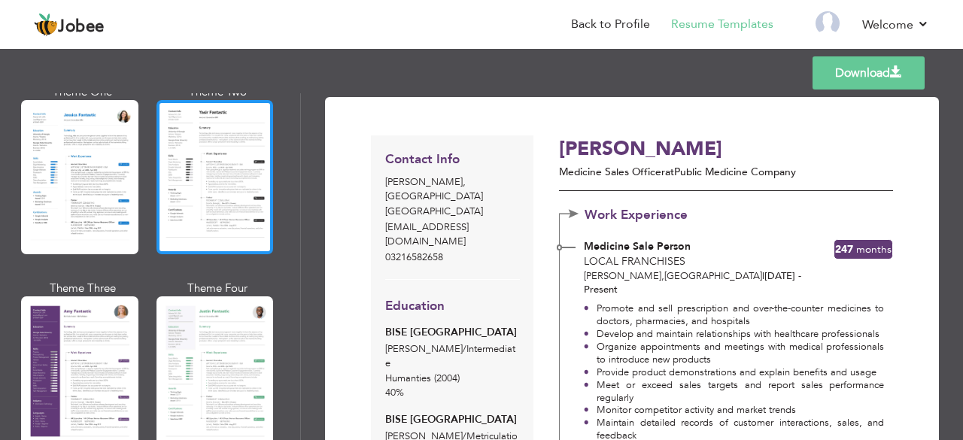
click at [184, 227] on div at bounding box center [214, 177] width 117 height 154
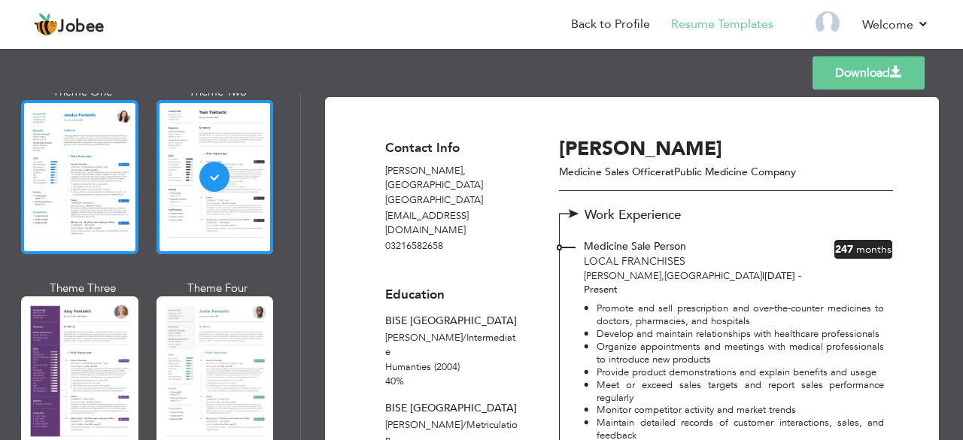
click at [38, 150] on div at bounding box center [79, 177] width 117 height 154
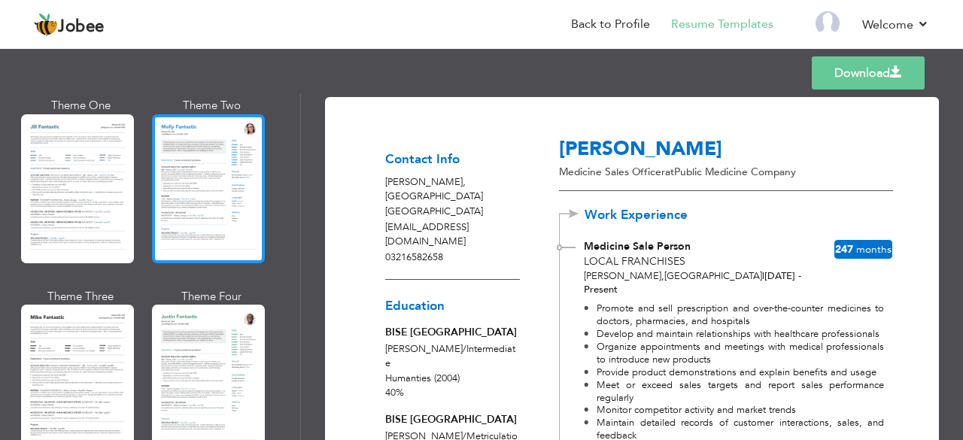
scroll to position [701, 0]
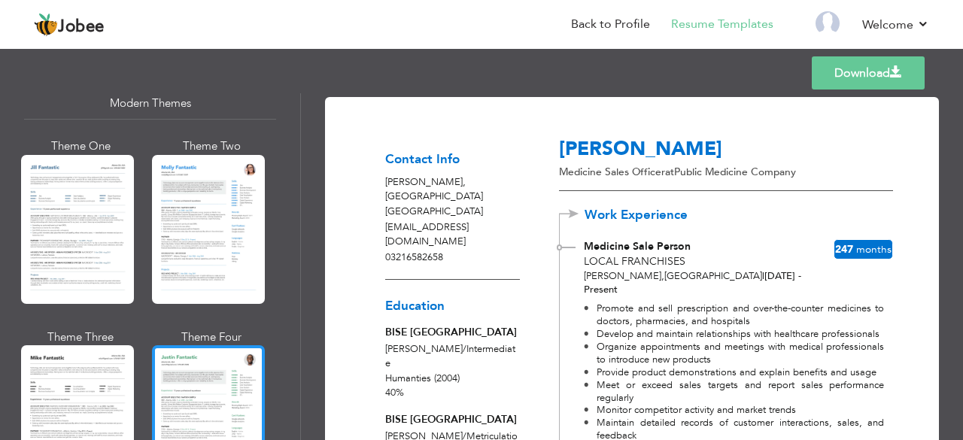
click at [234, 412] on div at bounding box center [208, 419] width 113 height 149
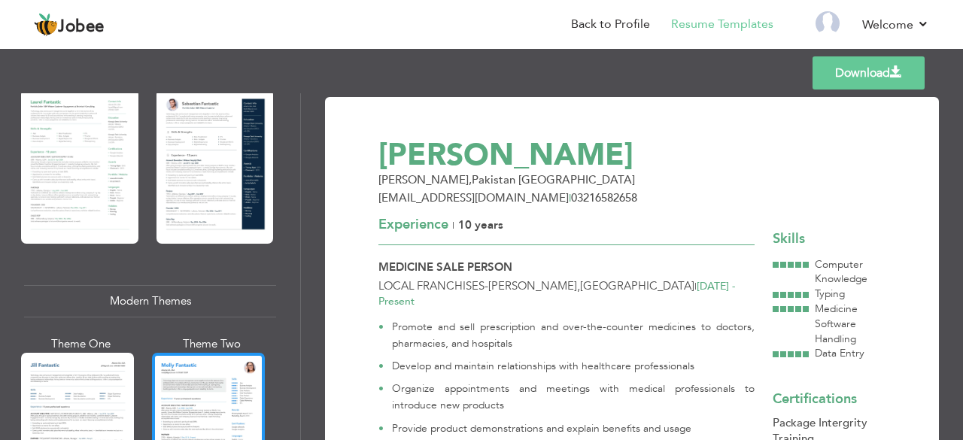
scroll to position [299, 0]
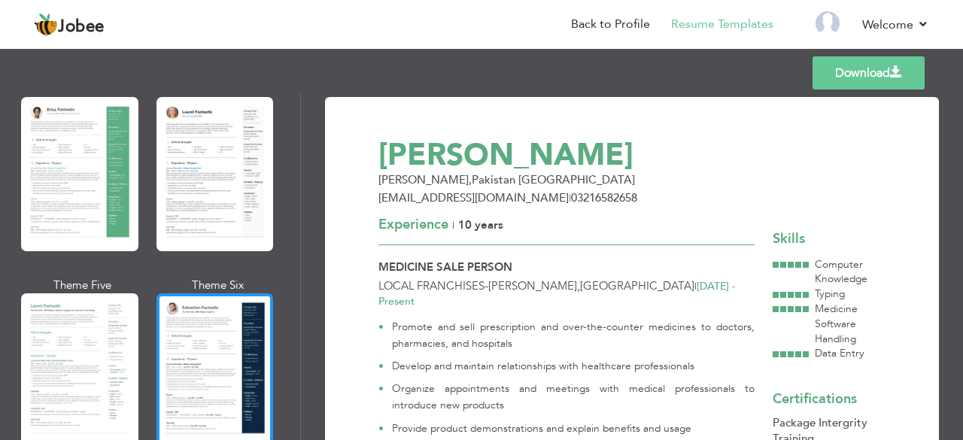
click at [179, 336] on div at bounding box center [214, 370] width 117 height 154
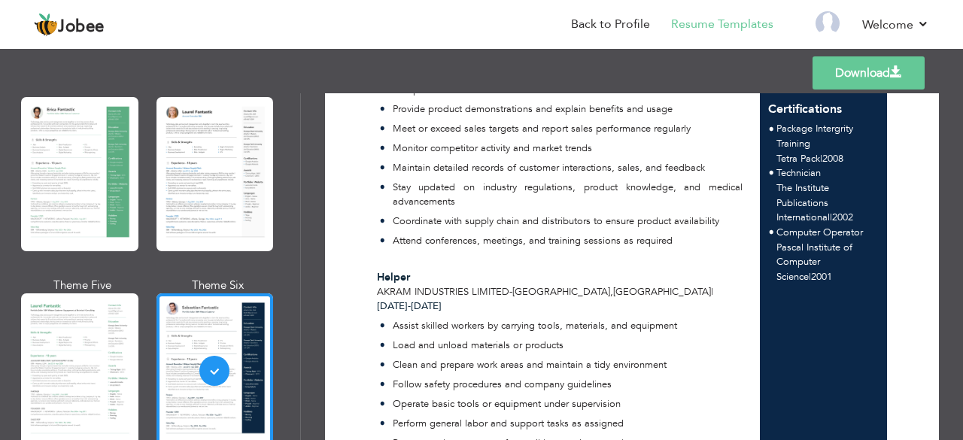
scroll to position [459, 0]
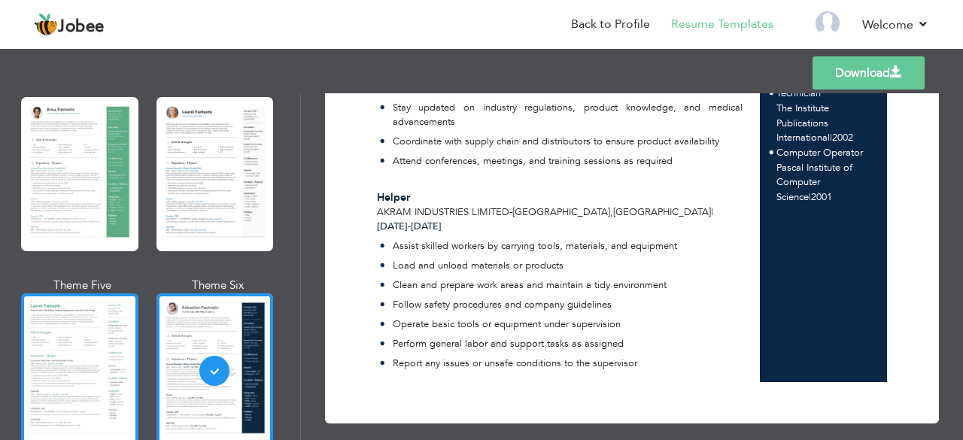
click at [65, 328] on div at bounding box center [79, 370] width 117 height 154
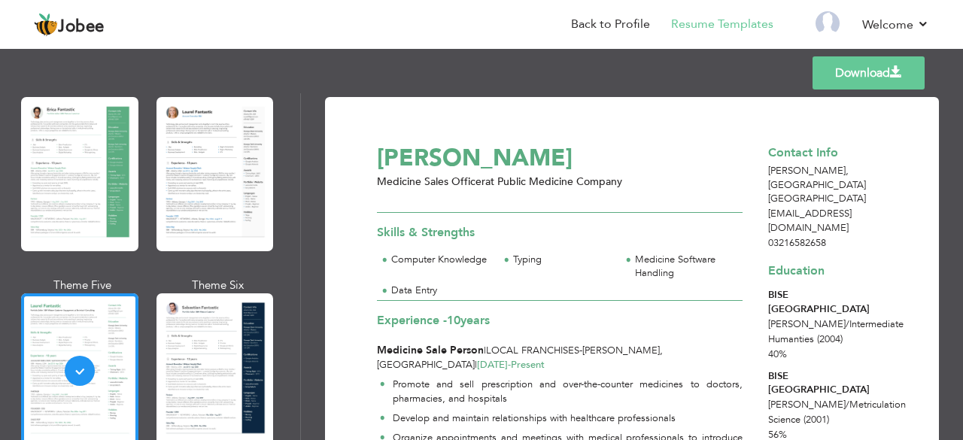
scroll to position [0, 0]
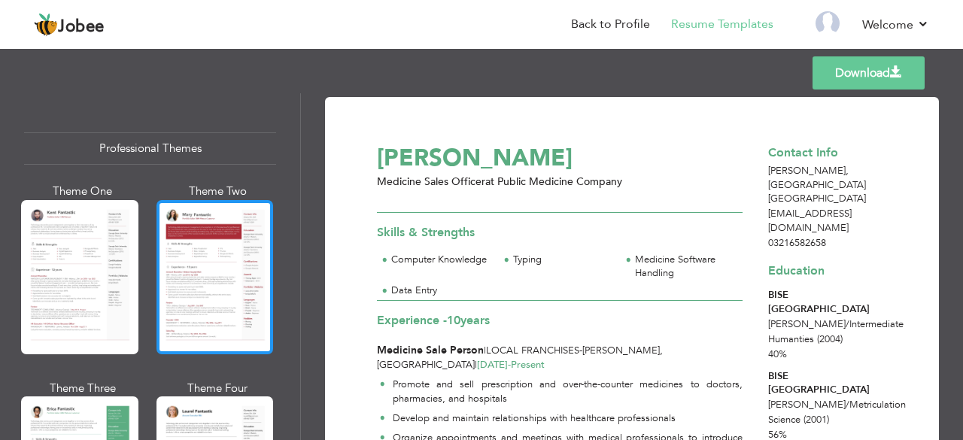
click at [208, 289] on div at bounding box center [214, 277] width 117 height 154
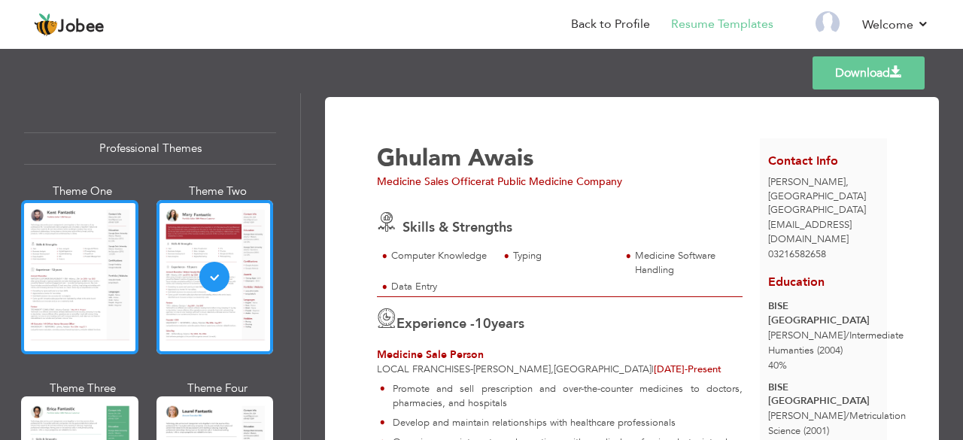
click at [85, 266] on div at bounding box center [79, 277] width 117 height 154
